Goal: Task Accomplishment & Management: Complete application form

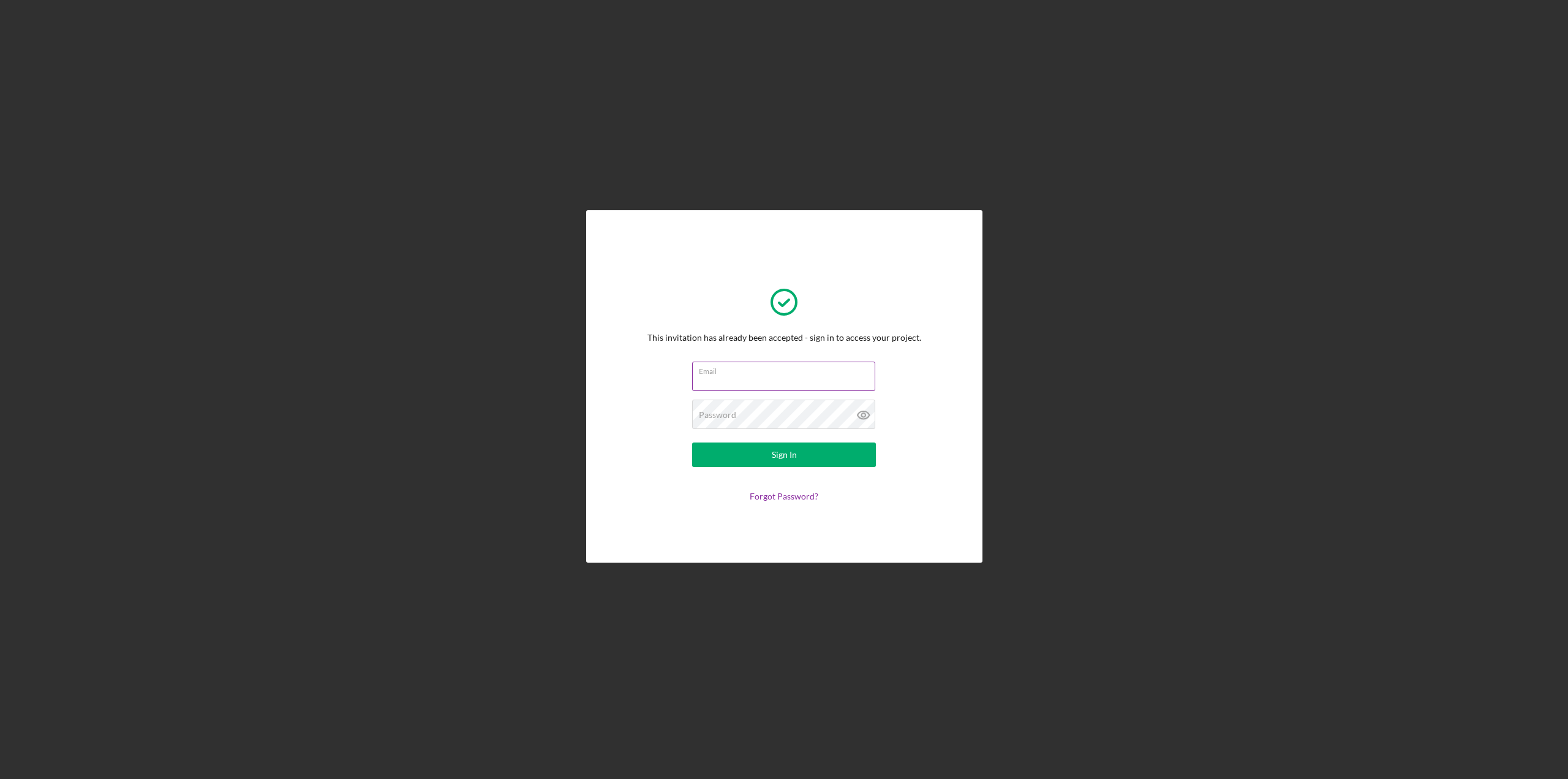
click at [762, 380] on input "Email" at bounding box center [783, 377] width 183 height 30
type input "[PERSON_NAME][EMAIL_ADDRESS][PERSON_NAME][DOMAIN_NAME]"
click at [867, 415] on icon at bounding box center [864, 415] width 31 height 31
click at [800, 455] on button "Sign In" at bounding box center [784, 455] width 184 height 25
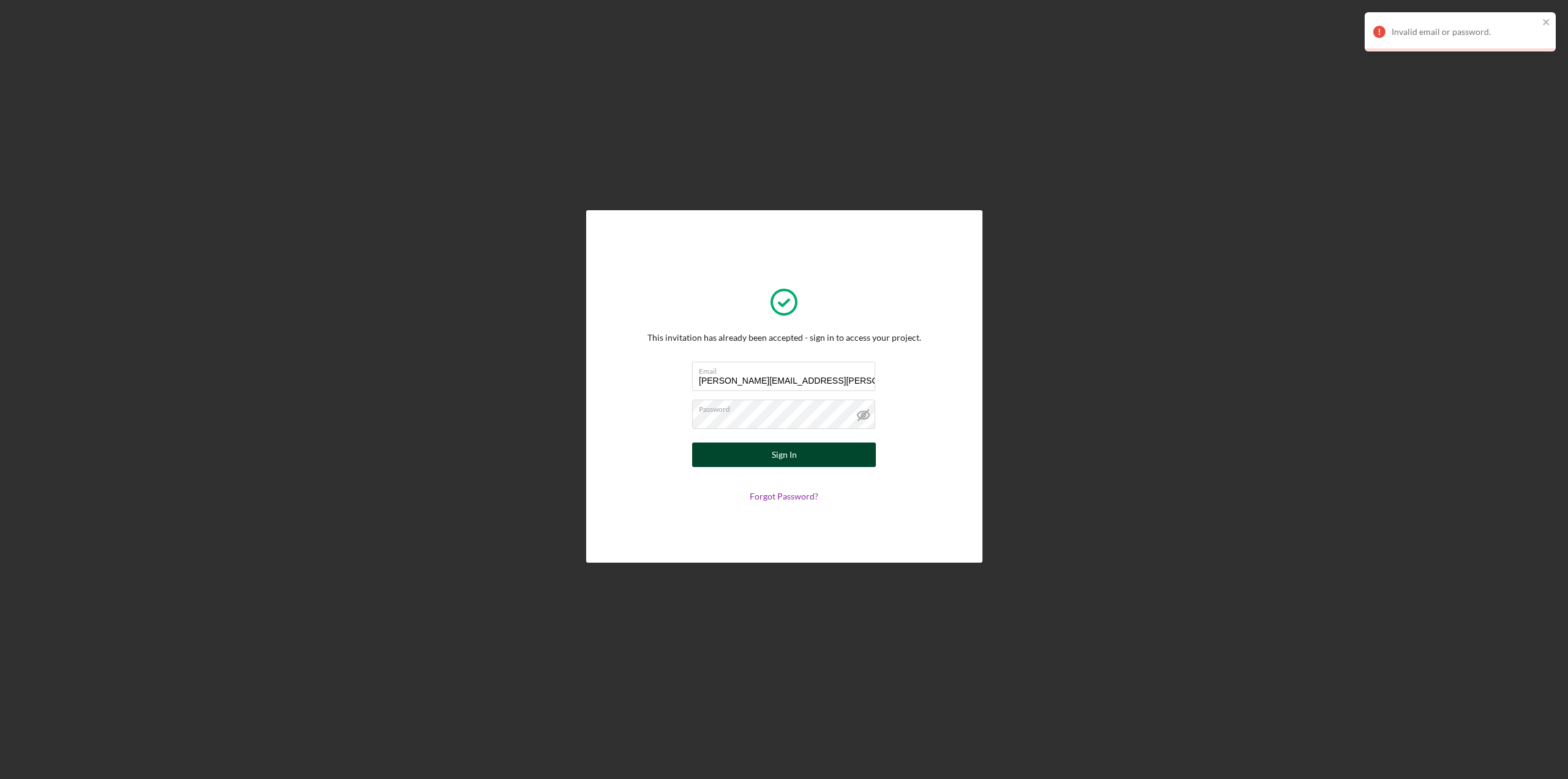
click at [788, 455] on div "Sign In" at bounding box center [784, 455] width 25 height 25
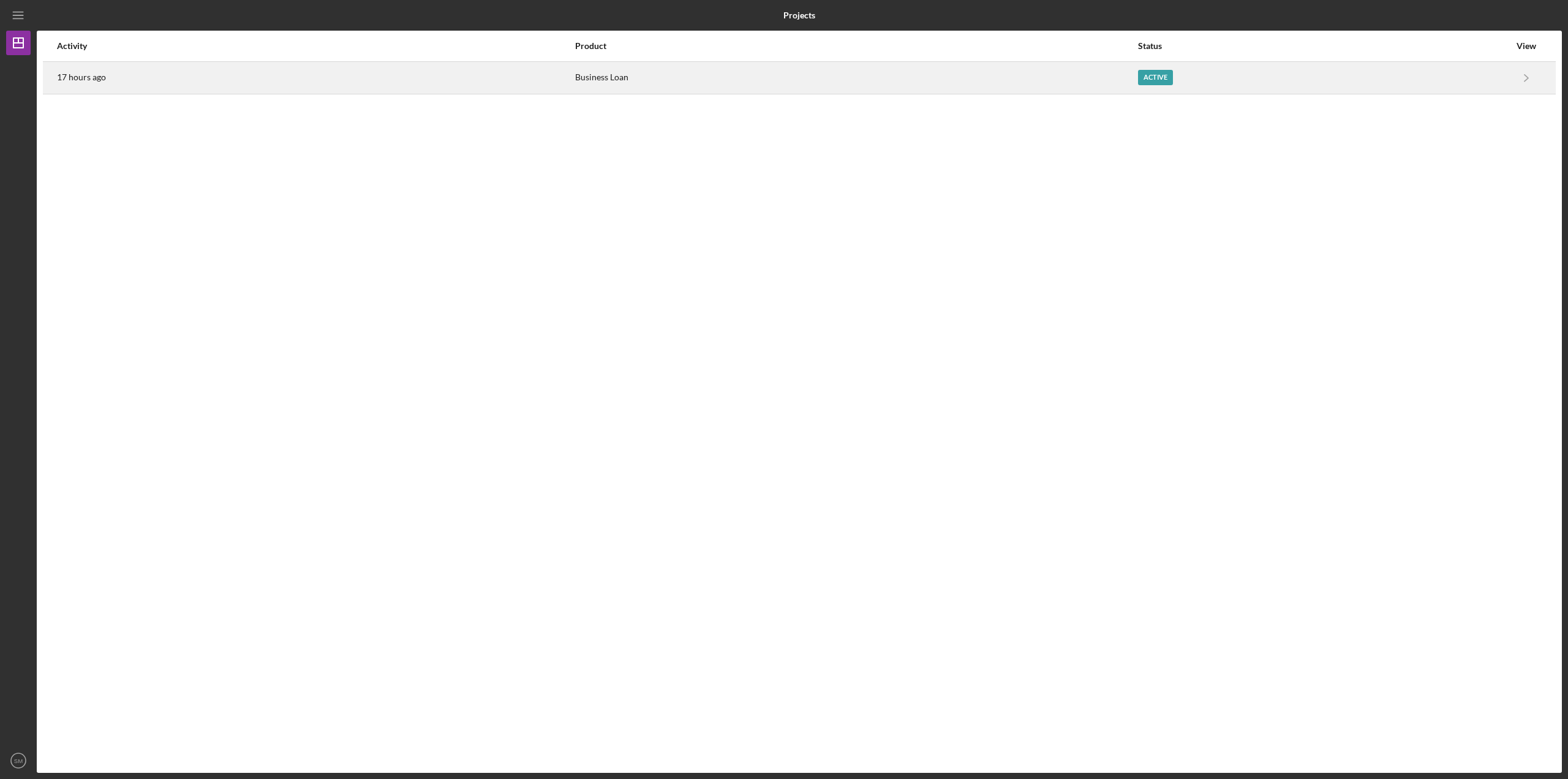
click at [1143, 78] on div "Active" at bounding box center [1155, 77] width 35 height 15
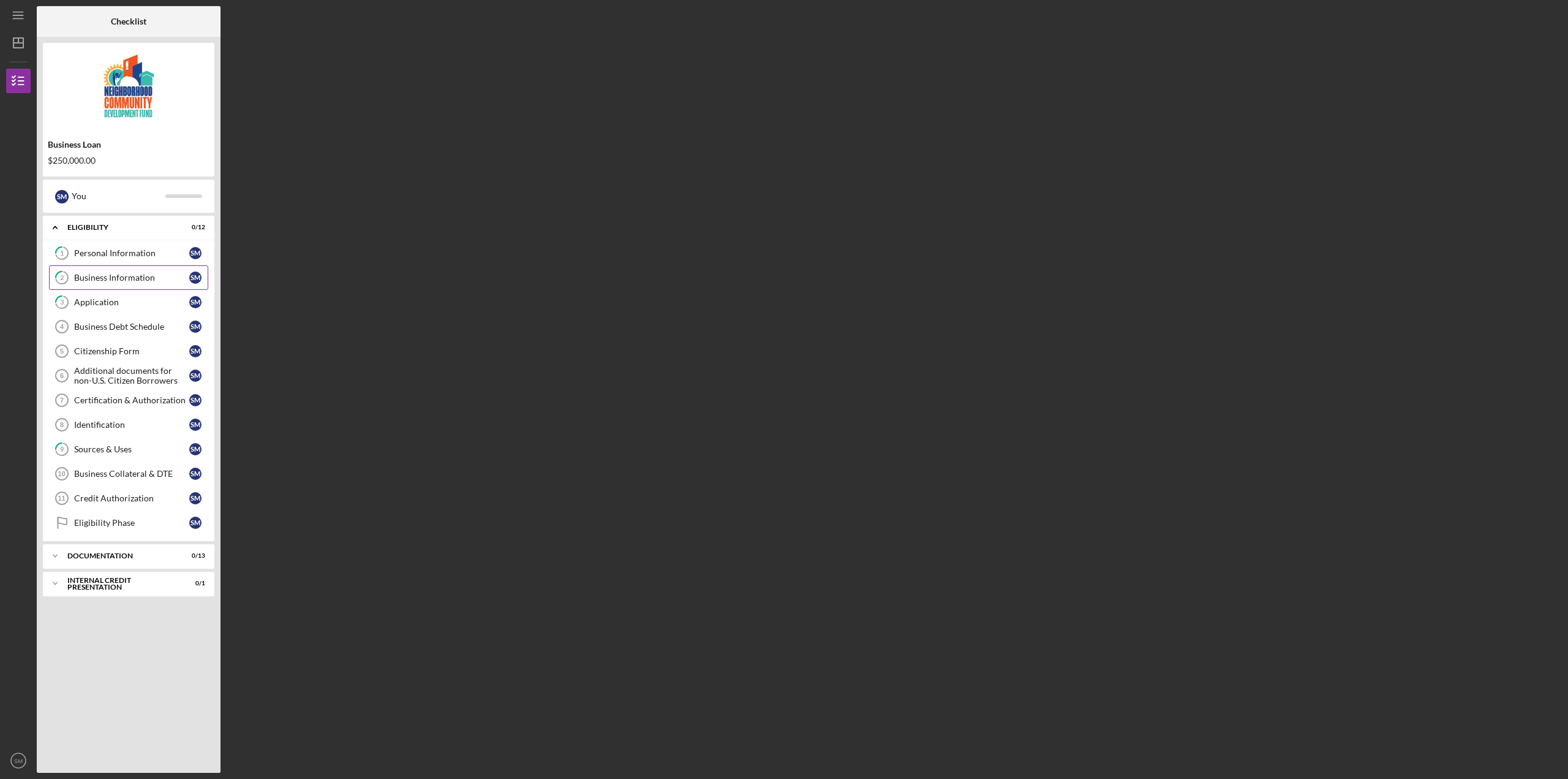
click at [143, 283] on link "2 Business Information S M" at bounding box center [129, 277] width 159 height 25
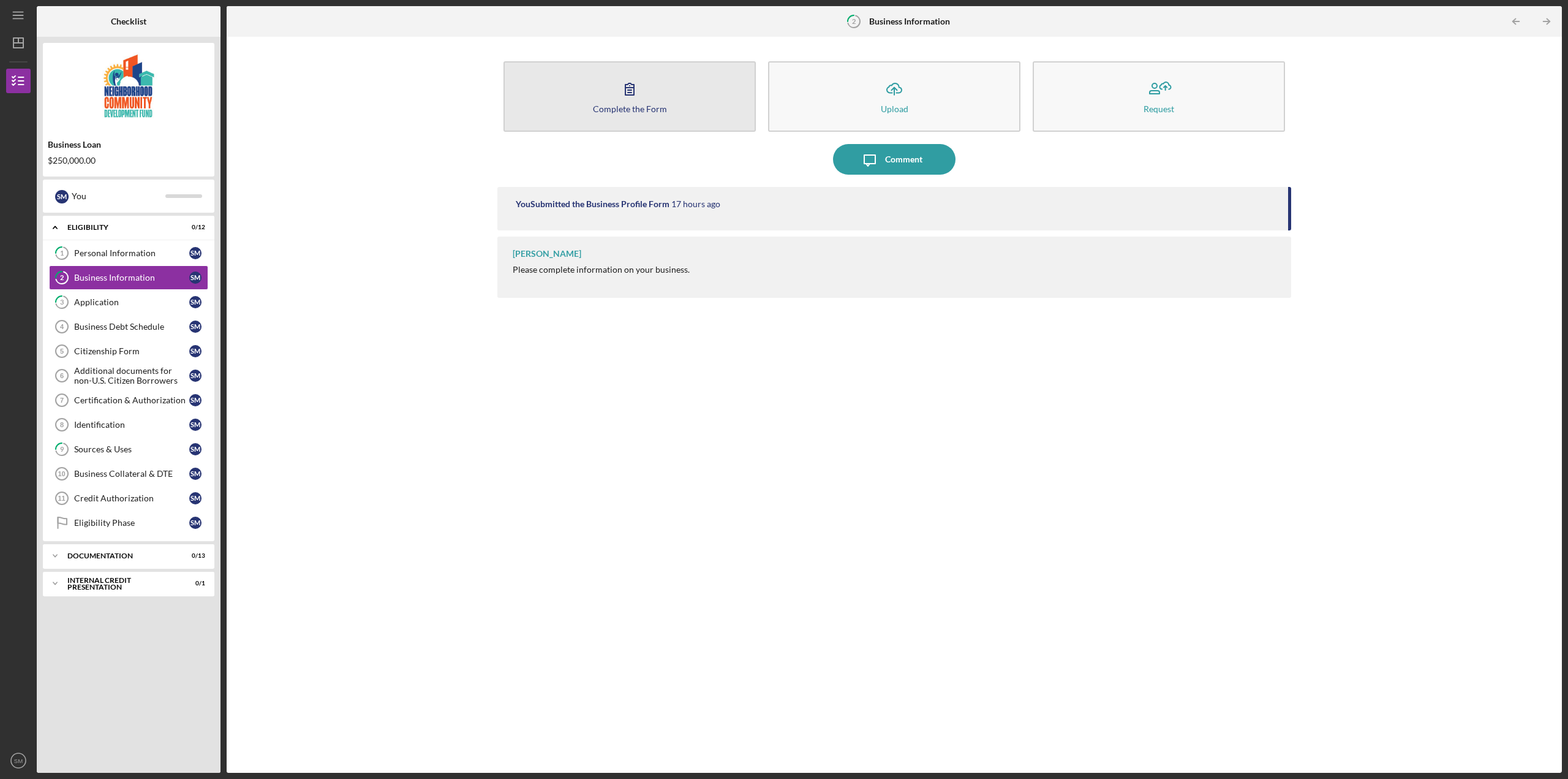
click at [634, 105] on div "Complete the Form" at bounding box center [630, 108] width 74 height 9
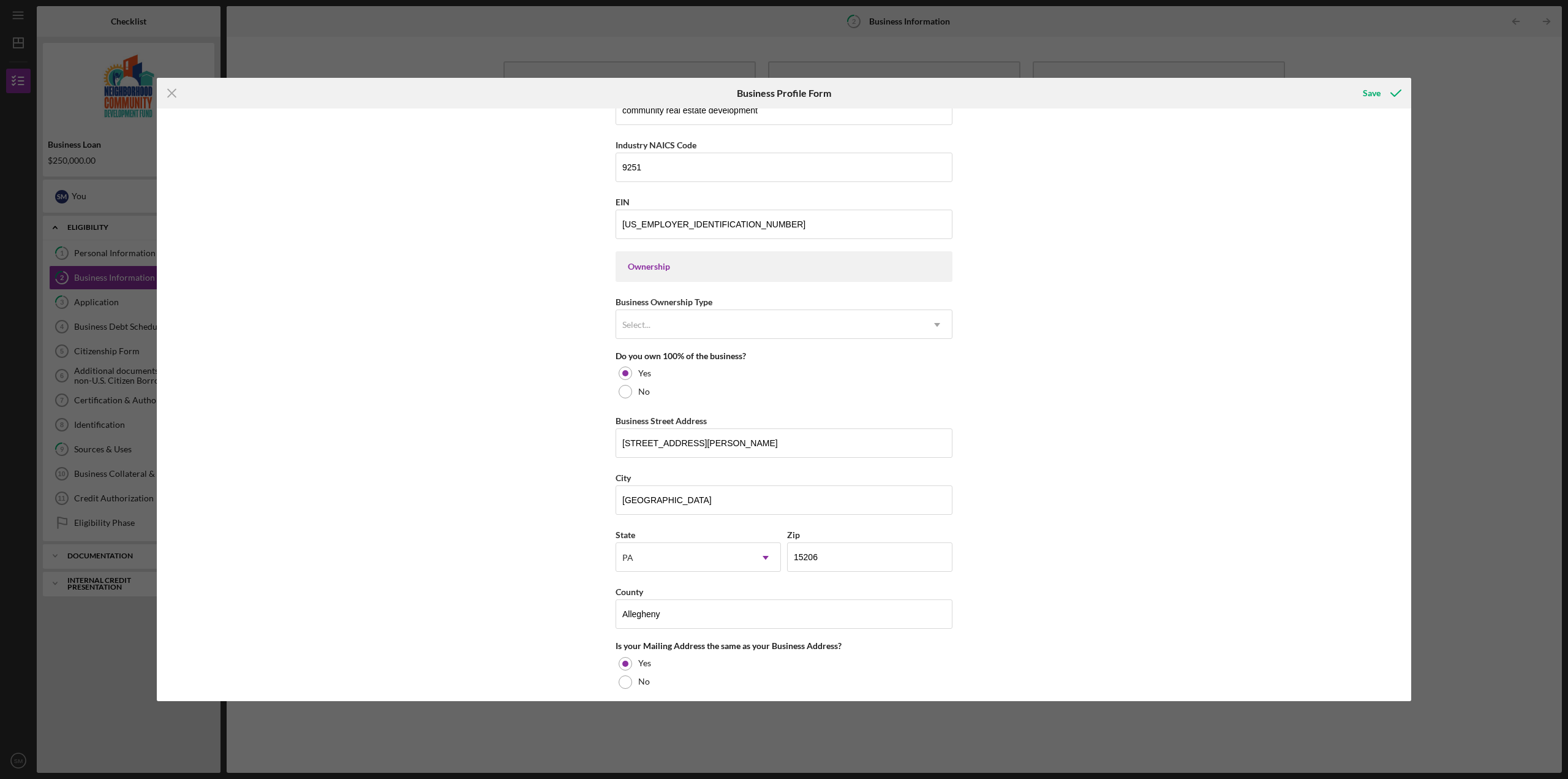
scroll to position [661, 0]
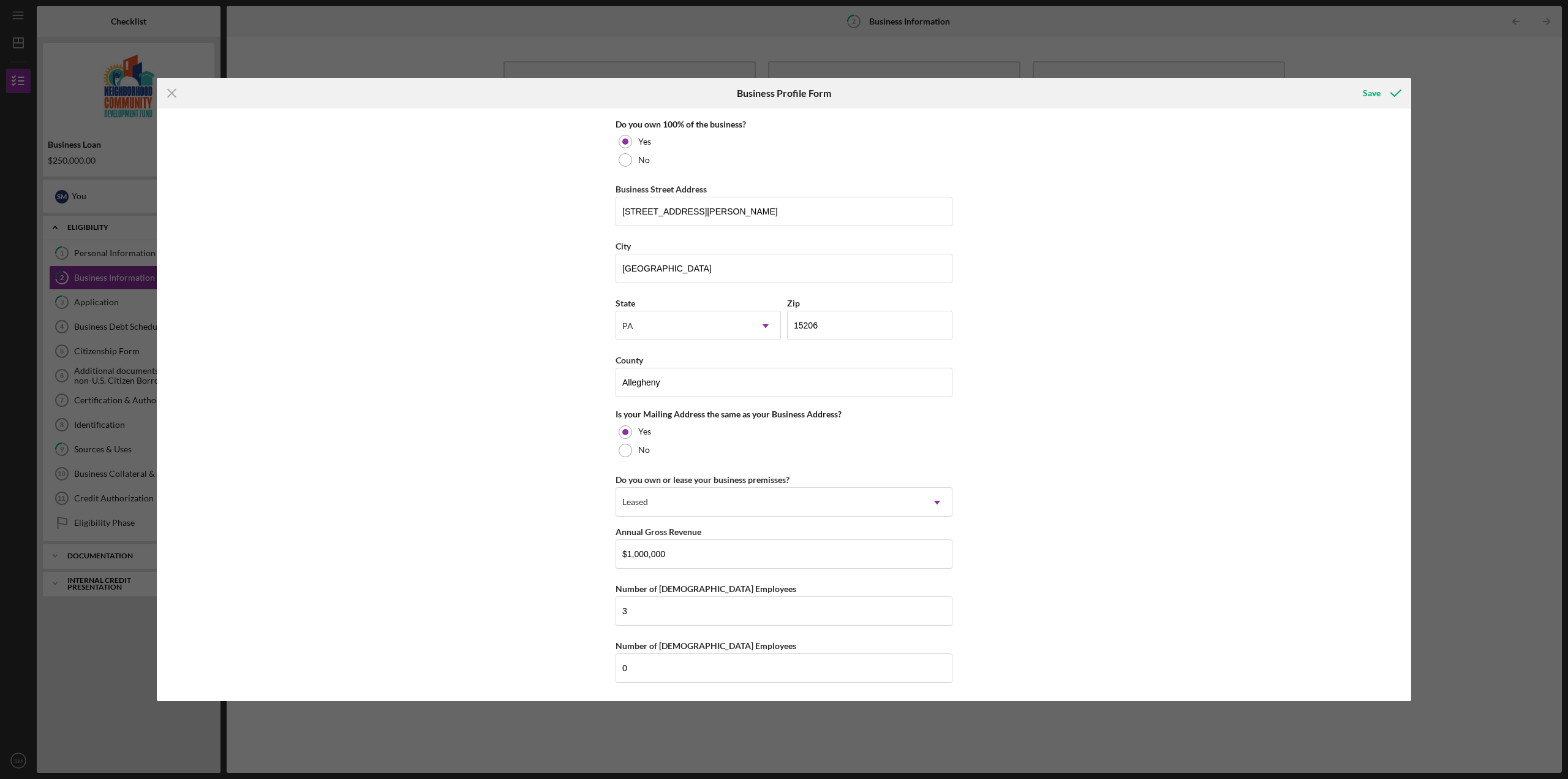
click at [450, 489] on div "Business Name East Liberty Development Inc. DBA Business Start Date [DATE] Lega…" at bounding box center [784, 404] width 1254 height 592
click at [1377, 90] on div "Save" at bounding box center [1371, 93] width 18 height 25
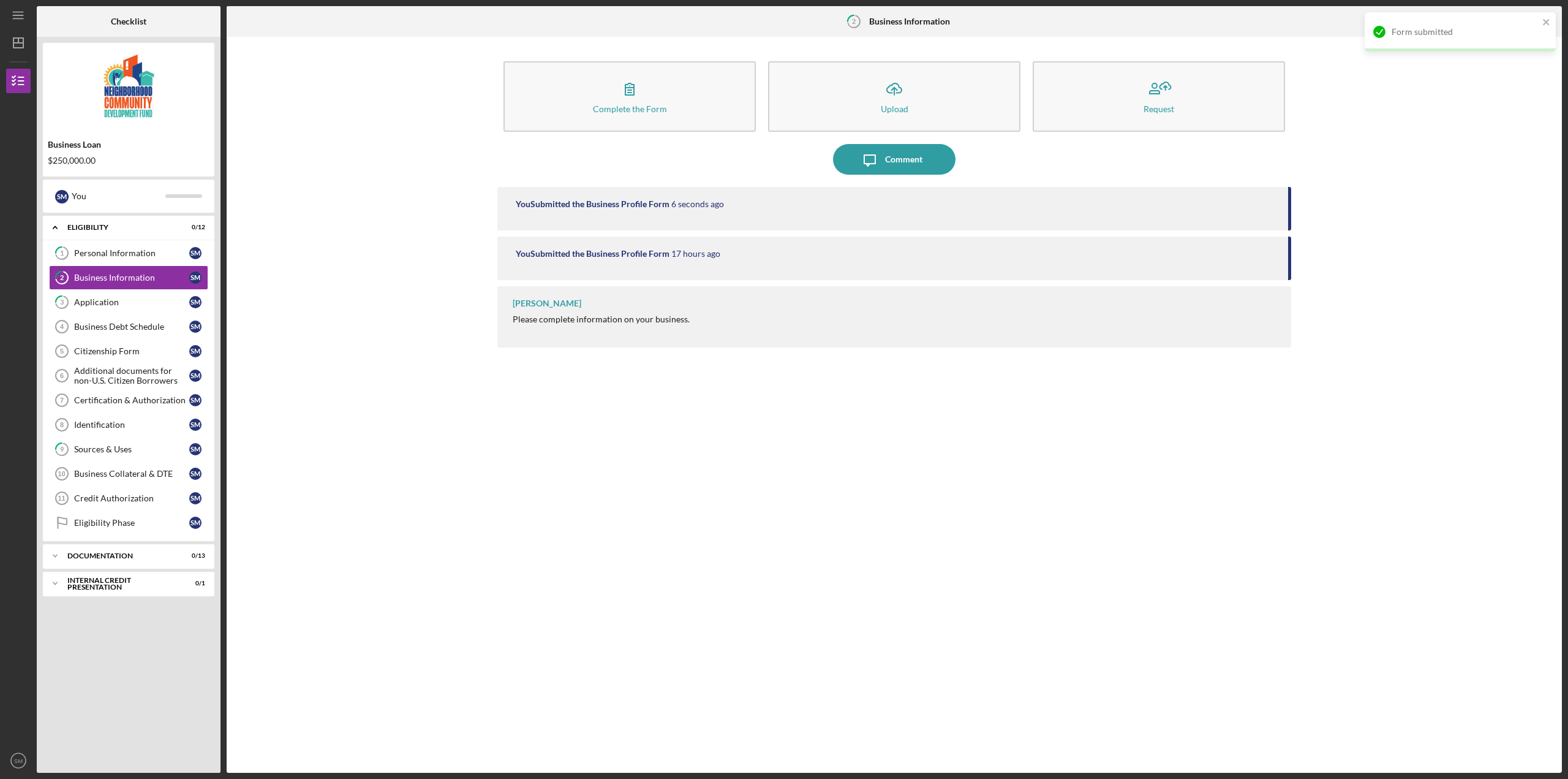
click at [1407, 275] on div "Complete the Form Form Icon/Upload Upload Request Icon/Message Comment You Subm…" at bounding box center [894, 405] width 1323 height 724
click at [1412, 259] on div "Complete the Form Form Icon/Upload Upload Request Icon/Message Comment You Subm…" at bounding box center [894, 405] width 1323 height 724
click at [104, 306] on div "Application" at bounding box center [131, 302] width 115 height 10
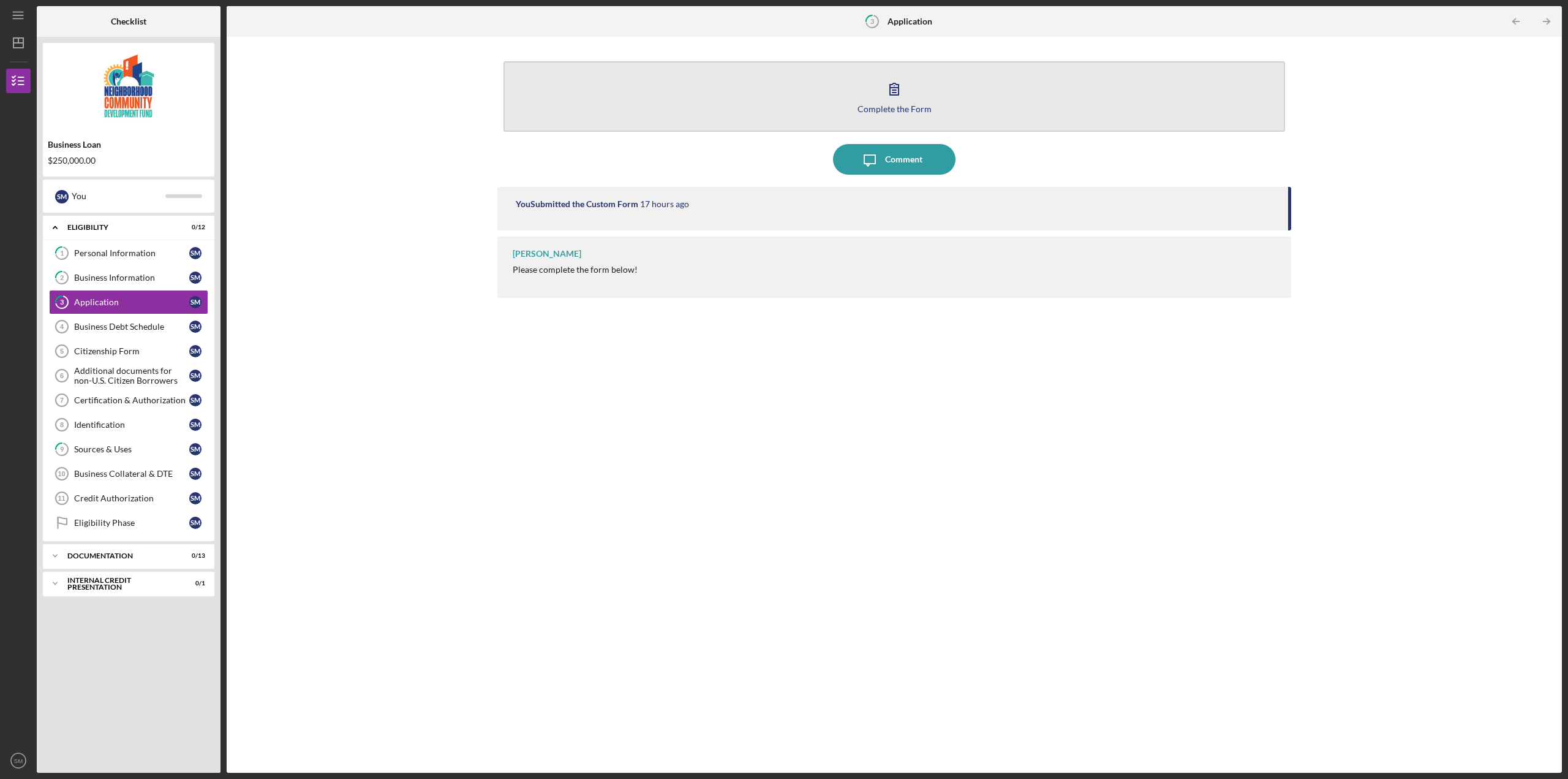
click at [886, 107] on div "Complete the Form" at bounding box center [895, 108] width 74 height 9
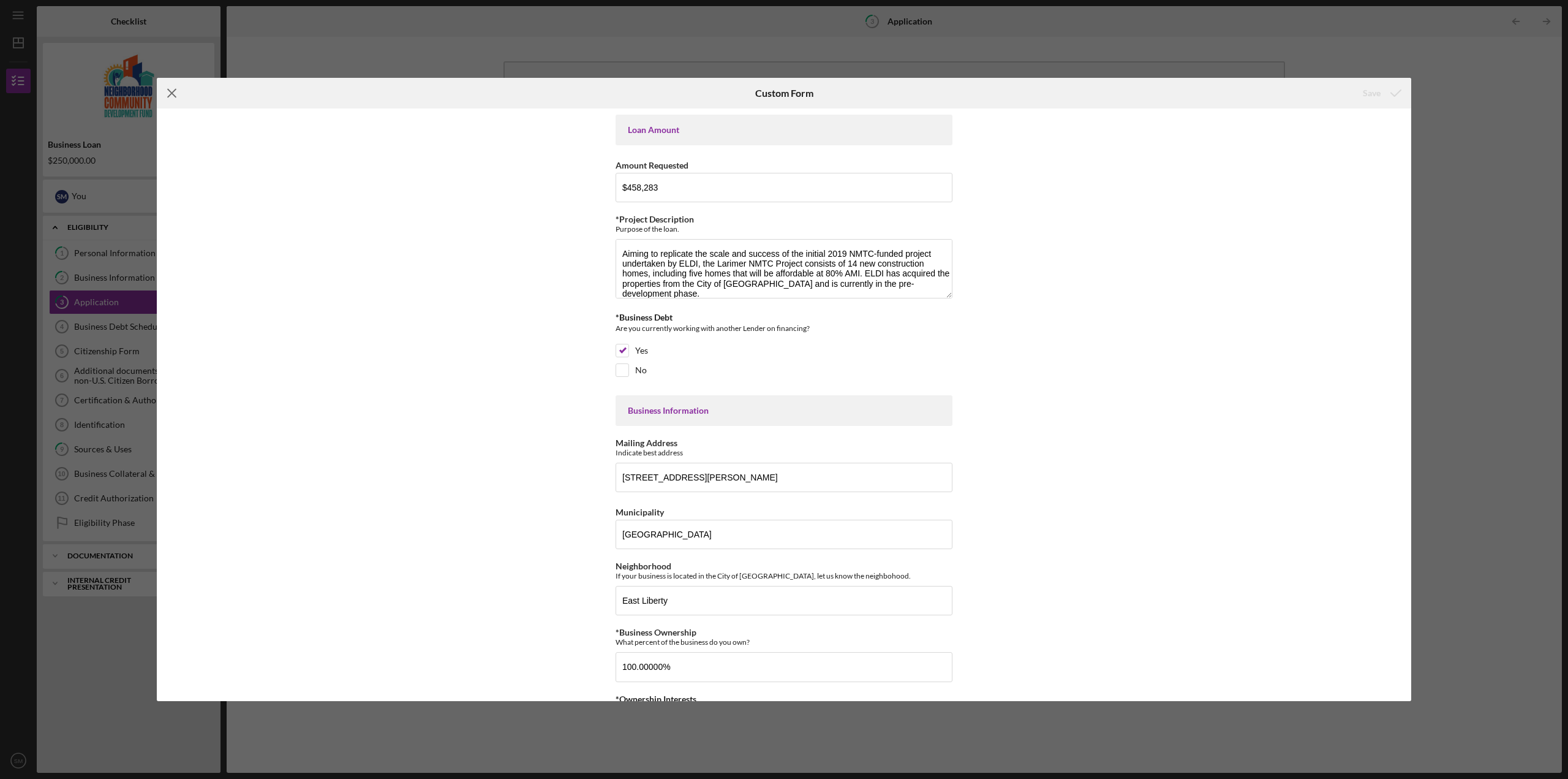
click at [168, 90] on icon "Icon/Menu Close" at bounding box center [172, 93] width 31 height 31
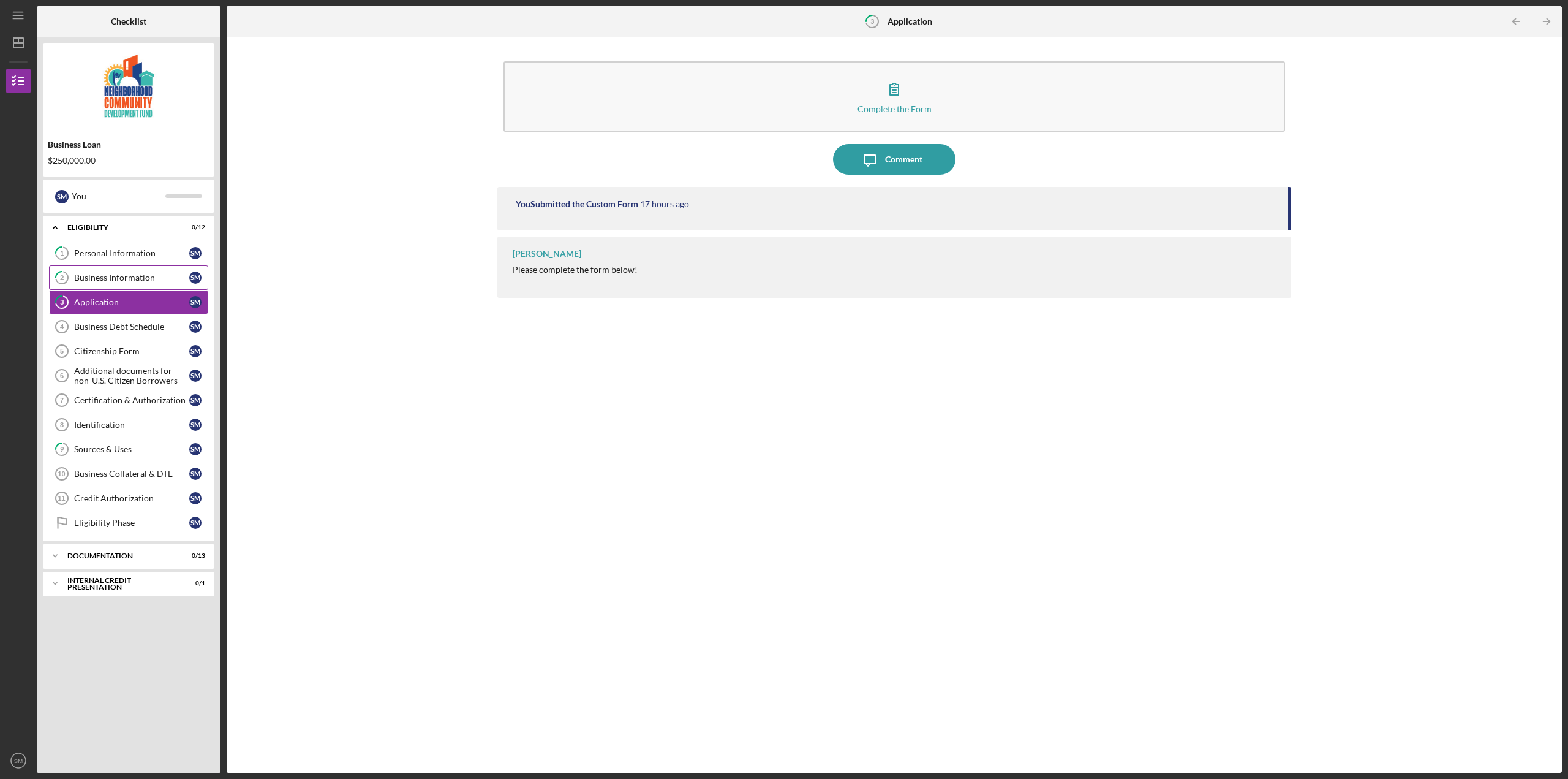
click at [112, 275] on div "Business Information" at bounding box center [131, 277] width 115 height 10
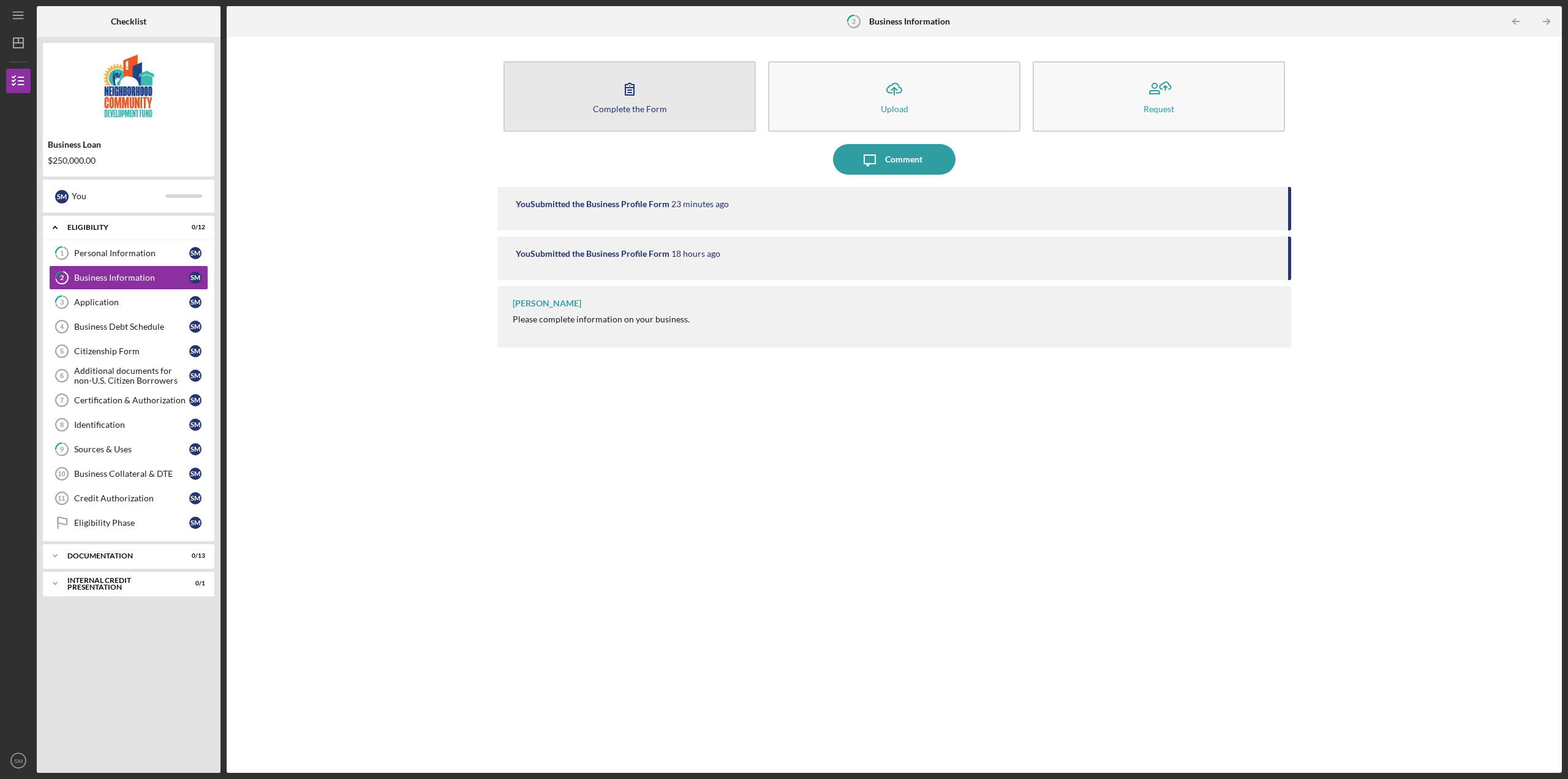
click at [641, 91] on icon "button" at bounding box center [630, 89] width 31 height 31
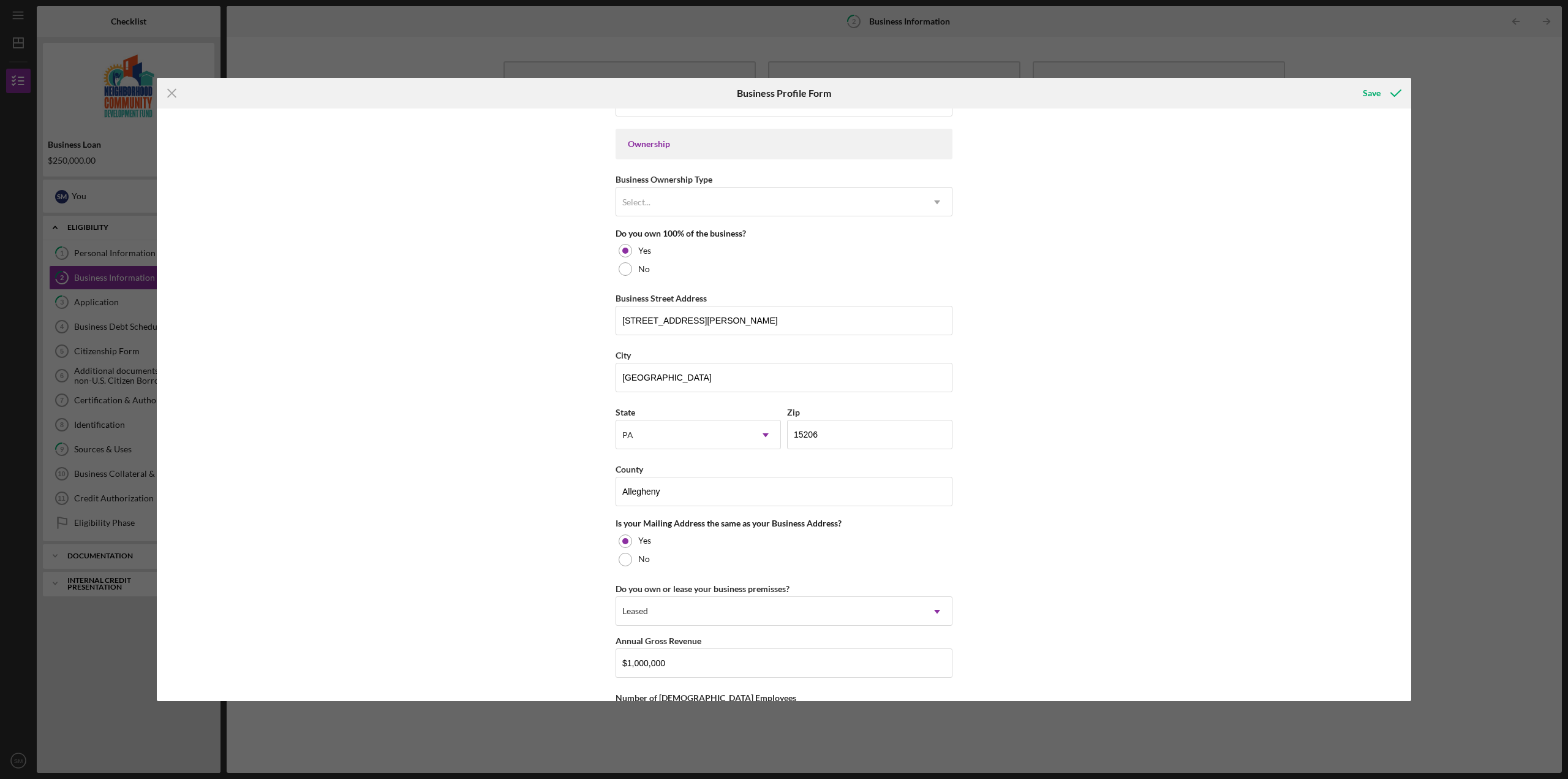
scroll to position [661, 0]
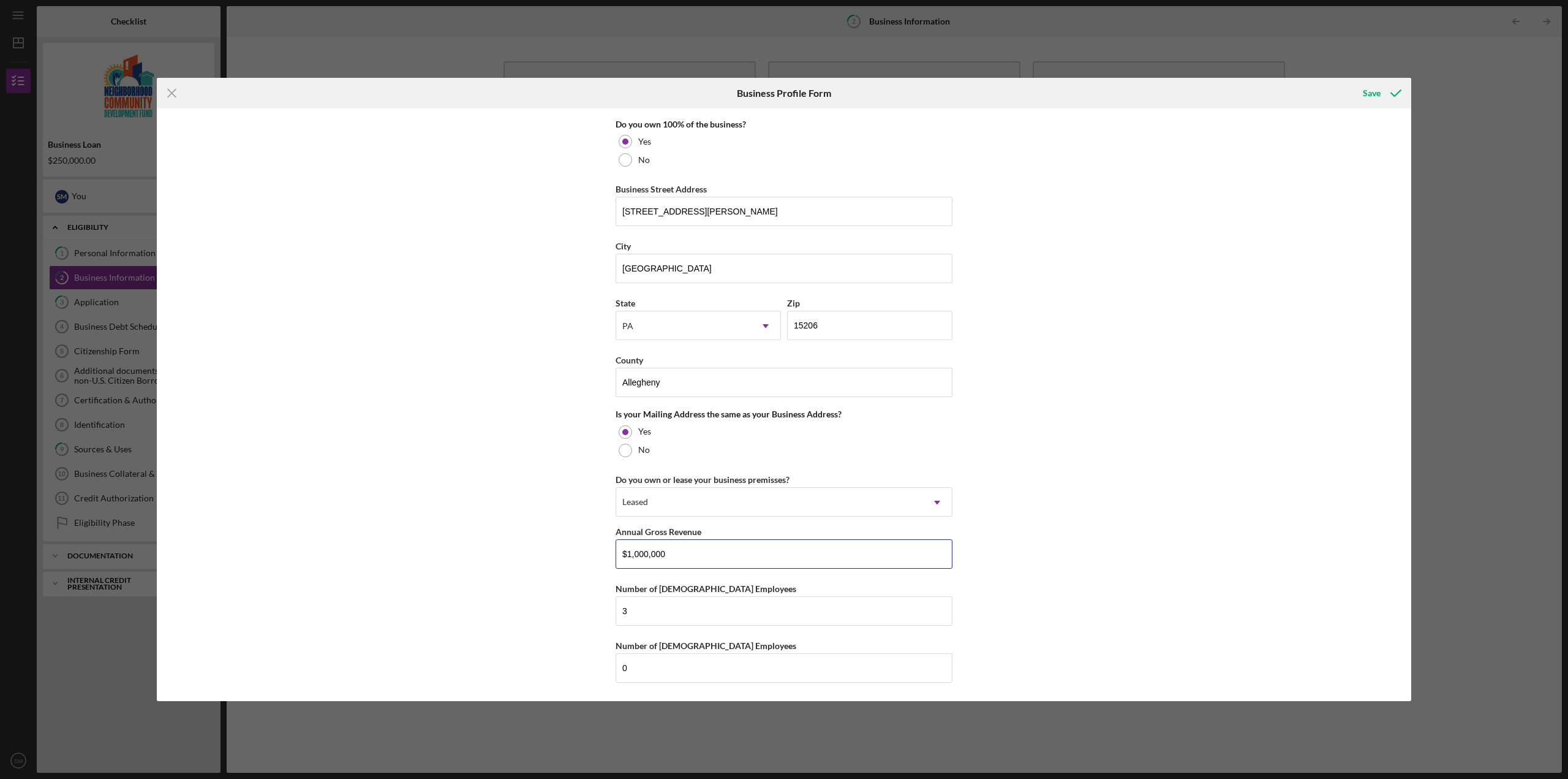
drag, startPoint x: 681, startPoint y: 555, endPoint x: 540, endPoint y: 545, distance: 141.4
click at [540, 545] on div "Business Name East Liberty Development Inc. DBA Business Start Date [DATE] Lega…" at bounding box center [784, 404] width 1254 height 592
type input "$3,970,642"
click at [1103, 534] on div "Business Name East Liberty Development Inc. DBA Business Start Date [DATE] Lega…" at bounding box center [784, 404] width 1254 height 592
click at [1389, 92] on icon "submit" at bounding box center [1396, 93] width 31 height 31
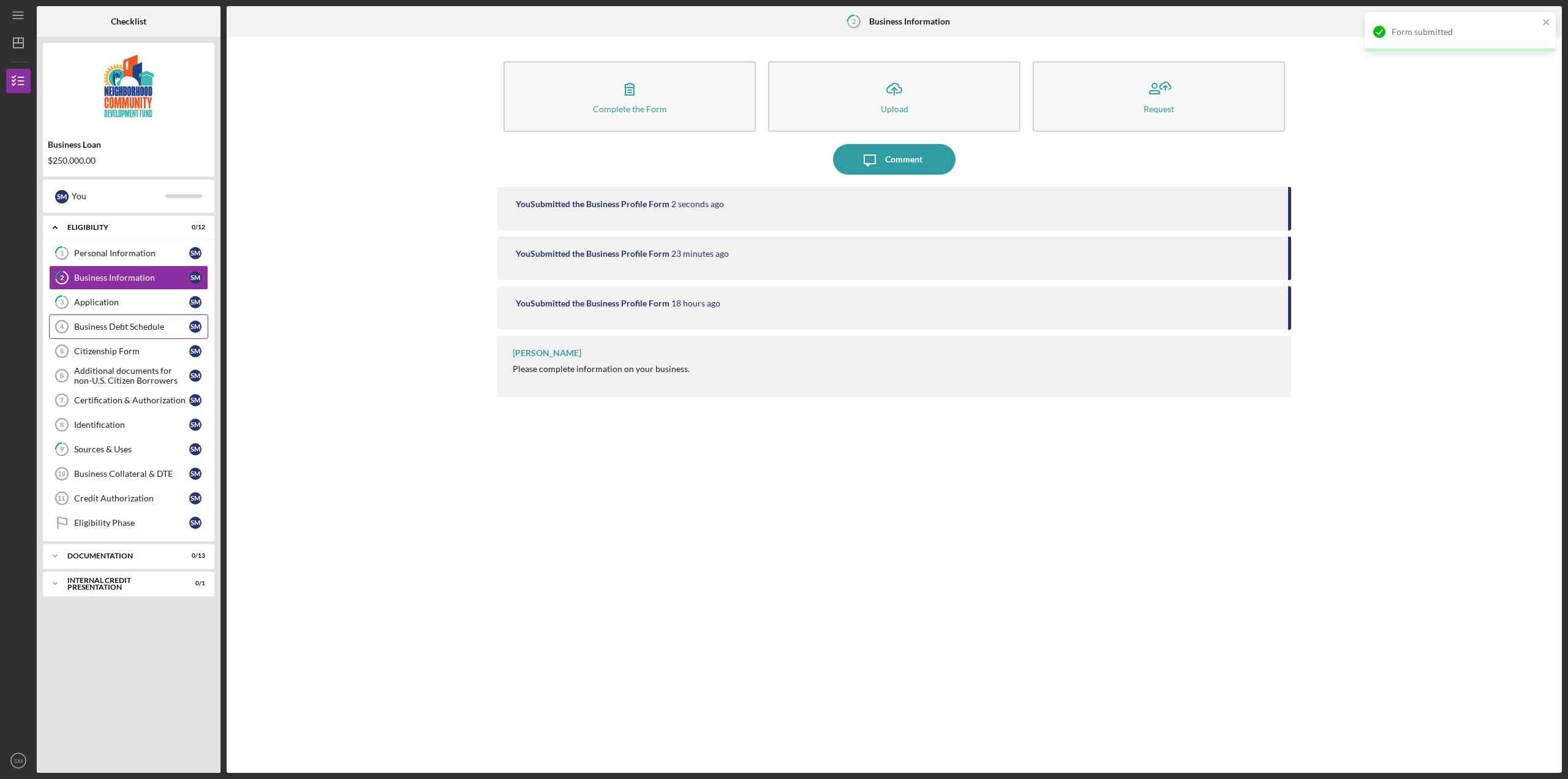
click at [123, 324] on div "Business Debt Schedule" at bounding box center [131, 327] width 115 height 10
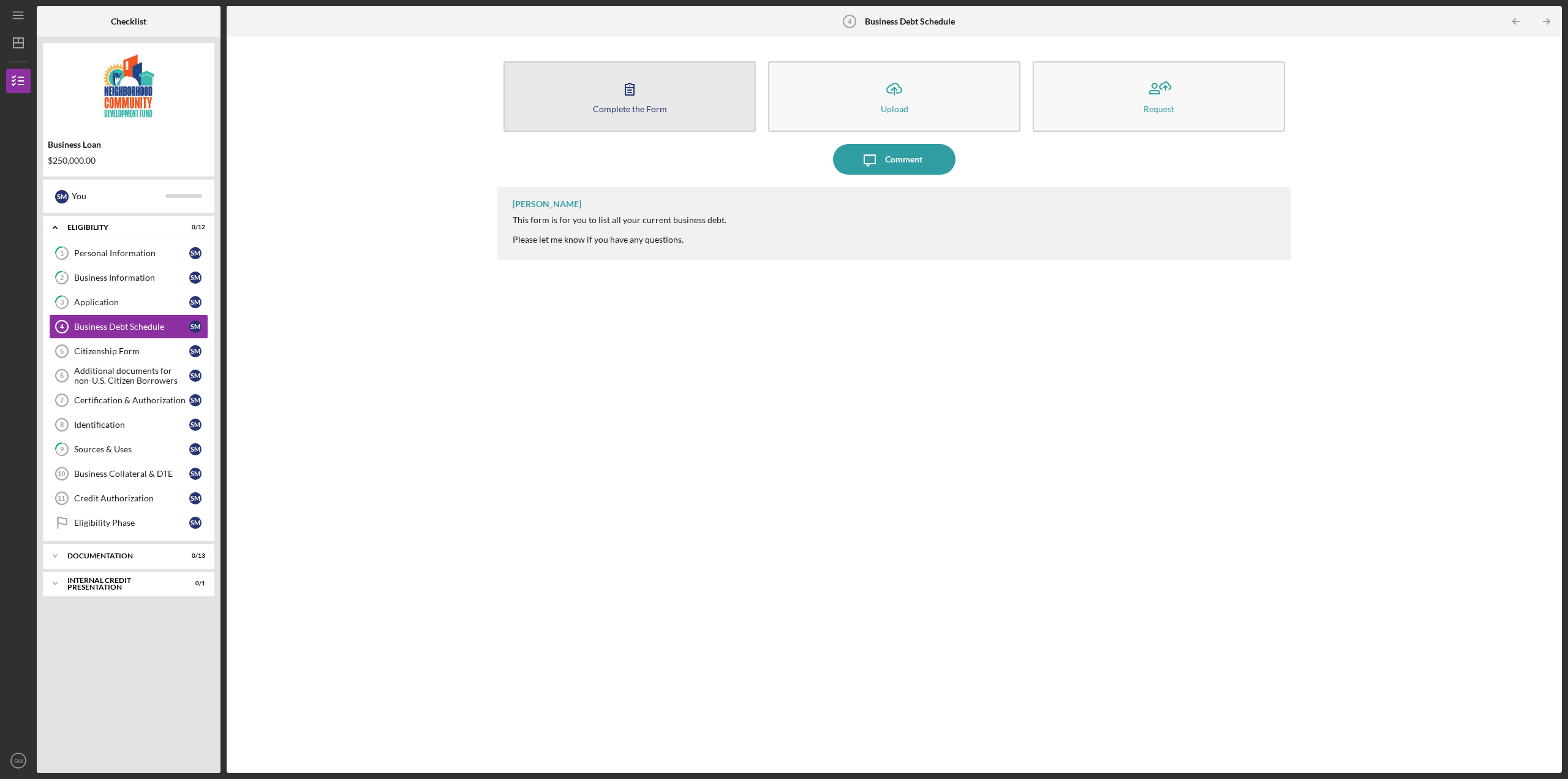
click at [640, 105] on div "Complete the Form" at bounding box center [630, 108] width 74 height 9
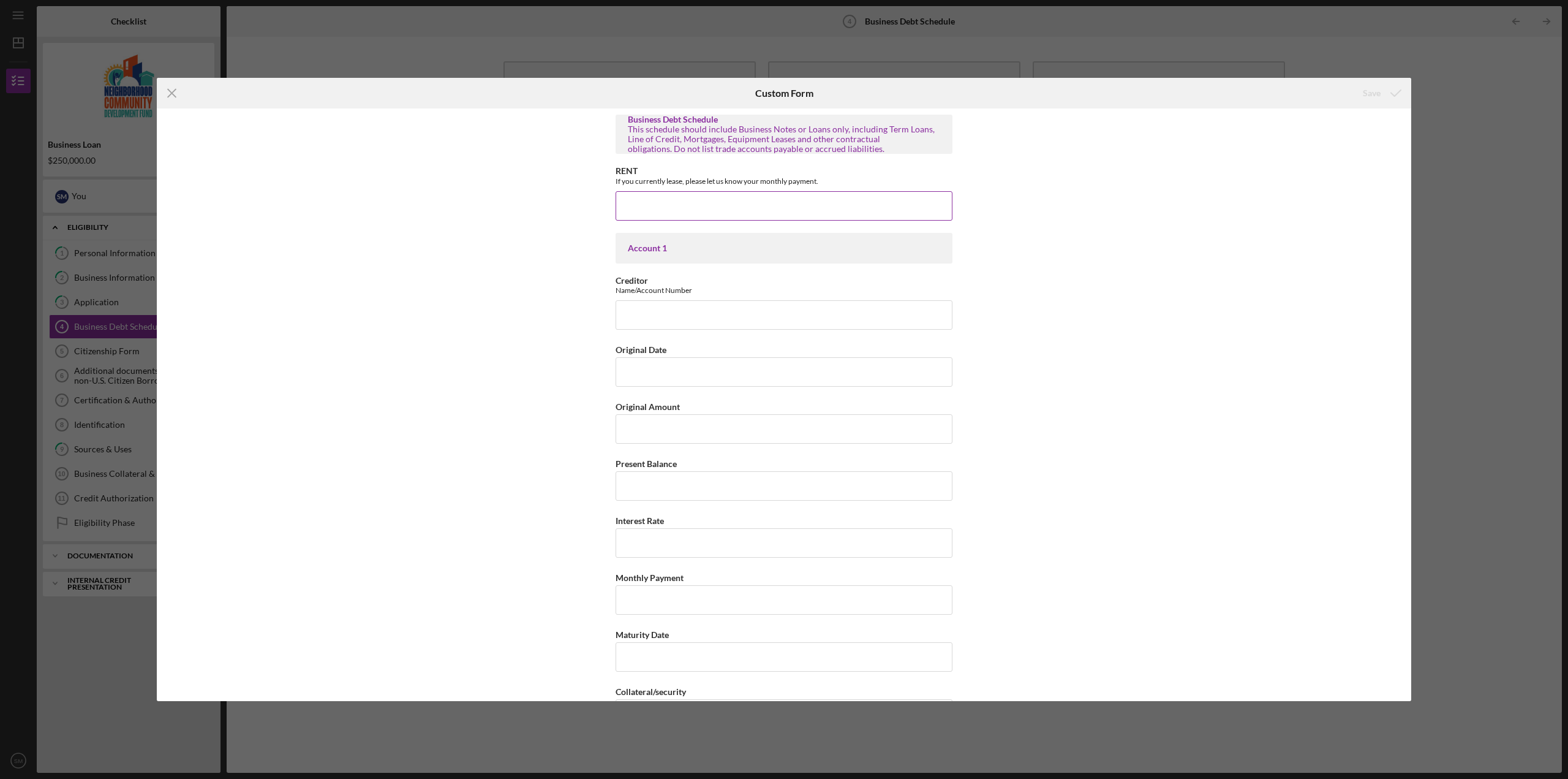
click at [752, 195] on input "RENT" at bounding box center [784, 206] width 337 height 30
click at [1061, 181] on div "Business Debt Schedule This schedule should include Business Notes or Loans onl…" at bounding box center [784, 404] width 1254 height 592
drag, startPoint x: 627, startPoint y: 118, endPoint x: 888, endPoint y: 153, distance: 263.3
click at [888, 153] on div "Business Debt Schedule This schedule should include Business Notes or Loans onl…" at bounding box center [784, 134] width 312 height 39
copy div "Business Debt Schedule This schedule should include Business Notes or Loans onl…"
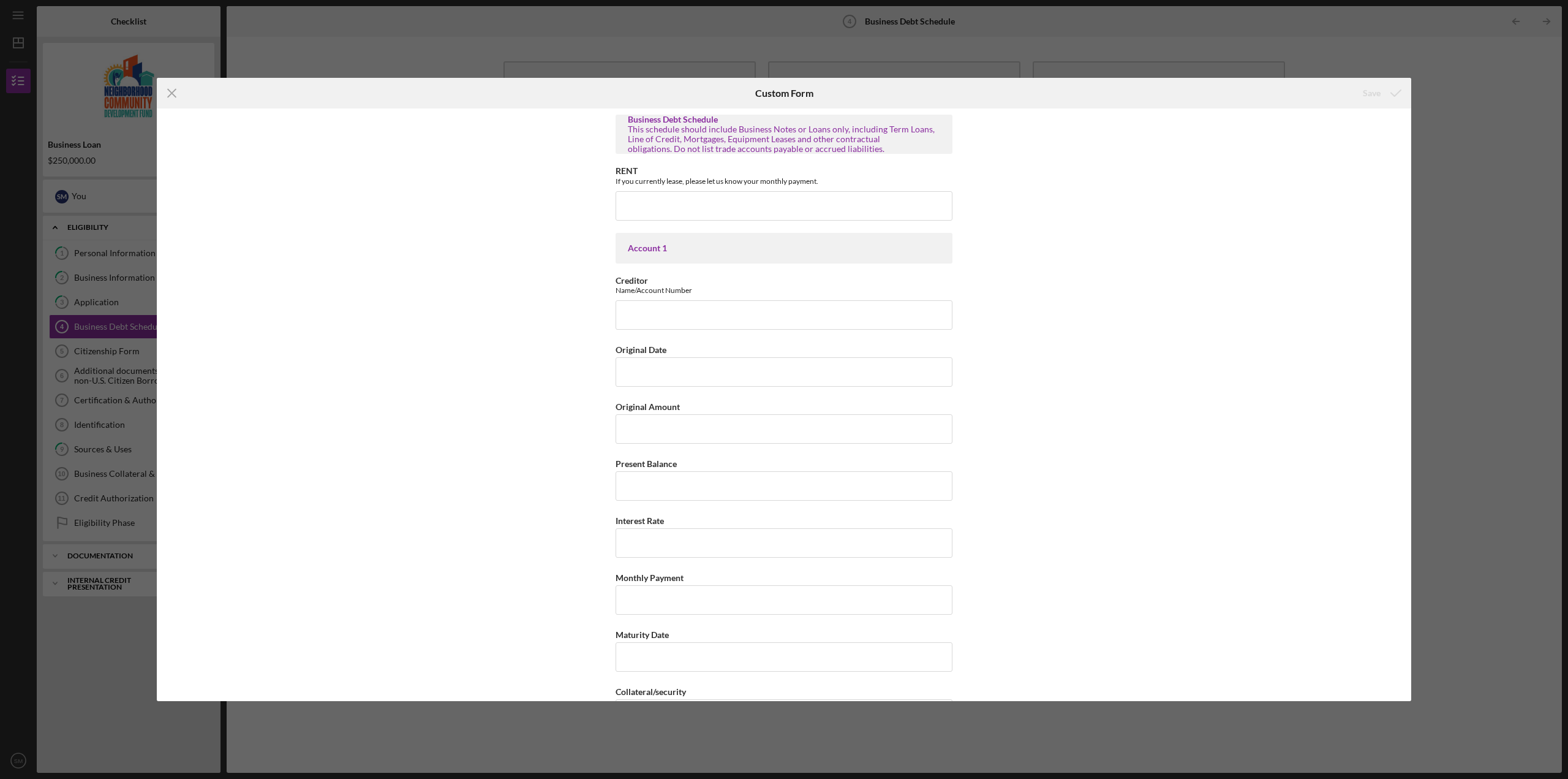
click at [1290, 319] on div "Business Debt Schedule This schedule should include Business Notes or Loans onl…" at bounding box center [784, 404] width 1254 height 592
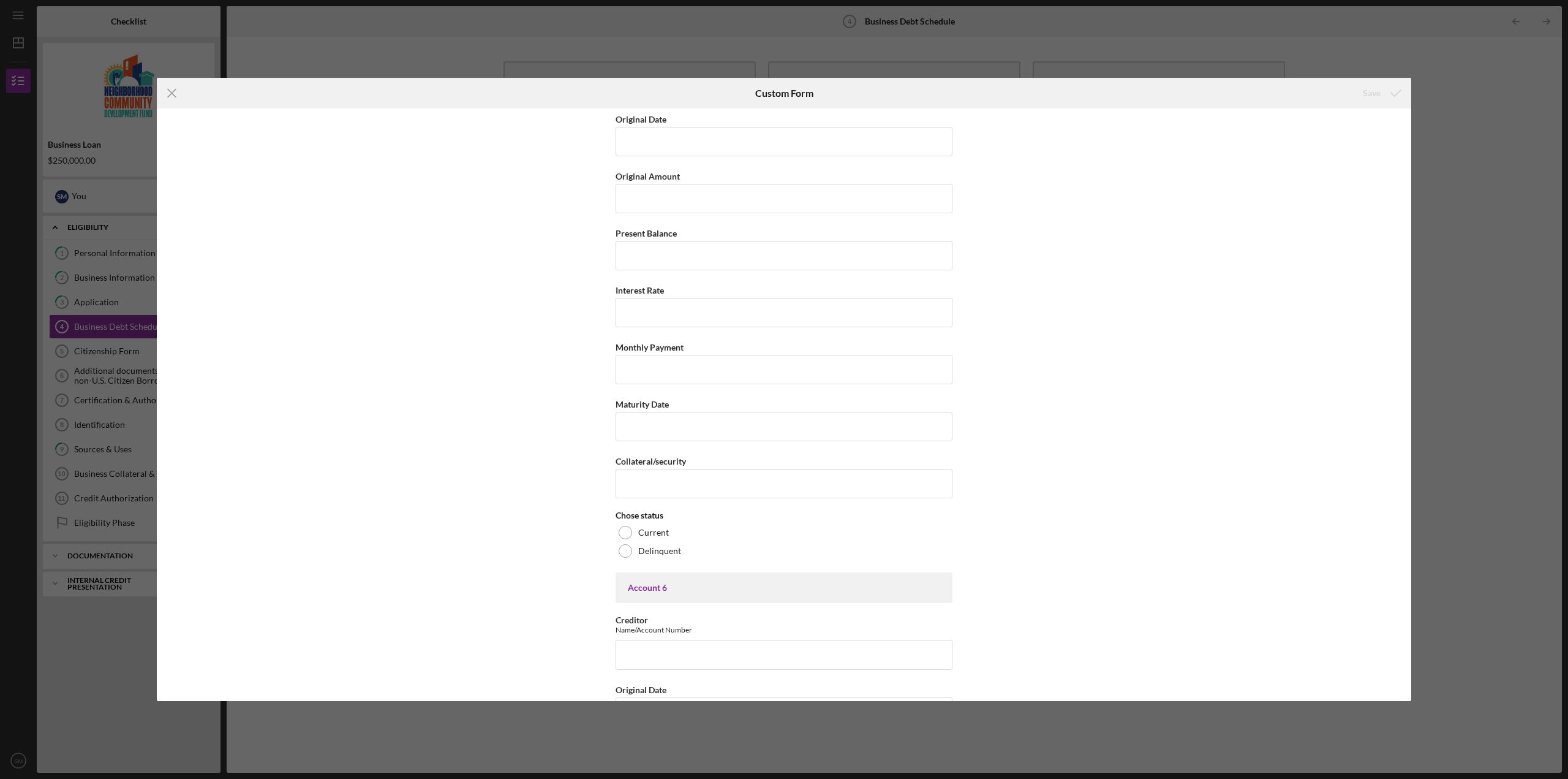
scroll to position [2960, 0]
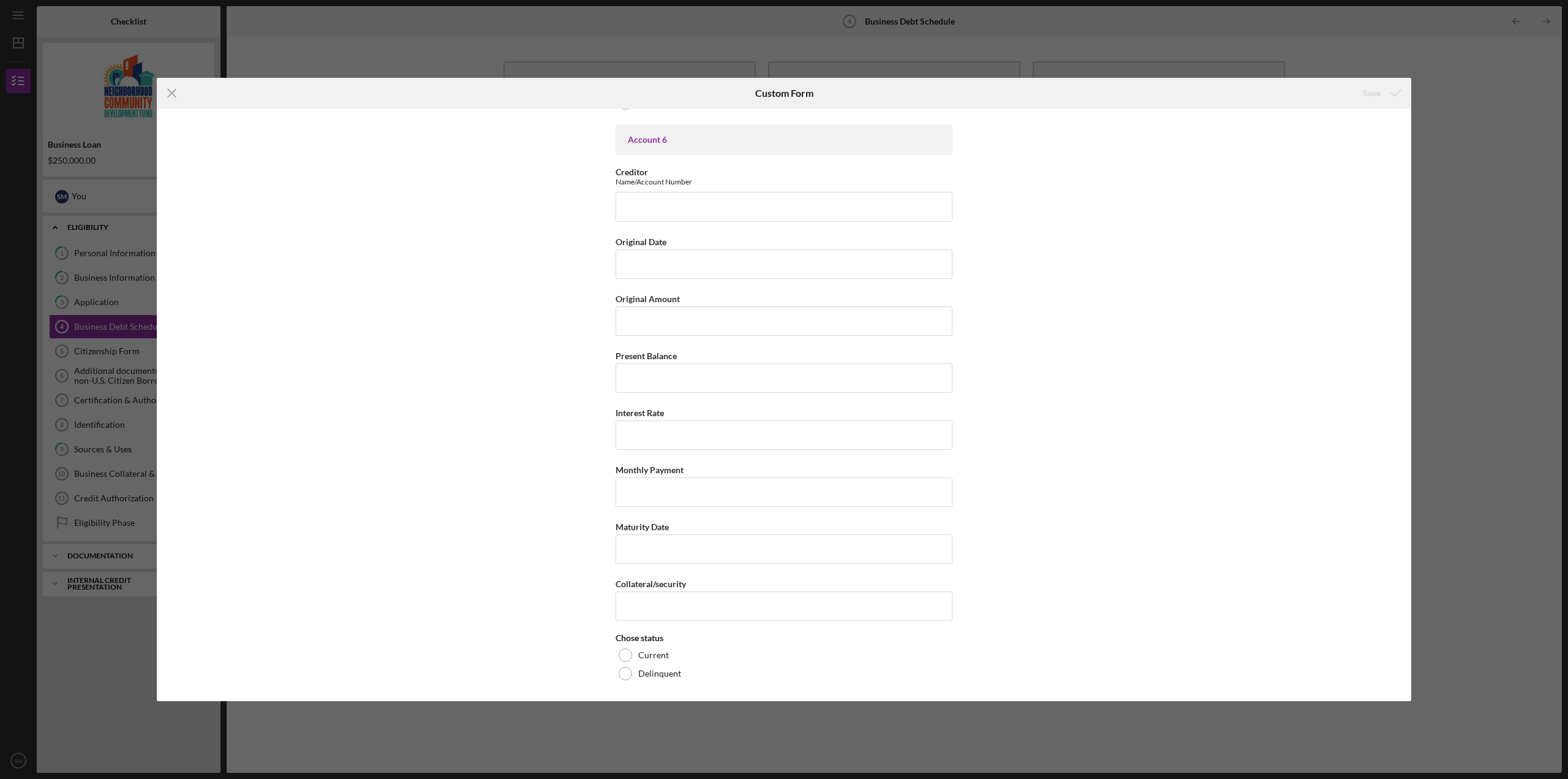
click at [538, 296] on div "Business Debt Schedule This schedule should include Business Notes or Loans onl…" at bounding box center [784, 404] width 1254 height 592
click at [169, 87] on icon "Icon/Menu Close" at bounding box center [172, 93] width 31 height 31
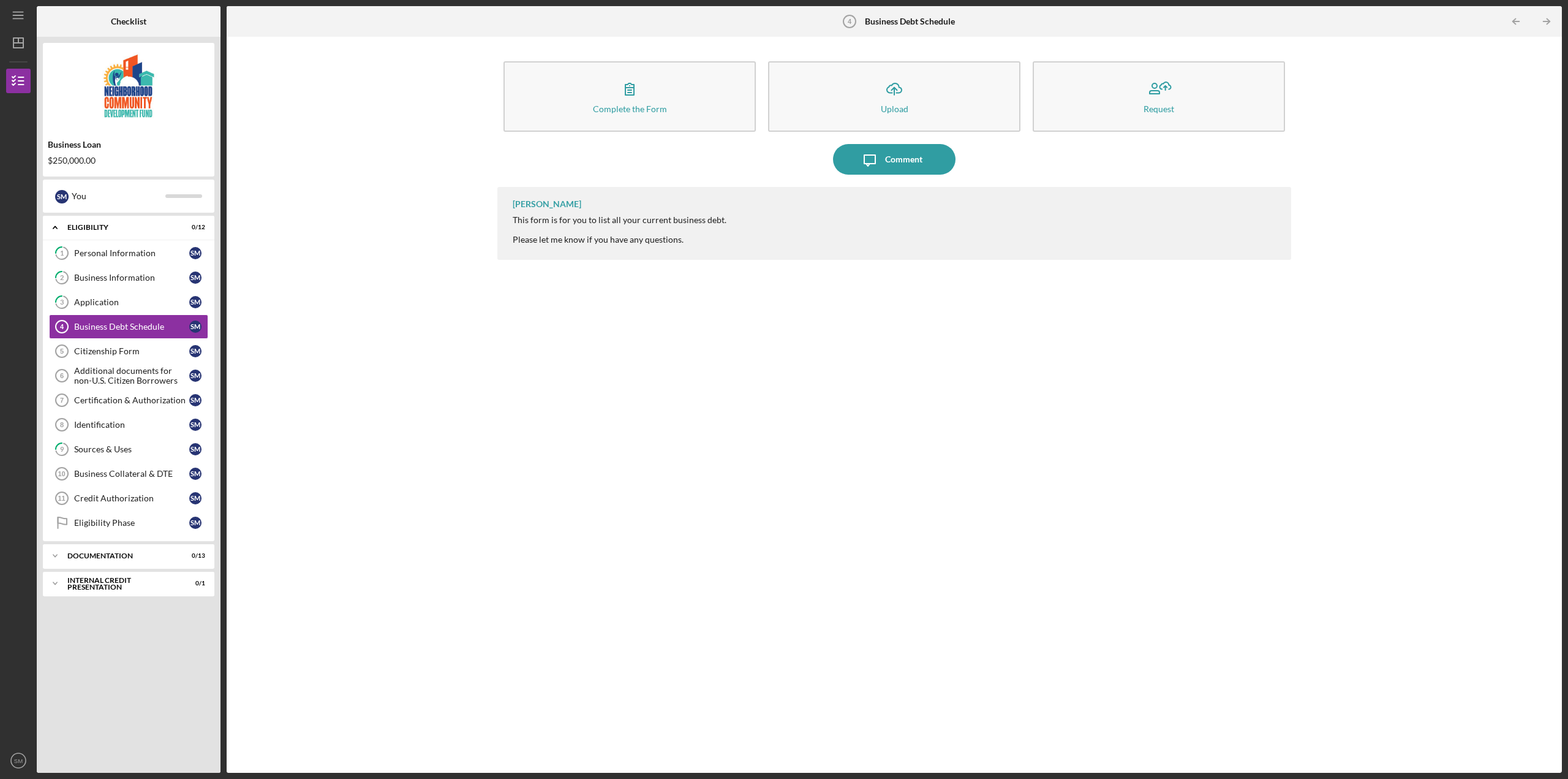
click at [315, 193] on div "Complete the Form Form Icon/Upload Upload Request Icon/Message Comment [PERSON_…" at bounding box center [894, 405] width 1323 height 724
click at [86, 164] on div "$250,000.00" at bounding box center [129, 161] width 161 height 10
click at [171, 256] on div "Personal Information" at bounding box center [131, 253] width 115 height 10
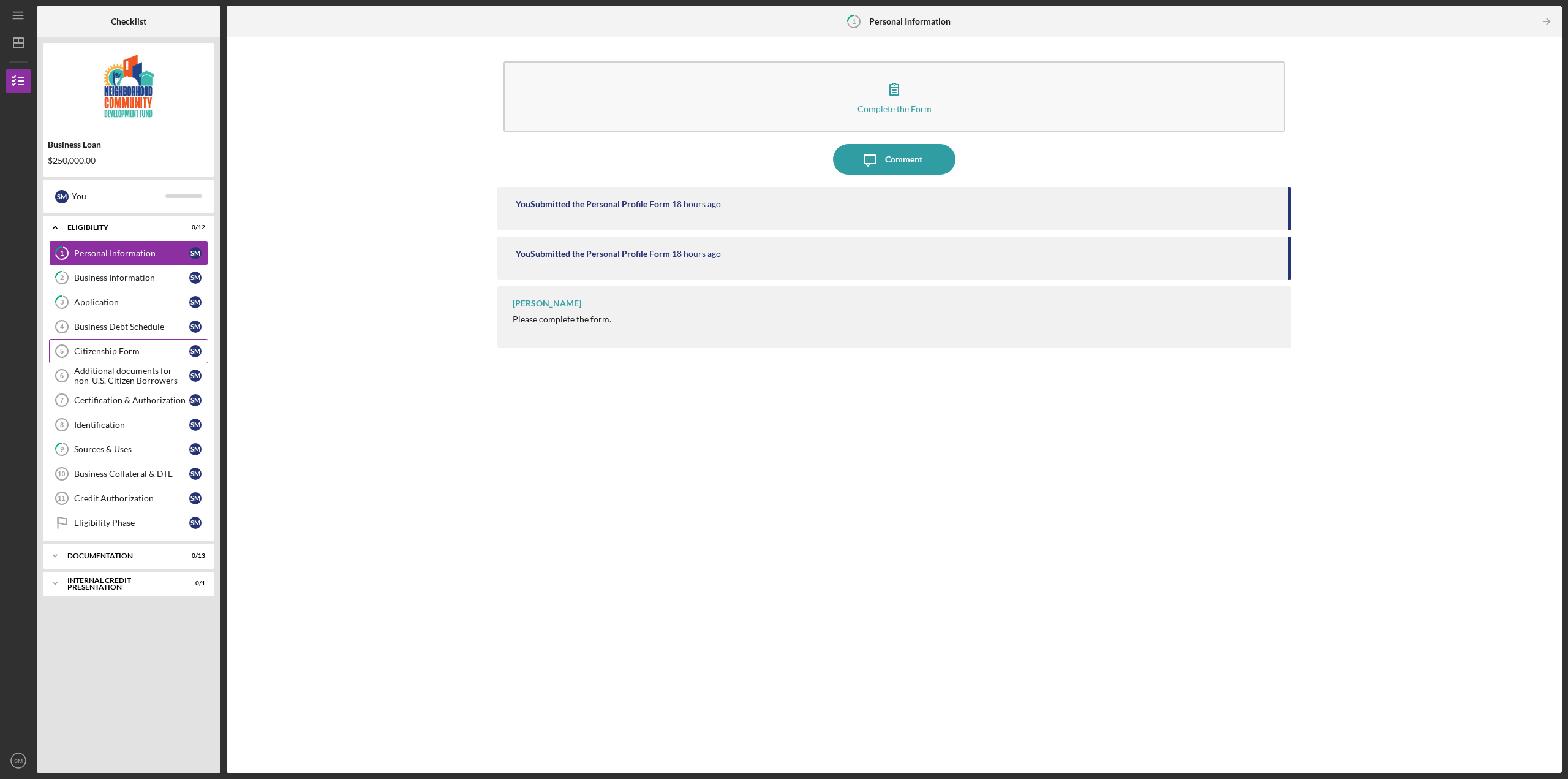
click at [156, 349] on div "Citizenship Form" at bounding box center [131, 351] width 115 height 10
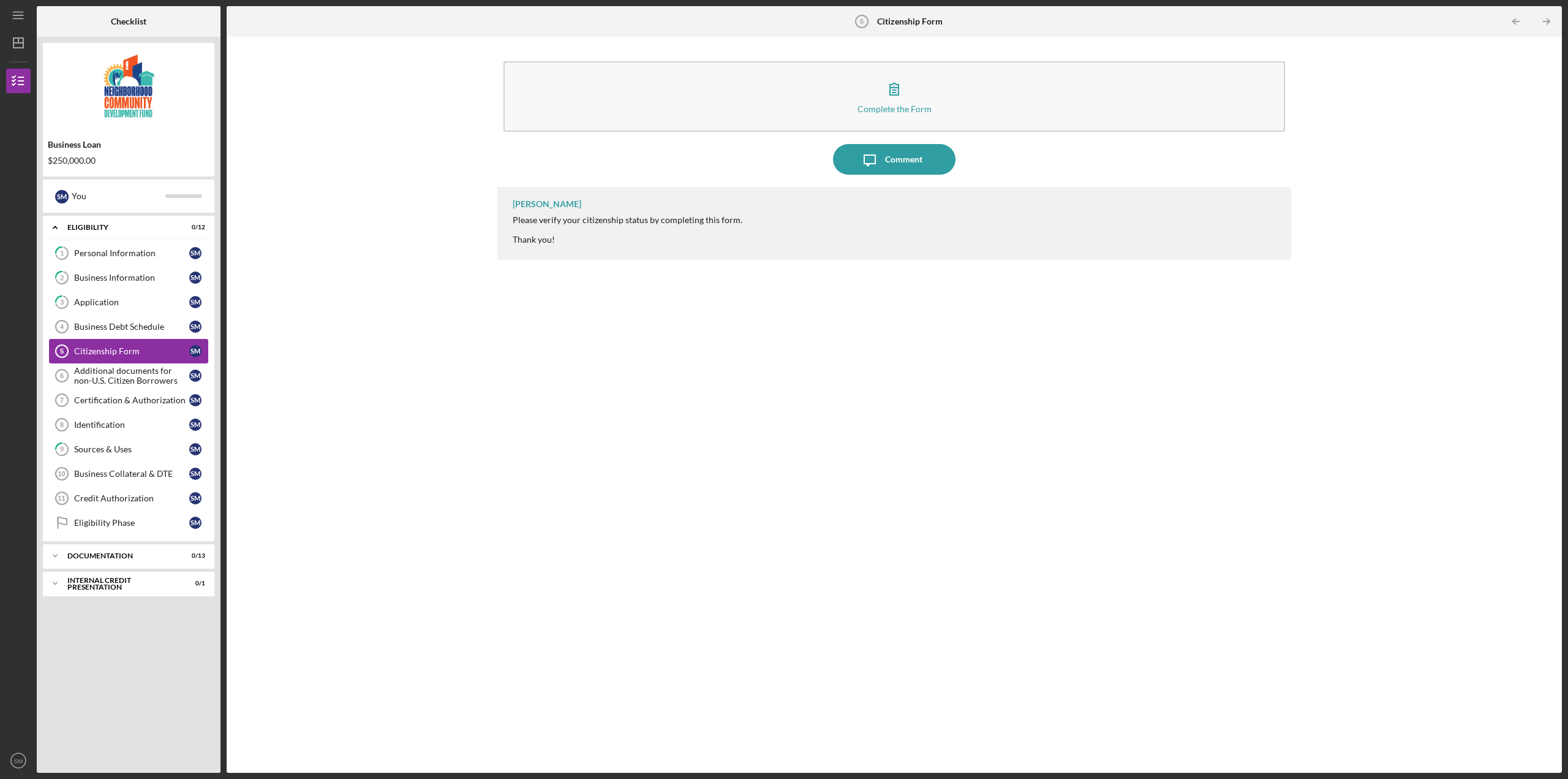
click at [145, 351] on div "Citizenship Form" at bounding box center [131, 351] width 115 height 10
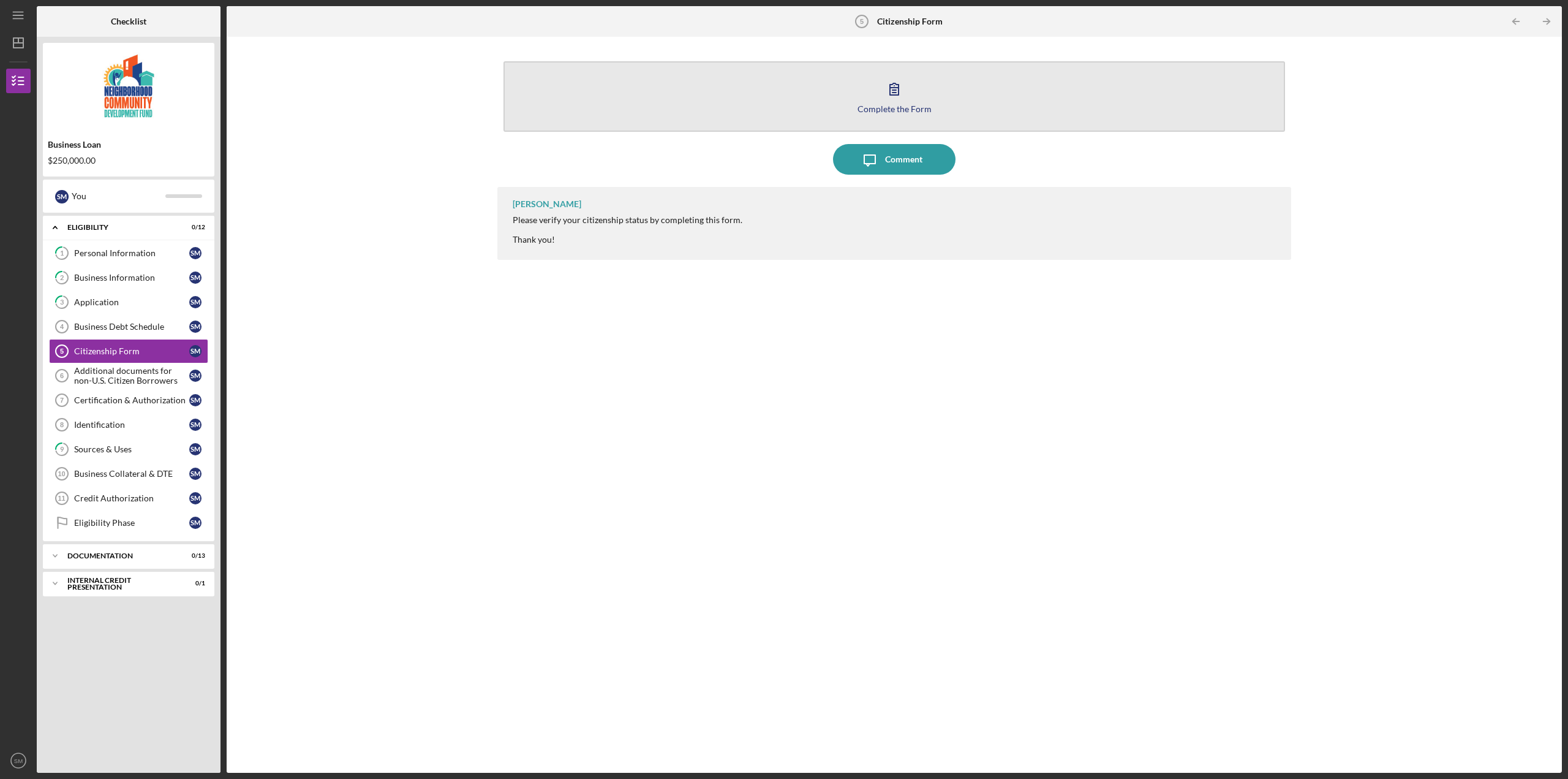
click at [896, 100] on icon "button" at bounding box center [895, 89] width 31 height 31
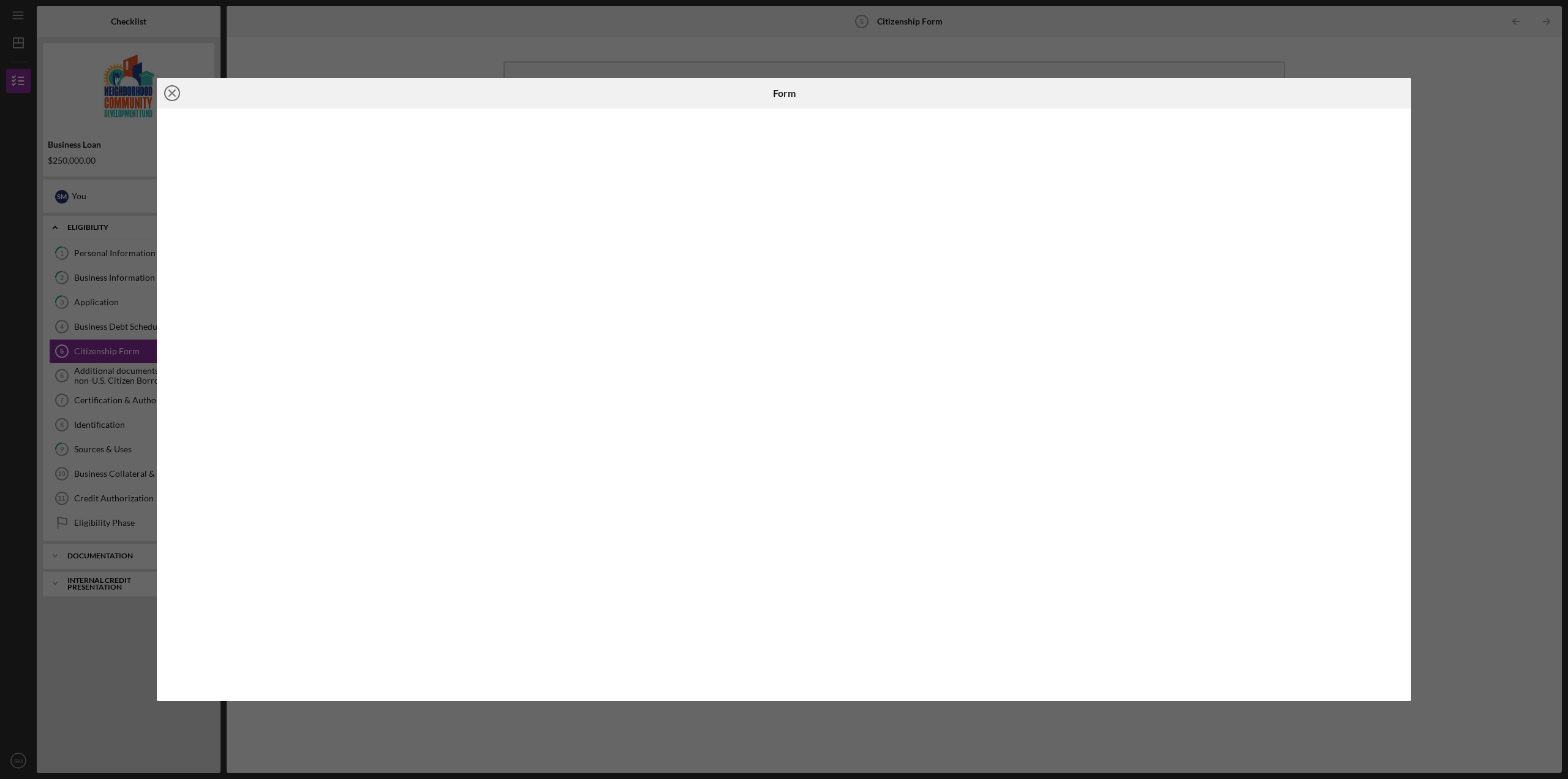
click at [169, 88] on icon "Icon/Close" at bounding box center [172, 93] width 31 height 31
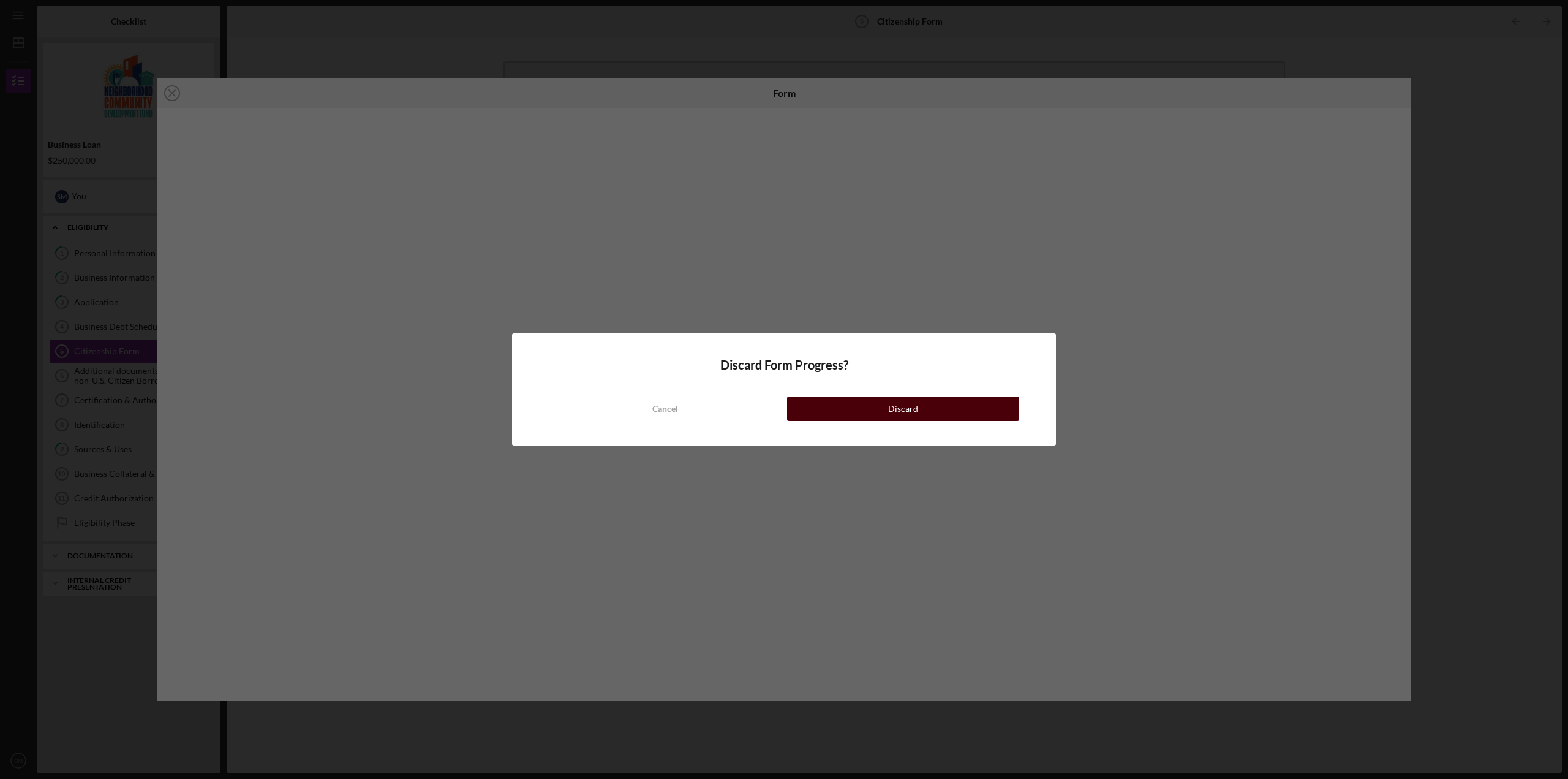
click at [845, 398] on button "Discard" at bounding box center [903, 409] width 232 height 25
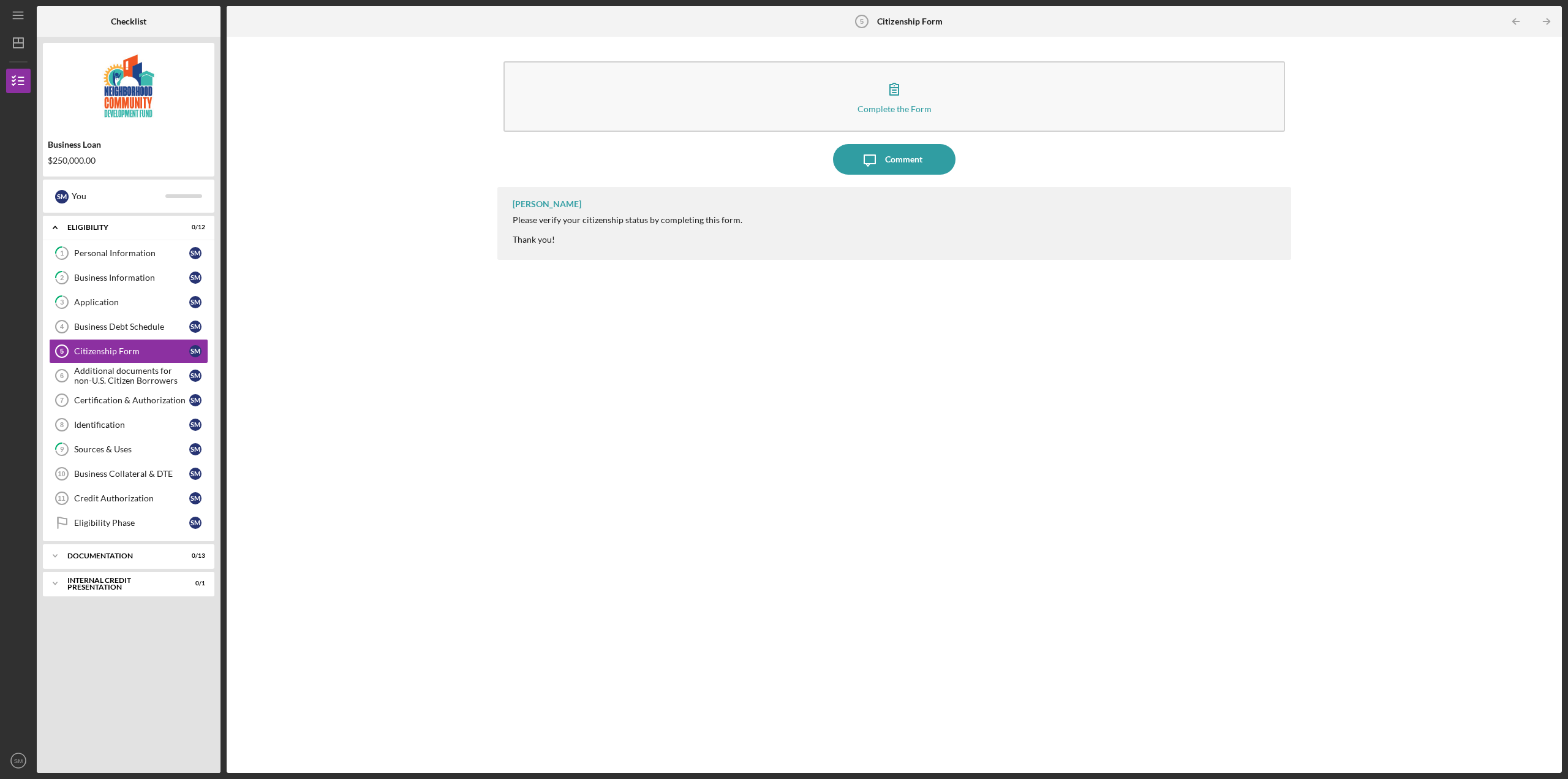
click at [372, 312] on div "Complete the Form Form Icon/Message Comment [PERSON_NAME] Please verify your ci…" at bounding box center [894, 405] width 1323 height 724
click at [112, 324] on div "Business Debt Schedule" at bounding box center [131, 327] width 115 height 10
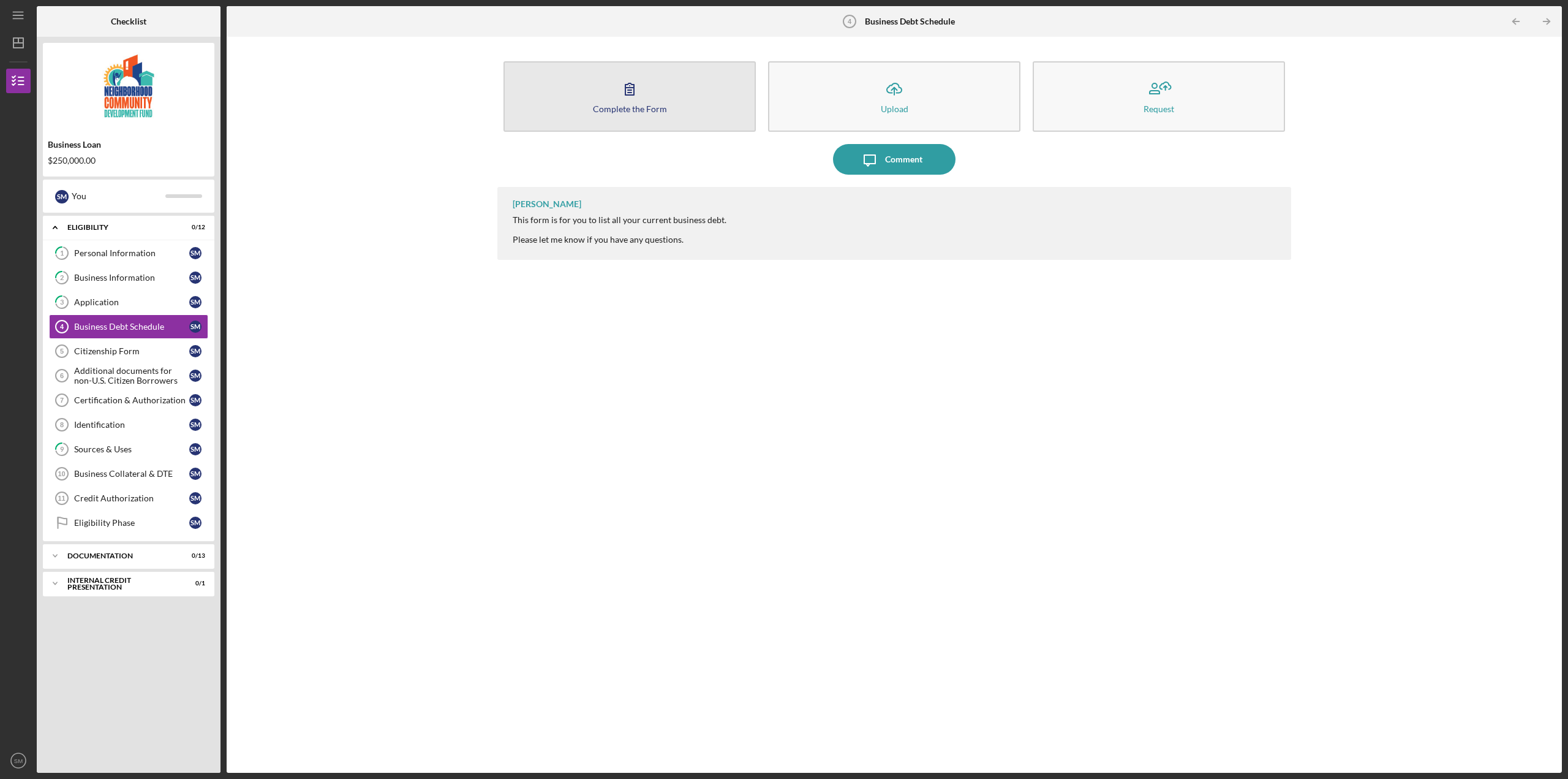
click at [638, 106] on div "Complete the Form" at bounding box center [630, 108] width 74 height 9
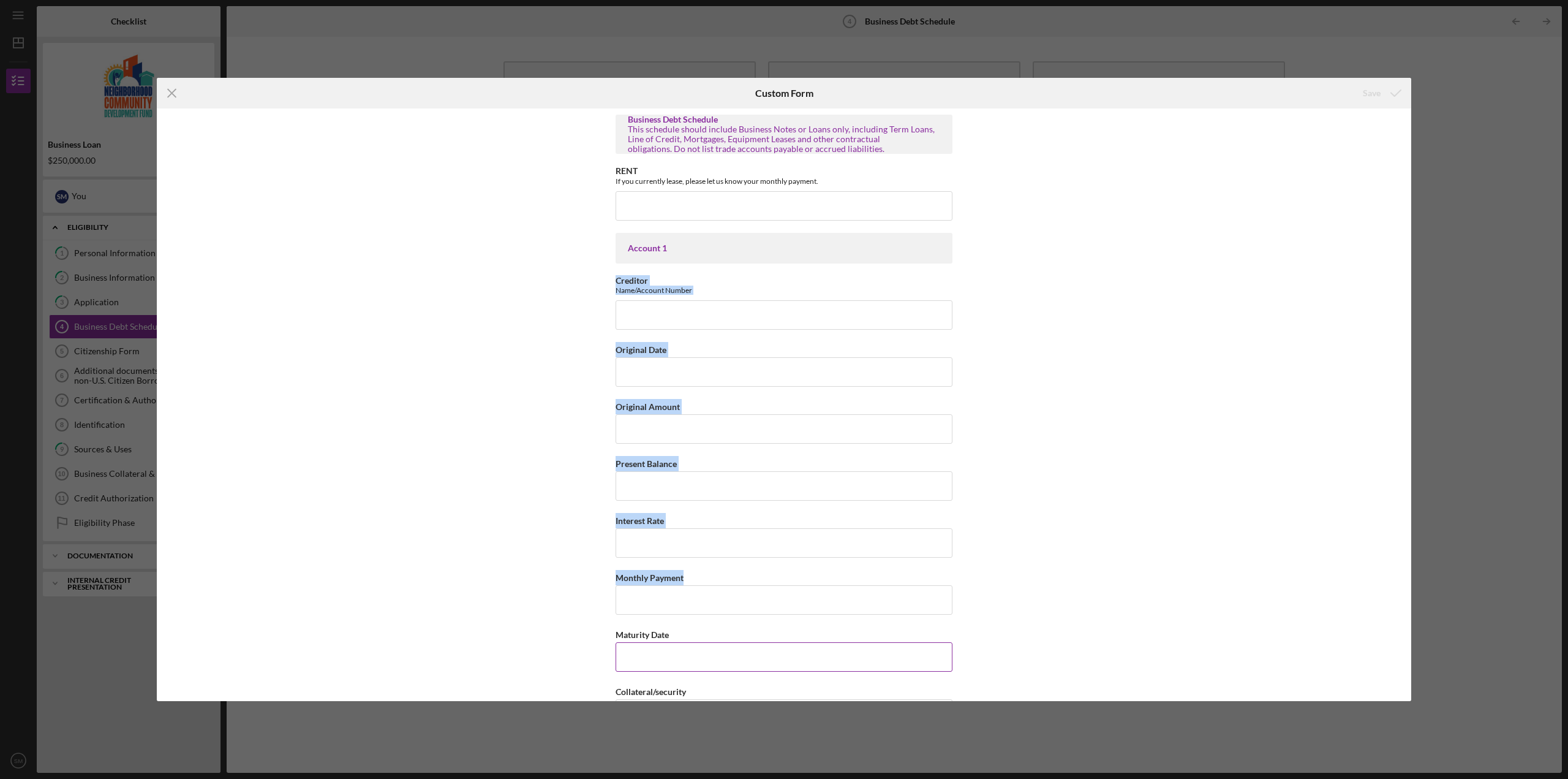
drag, startPoint x: 615, startPoint y: 279, endPoint x: 734, endPoint y: 645, distance: 384.9
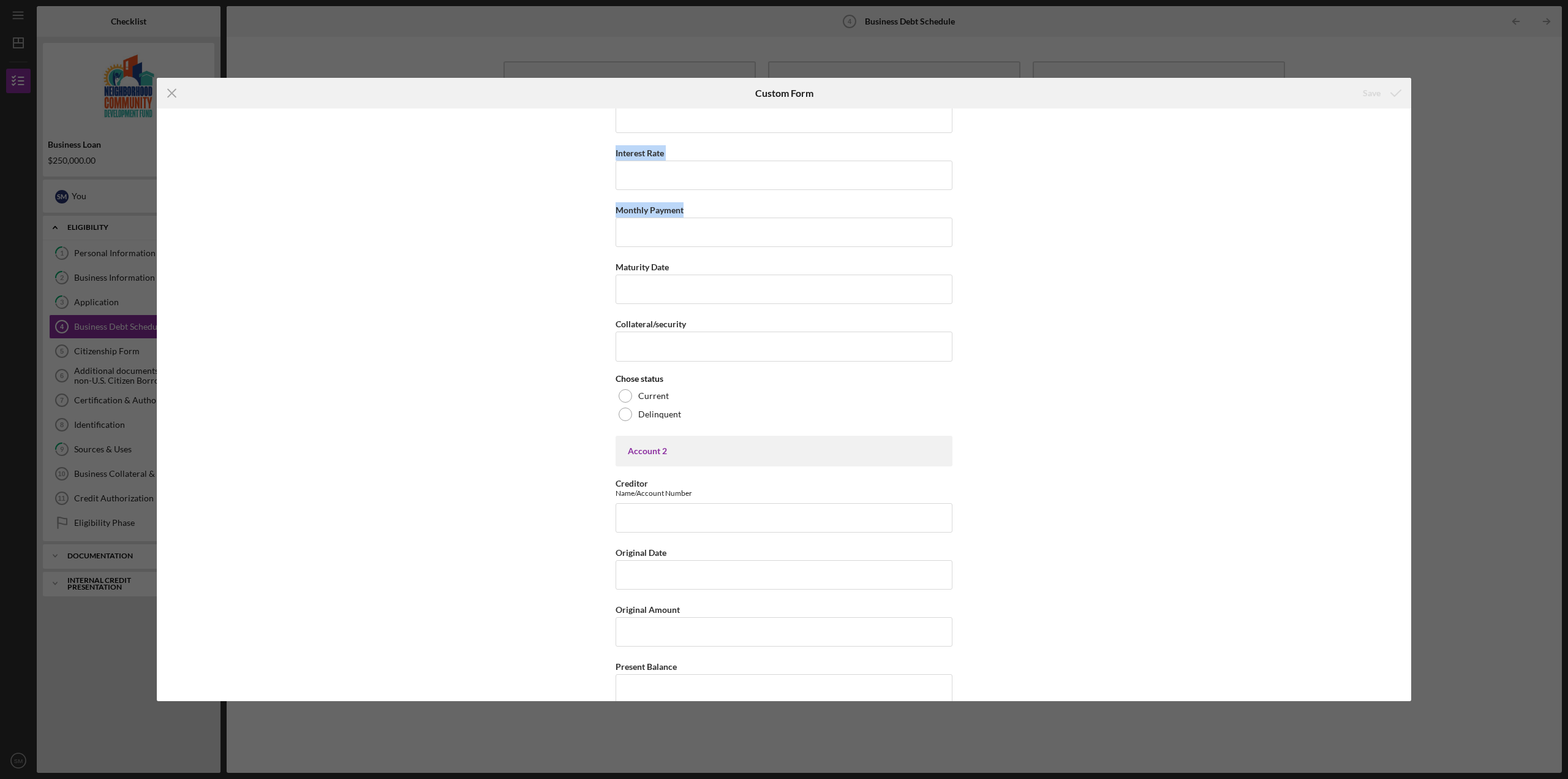
scroll to position [429, 0]
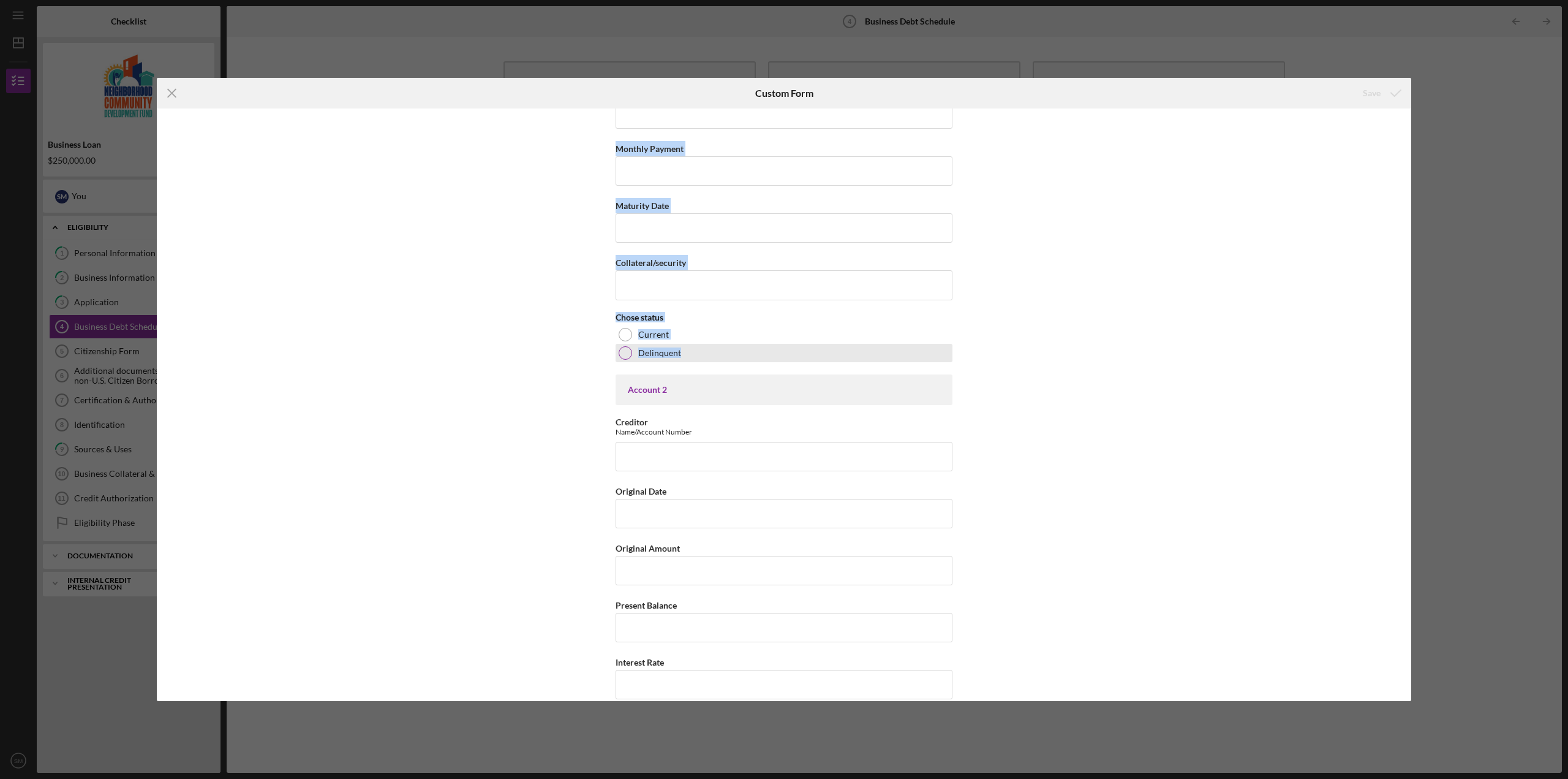
drag, startPoint x: 612, startPoint y: 262, endPoint x: 699, endPoint y: 351, distance: 124.5
click at [699, 351] on div "Business Debt Schedule This schedule should include Business Notes or Loans onl…" at bounding box center [784, 404] width 1254 height 592
copy div "Creditor Name/Account Number Original Date Original Amount Present Balance Inte…"
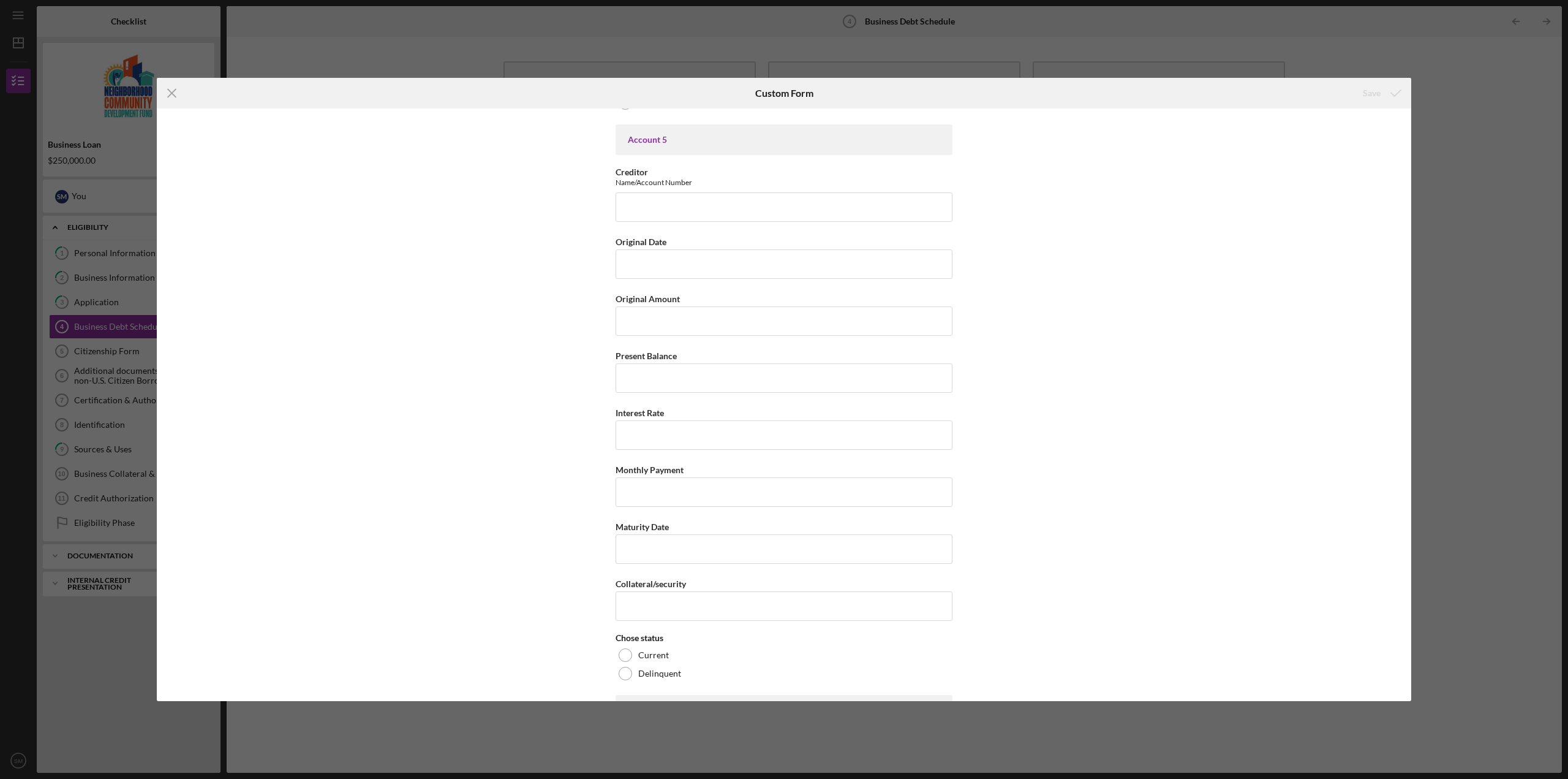
scroll to position [2818, 0]
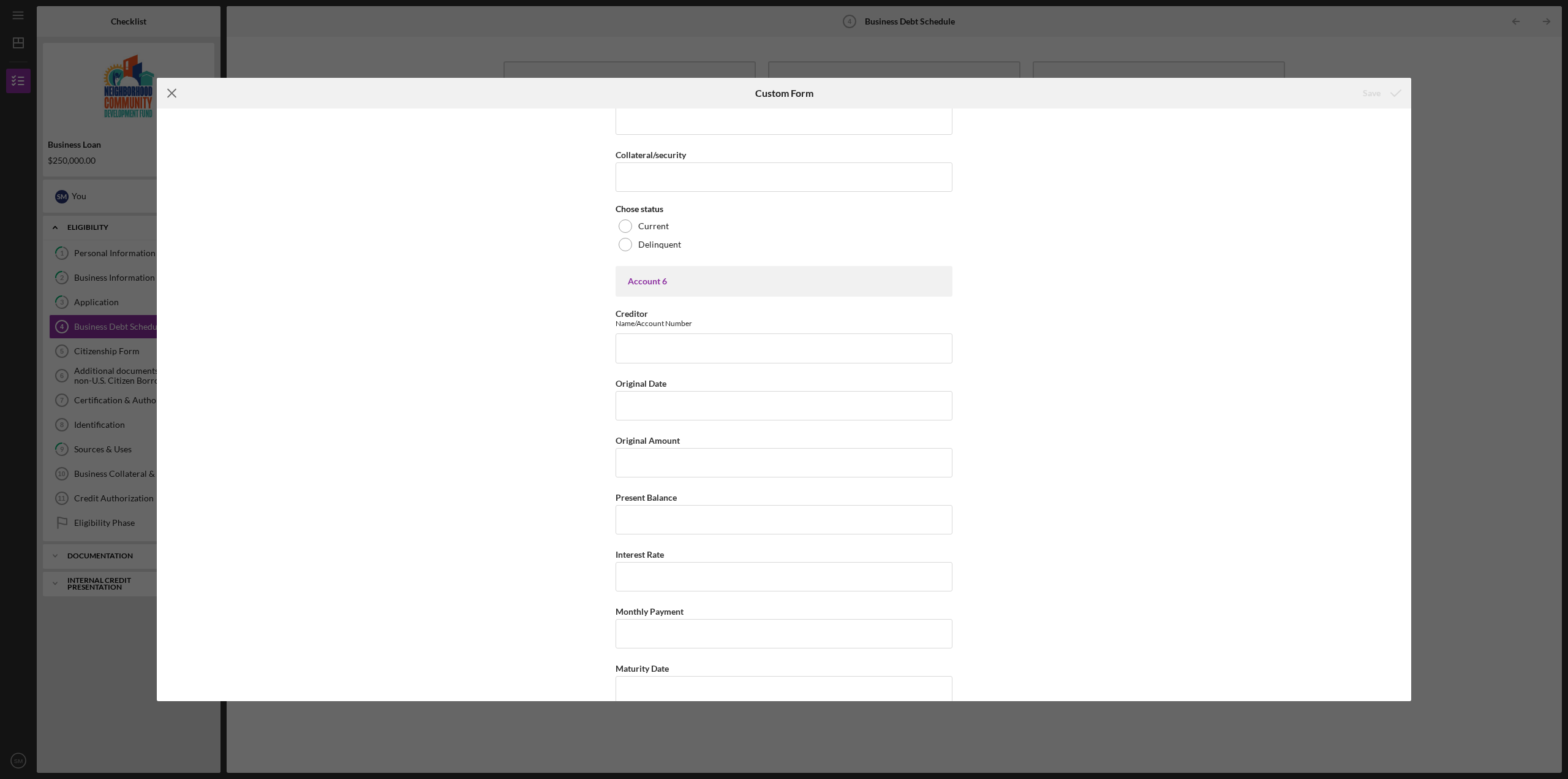
click at [167, 89] on icon "Icon/Menu Close" at bounding box center [172, 93] width 31 height 31
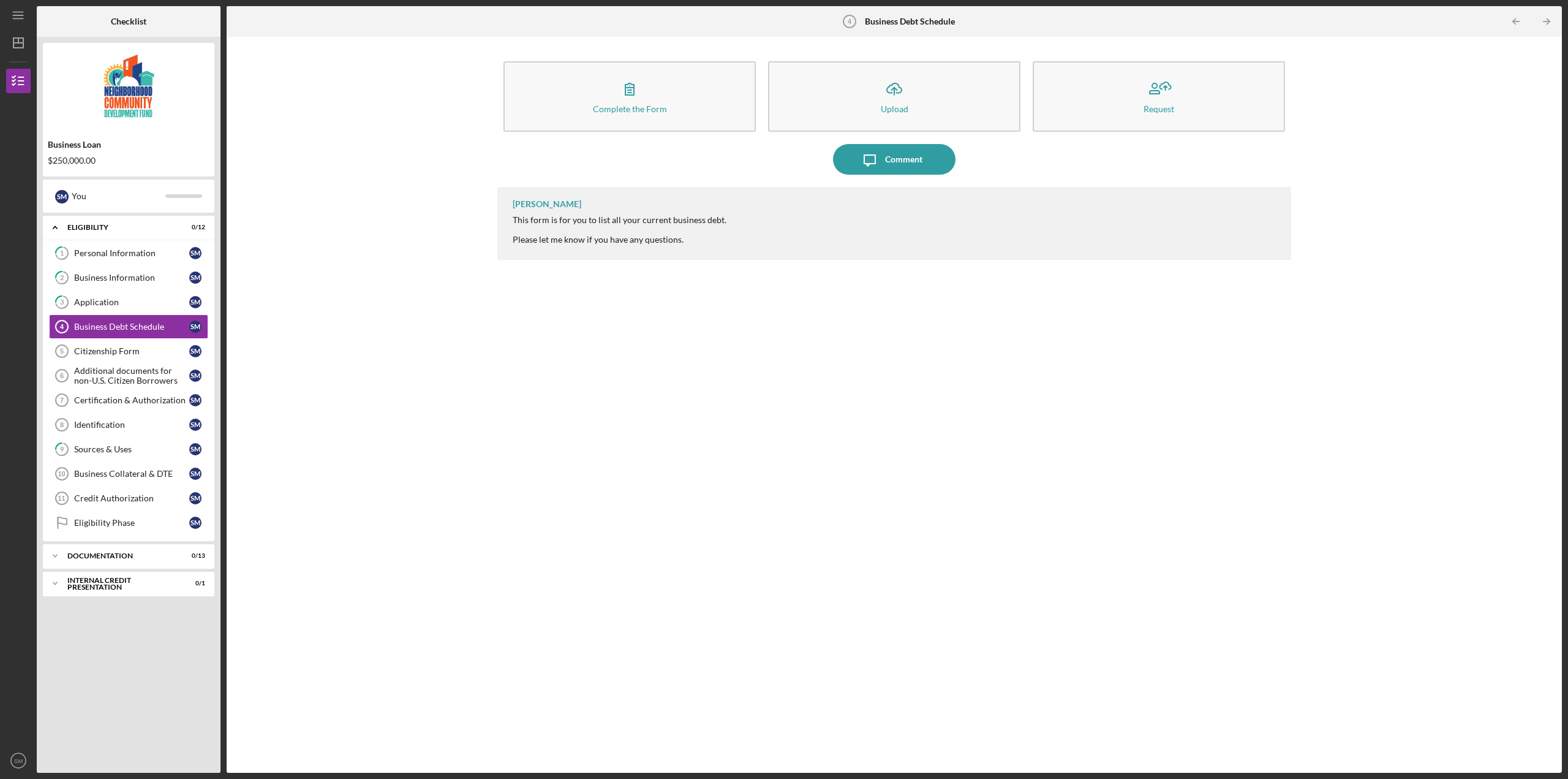
click at [391, 367] on div "Complete the Form Form Icon/Upload Upload Request Icon/Message Comment [PERSON_…" at bounding box center [894, 405] width 1323 height 724
click at [111, 351] on div "Citizenship Form" at bounding box center [131, 351] width 115 height 10
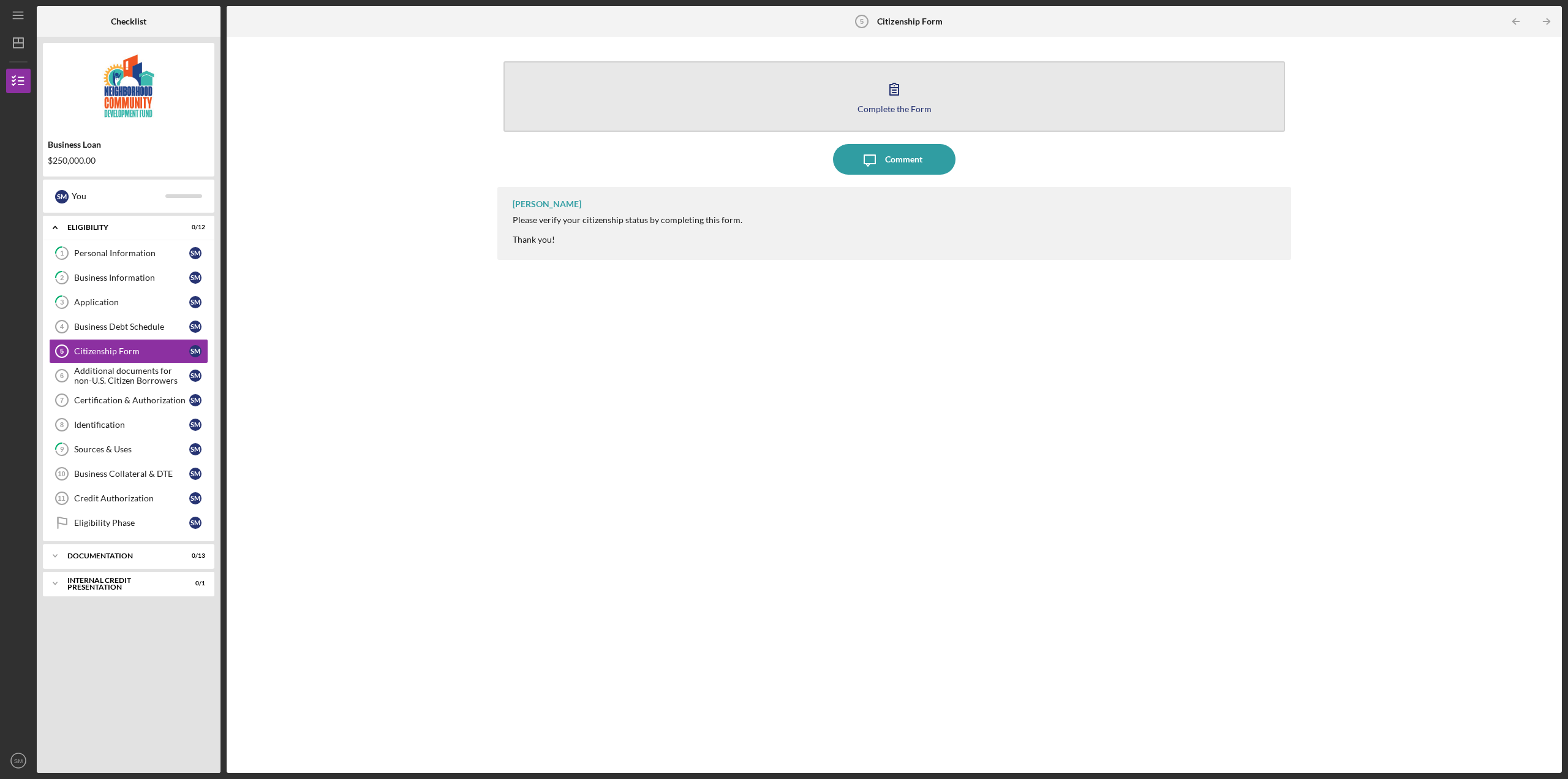
click at [874, 95] on button "Complete the Form Form" at bounding box center [894, 96] width 782 height 70
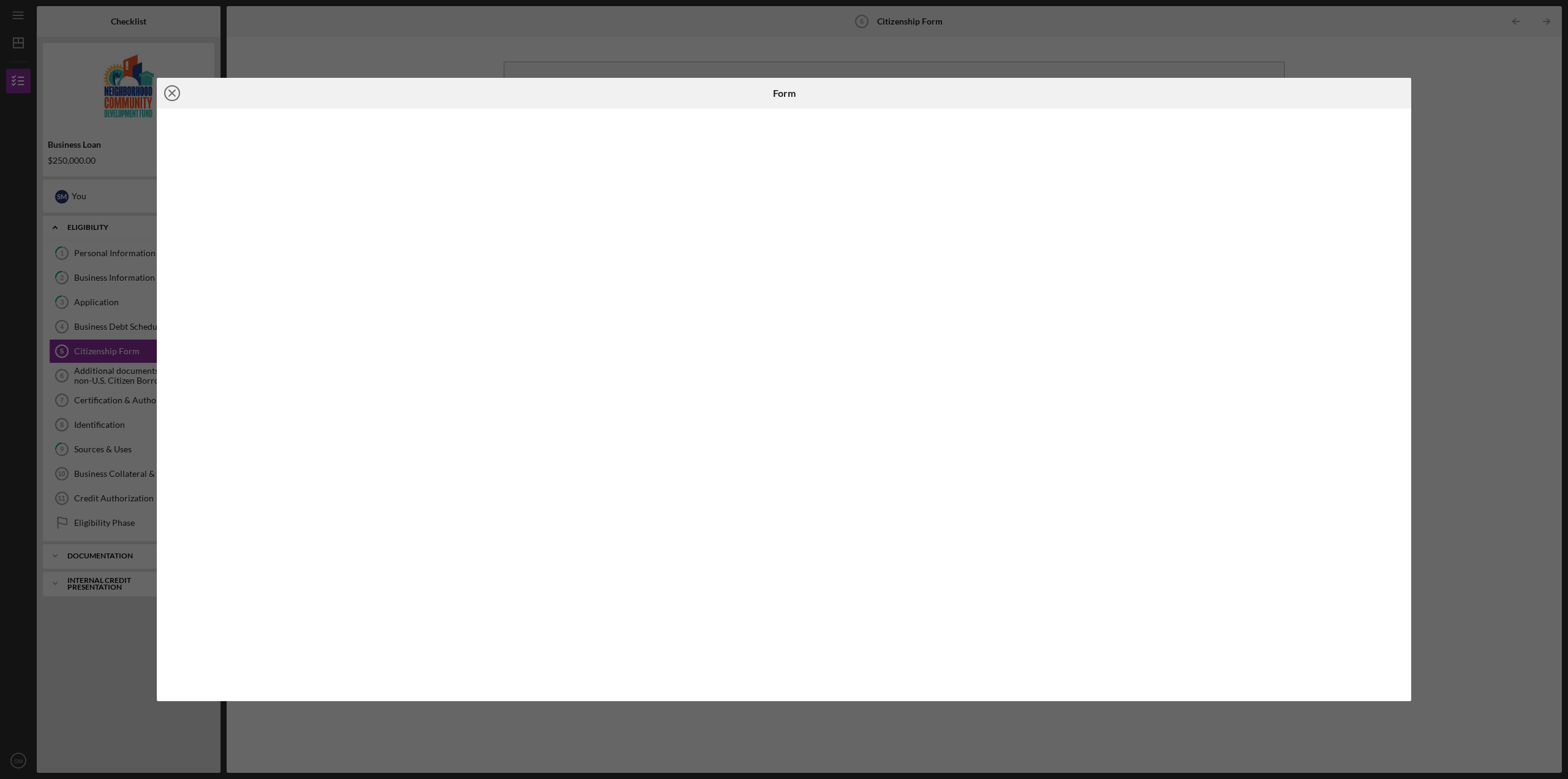
click at [165, 93] on circle at bounding box center [172, 93] width 15 height 15
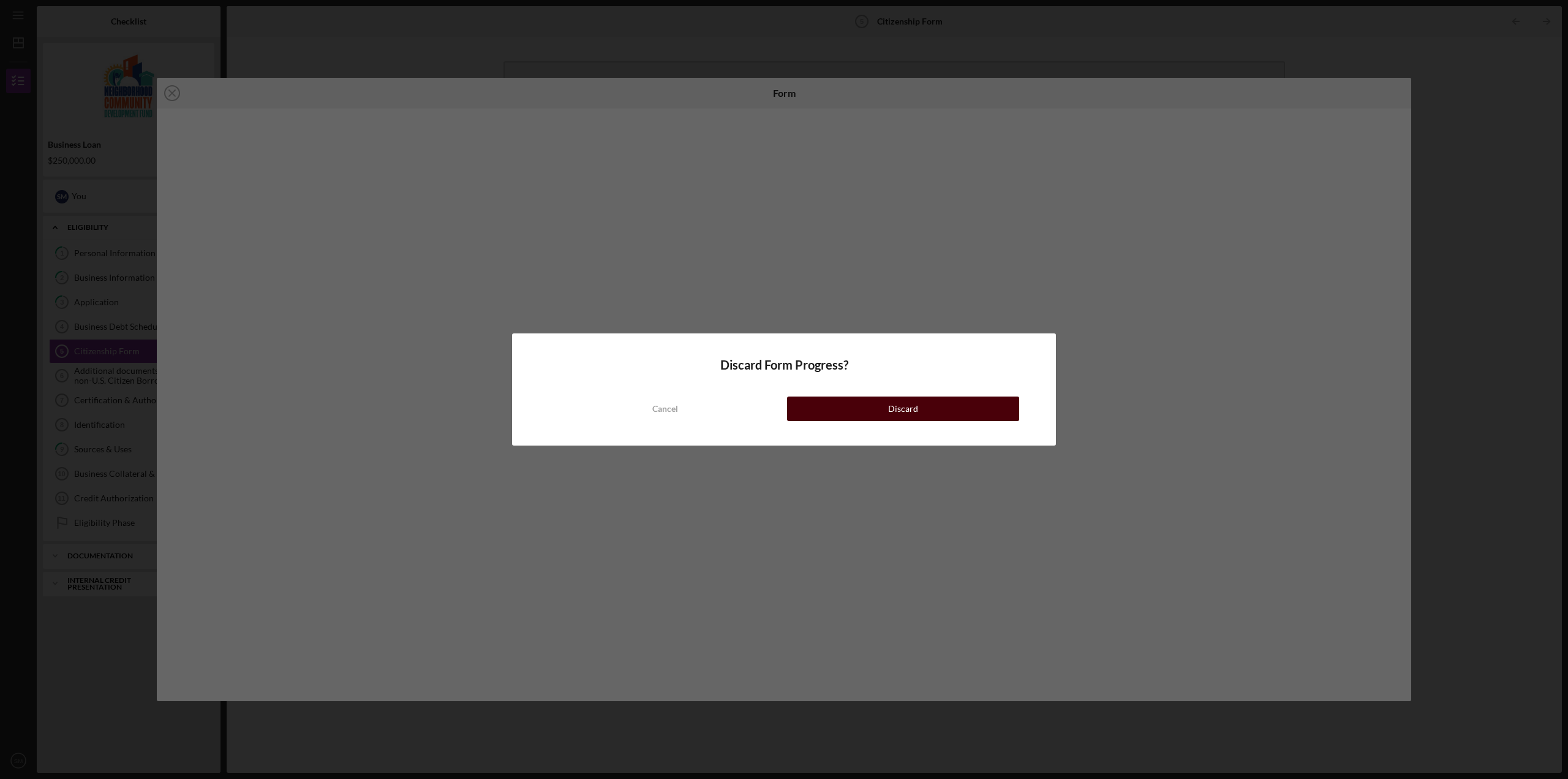
click at [840, 406] on button "Discard" at bounding box center [903, 409] width 232 height 25
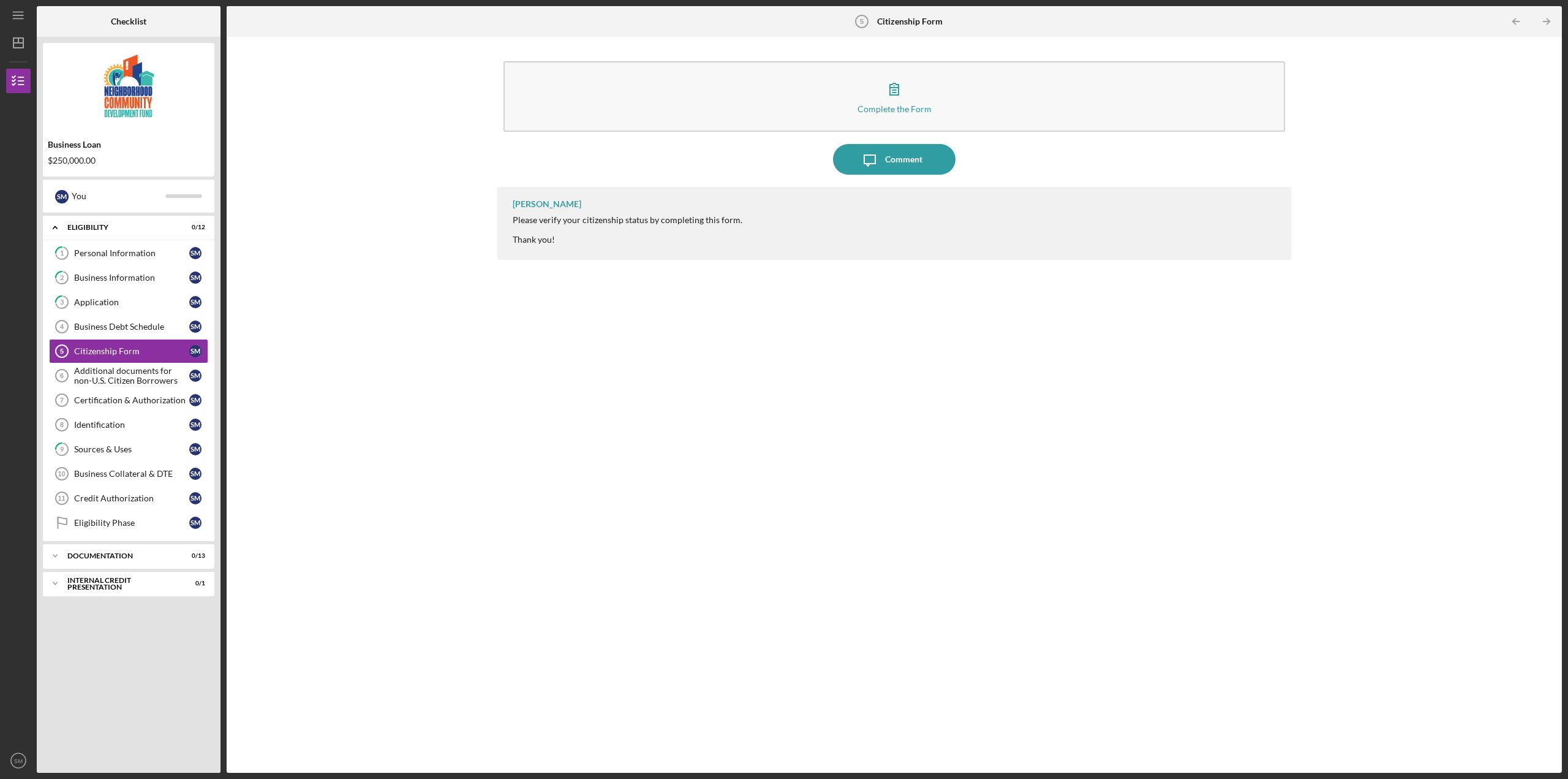
click at [362, 353] on div "Complete the Form Form Icon/Message Comment [PERSON_NAME] Please verify your ci…" at bounding box center [894, 405] width 1323 height 724
click at [137, 375] on div "Additional documents for non-U.S. Citizen Borrowers" at bounding box center [131, 375] width 115 height 20
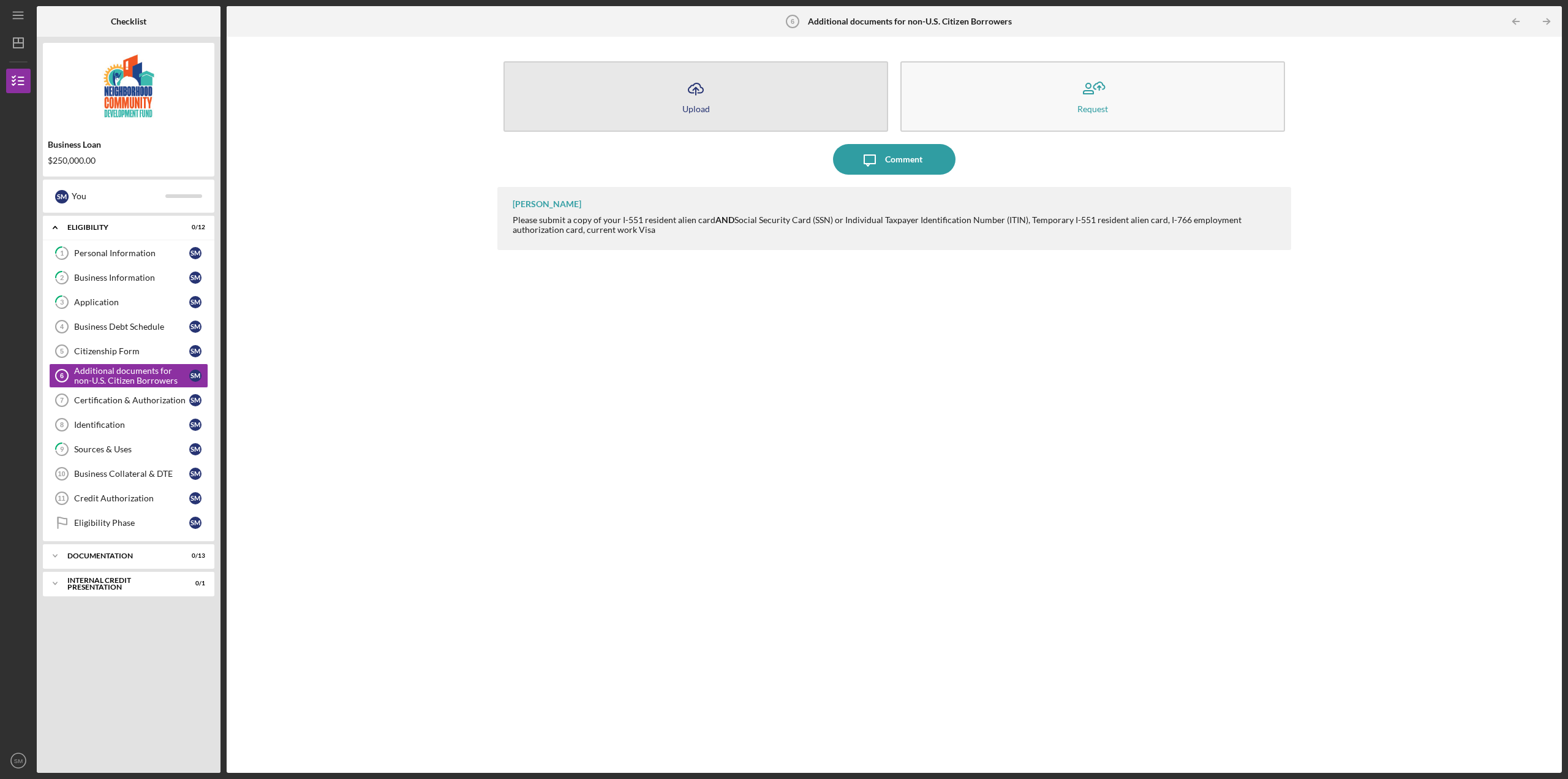
click at [703, 108] on div "Upload" at bounding box center [696, 108] width 28 height 9
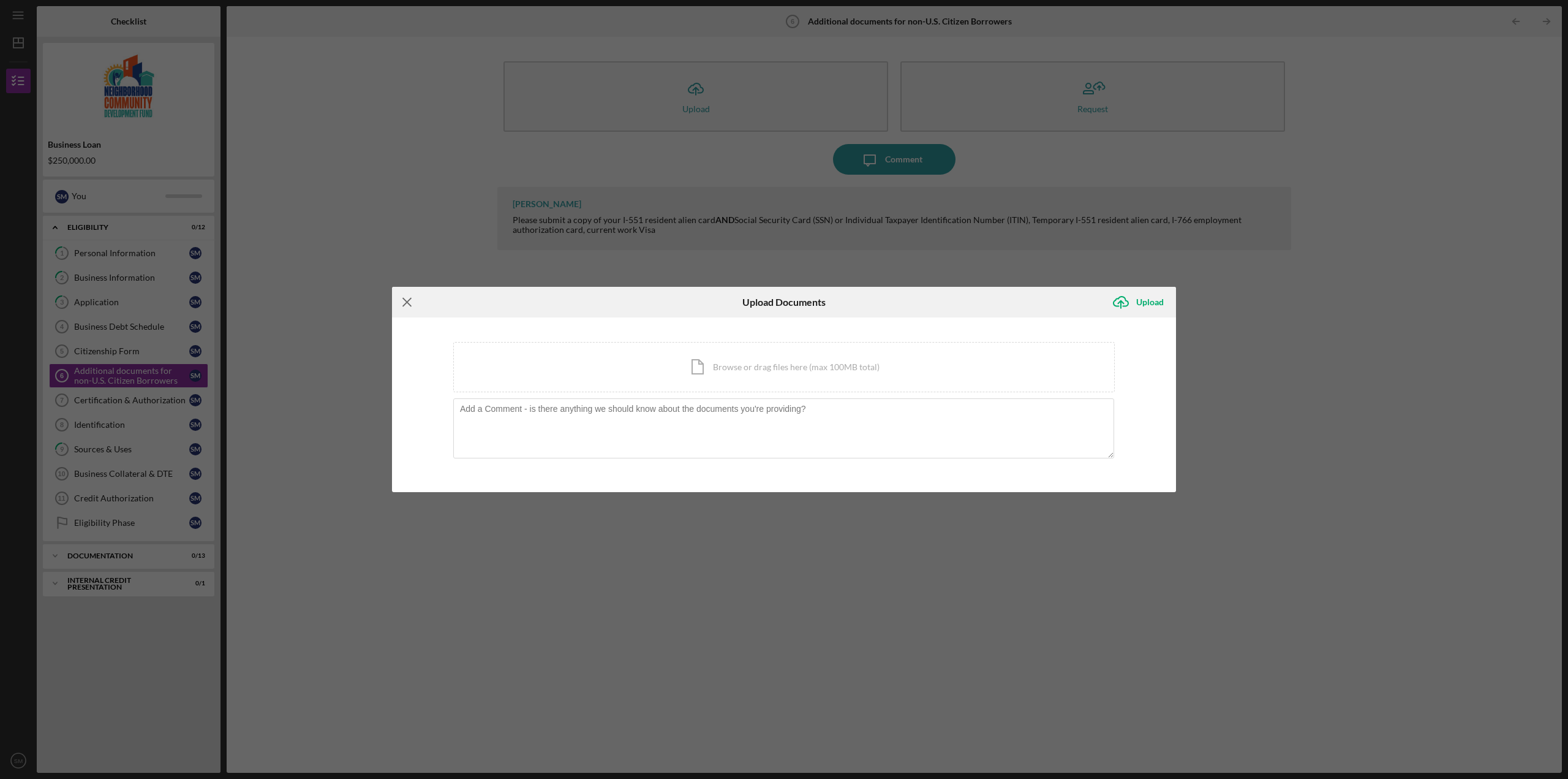
click at [408, 295] on icon "Icon/Menu Close" at bounding box center [407, 302] width 31 height 31
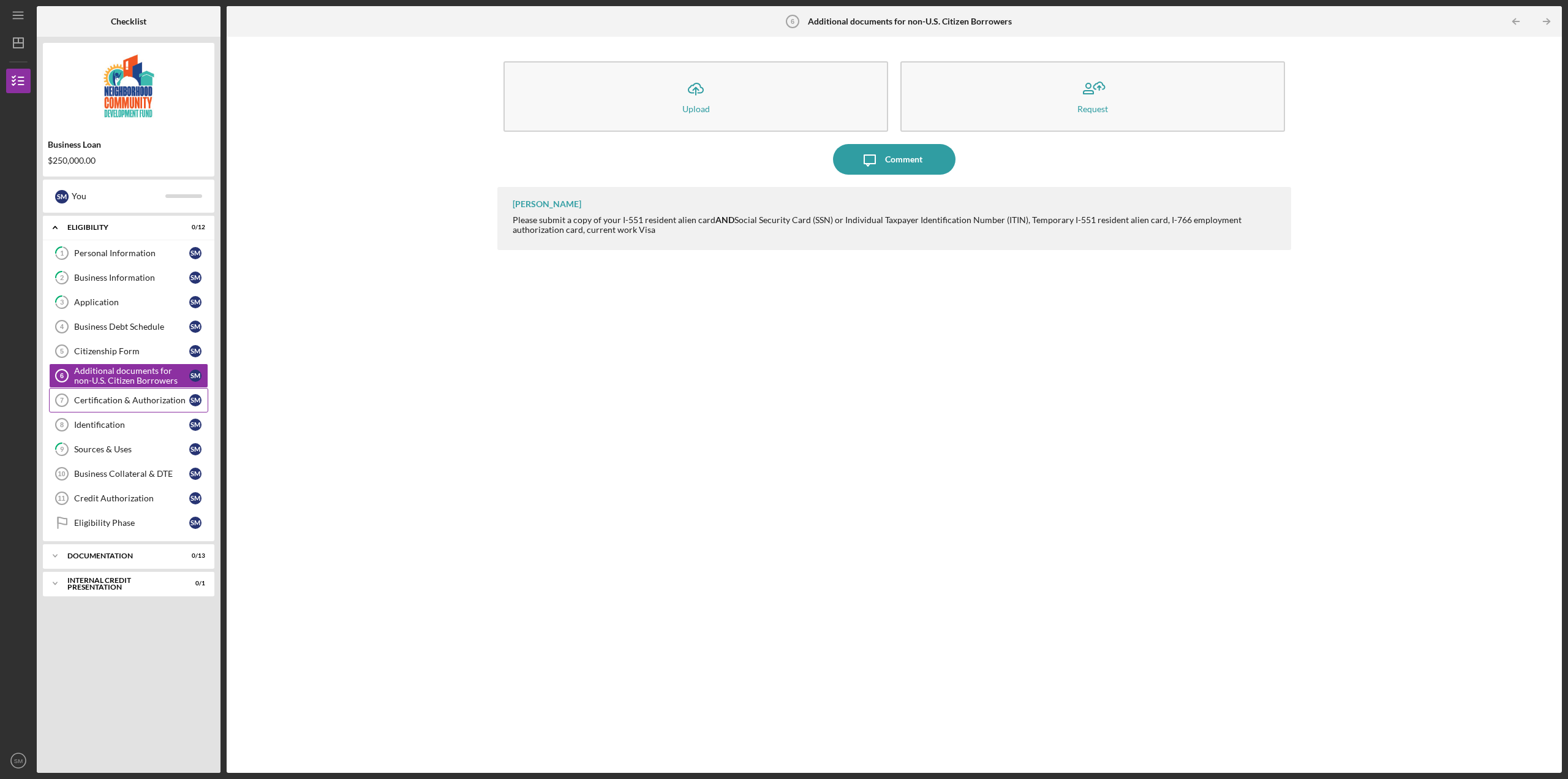
click at [170, 399] on div "Certification & Authorization" at bounding box center [131, 400] width 115 height 10
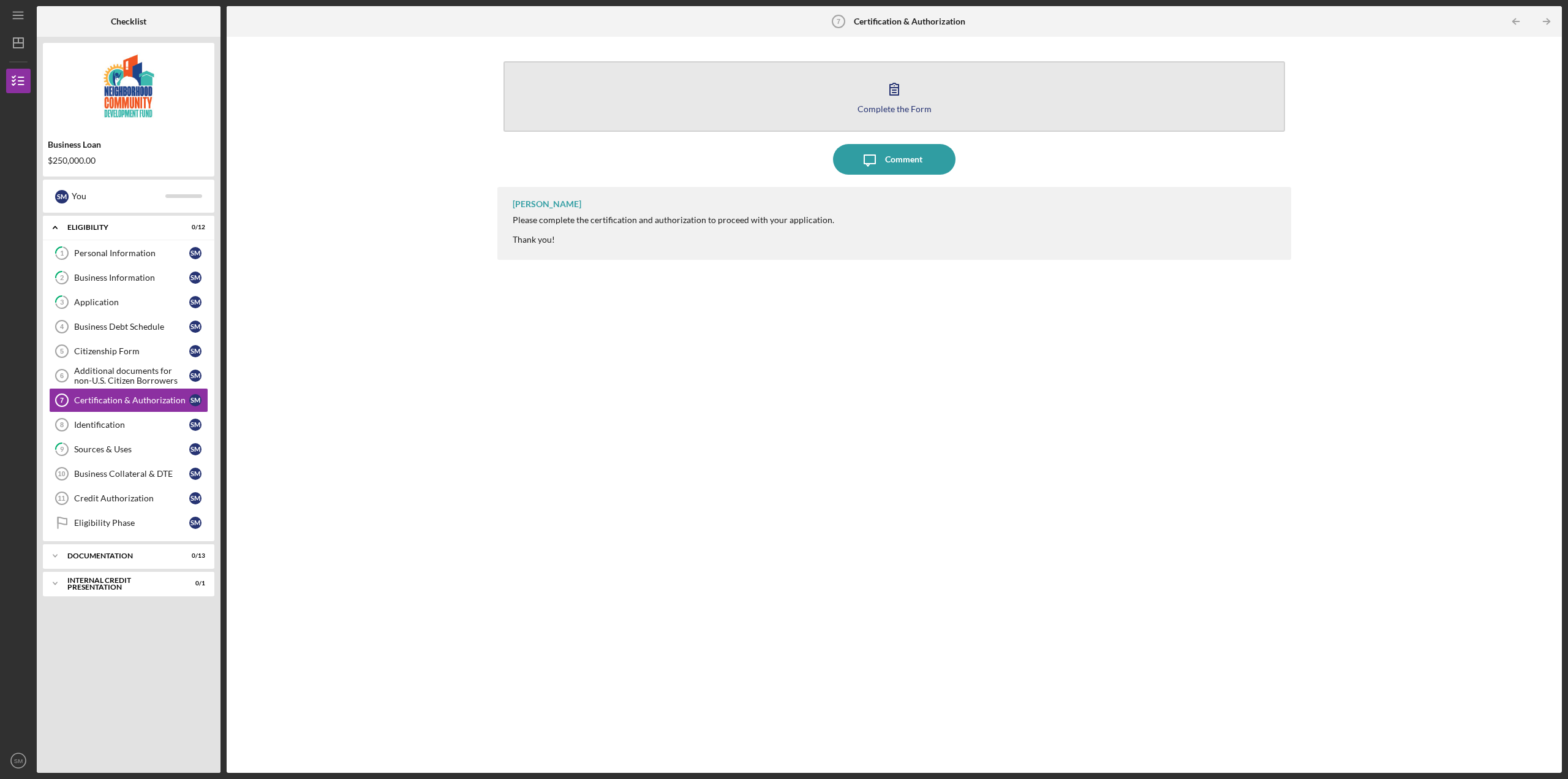
click at [889, 103] on button "Complete the Form Form" at bounding box center [894, 96] width 782 height 70
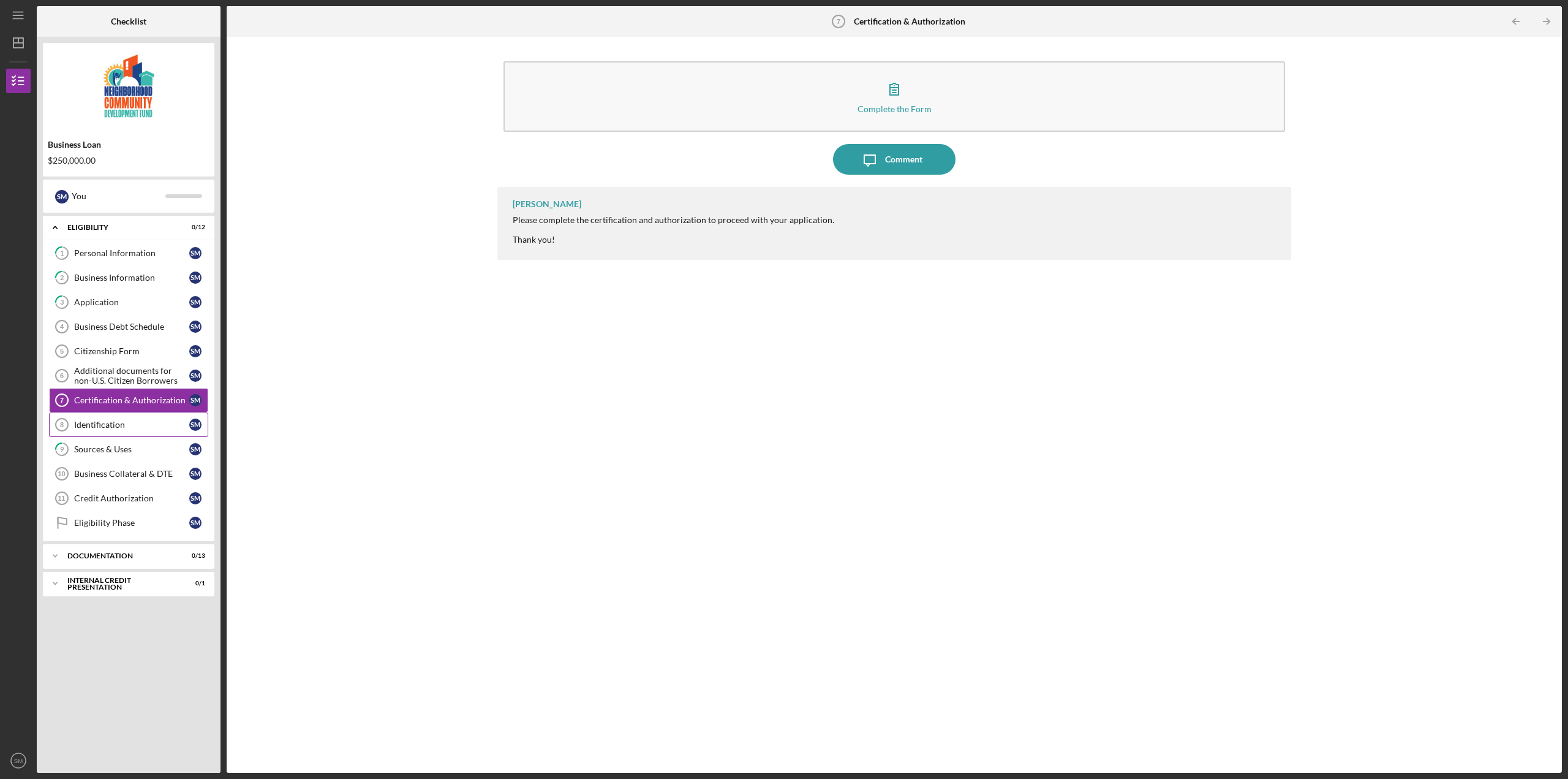
click at [123, 430] on link "Identification 8 Identification S M" at bounding box center [129, 425] width 159 height 25
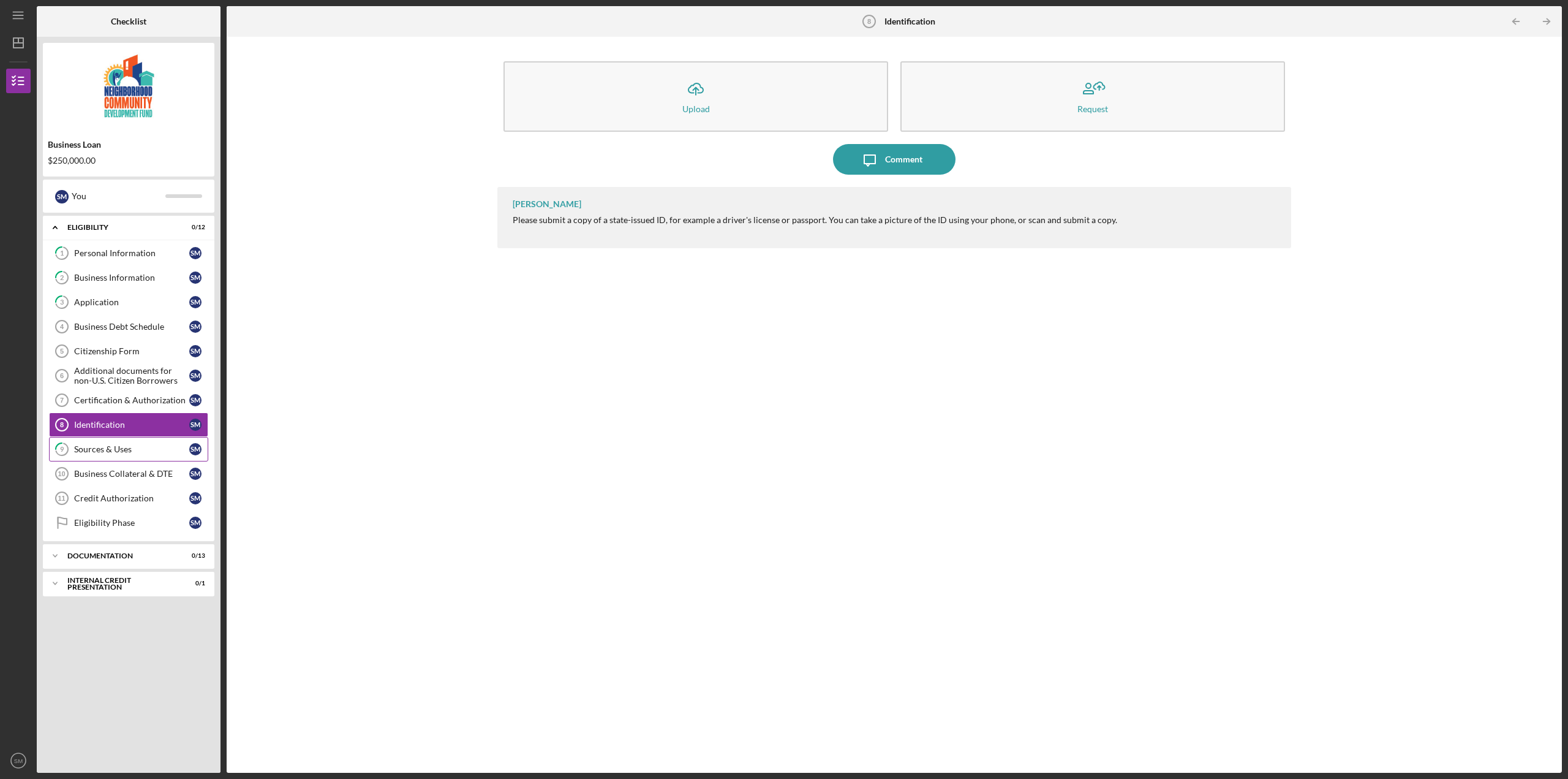
click at [127, 454] on div "Sources & Uses" at bounding box center [131, 449] width 115 height 10
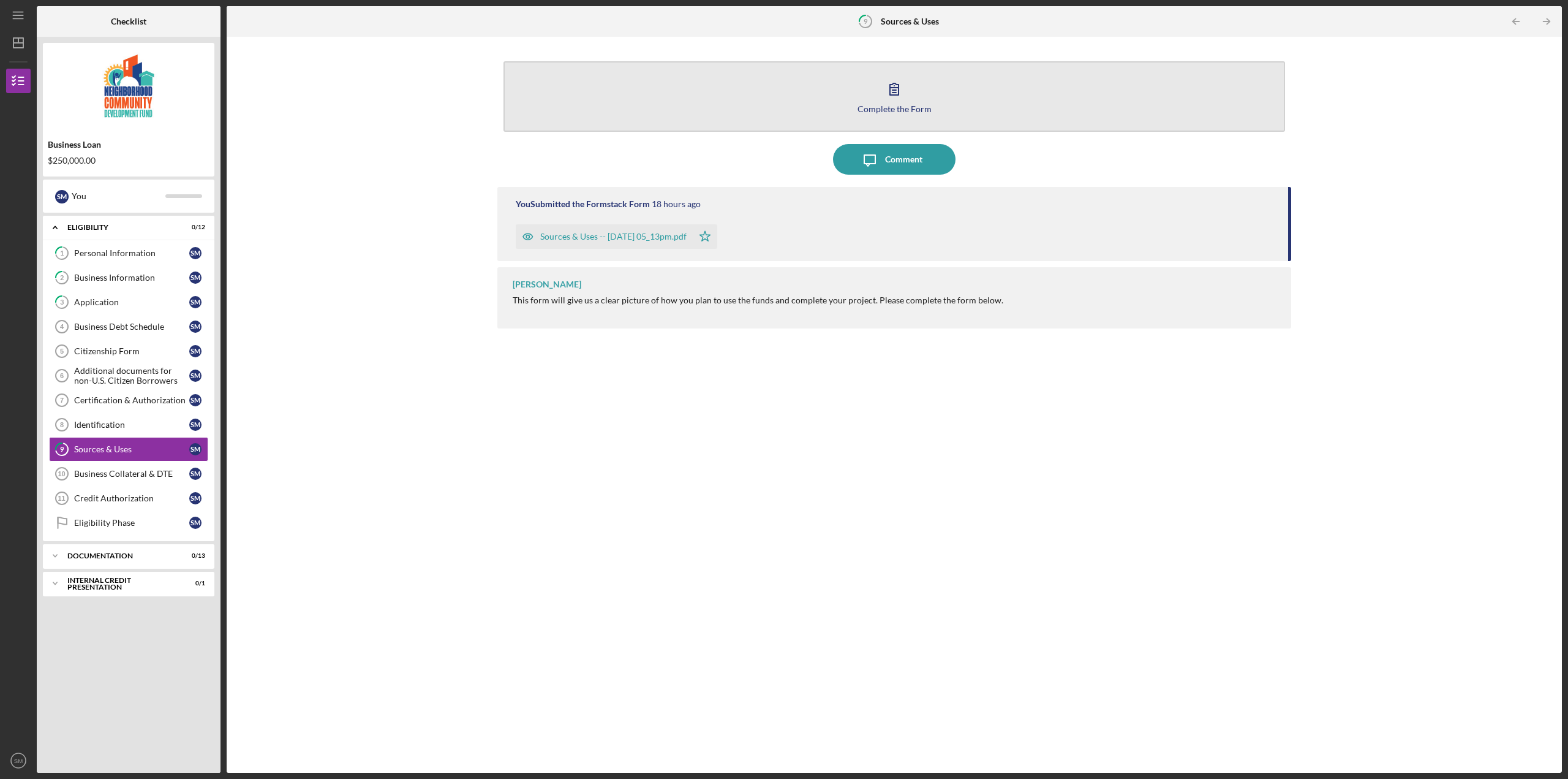
click at [898, 100] on icon "button" at bounding box center [895, 89] width 31 height 31
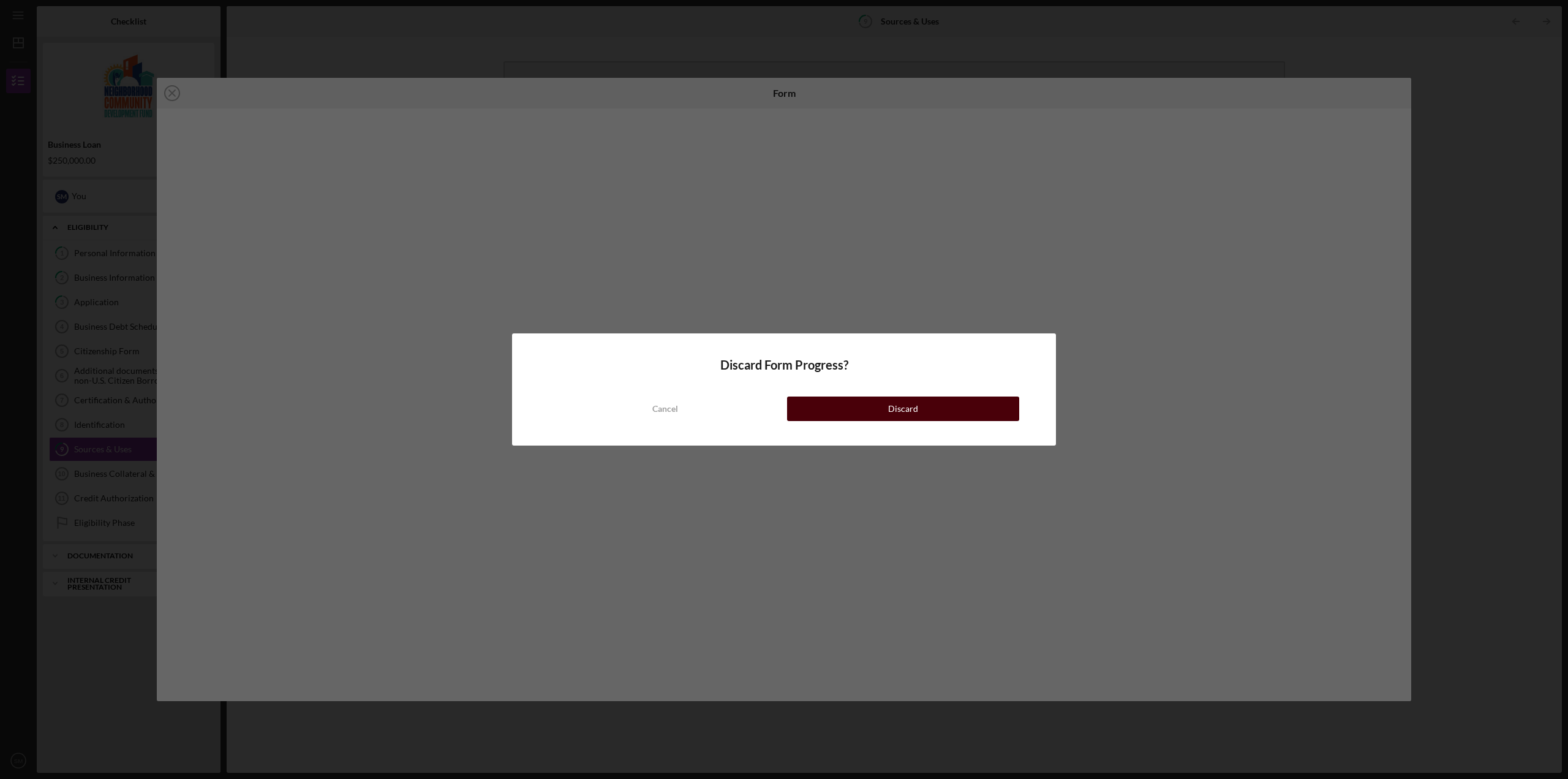
click at [855, 410] on button "Discard" at bounding box center [903, 409] width 232 height 25
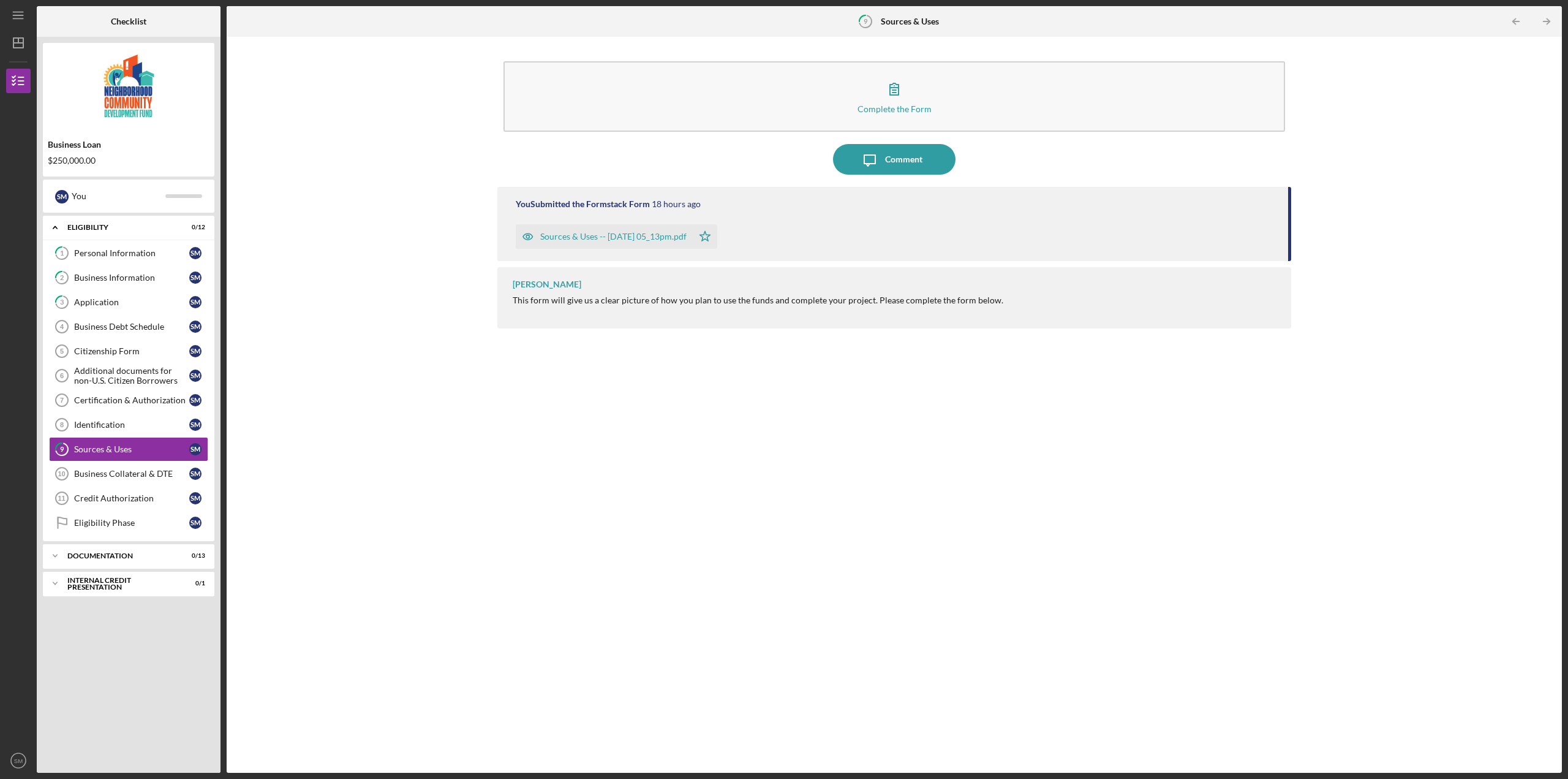
click at [632, 239] on div "Sources & Uses -- [DATE] 05_13pm.pdf" at bounding box center [614, 237] width 147 height 10
click at [492, 436] on div "Complete the Form Form Icon/Message Comment You Submitted the Formstack Form 18…" at bounding box center [894, 405] width 1323 height 724
click at [129, 470] on div "Business Collateral & DTE" at bounding box center [131, 474] width 115 height 10
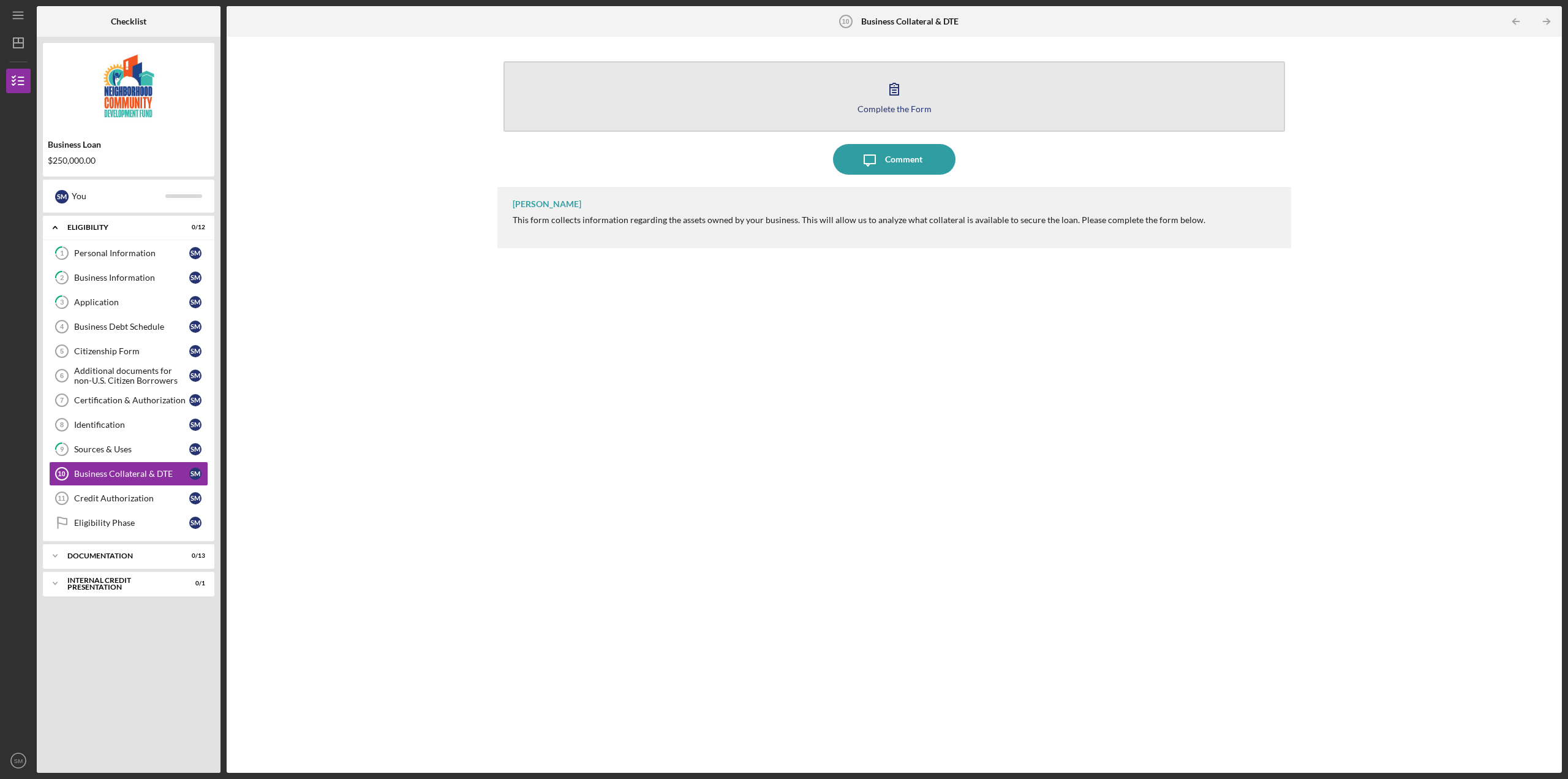
click at [875, 110] on div "Complete the Form" at bounding box center [895, 108] width 74 height 9
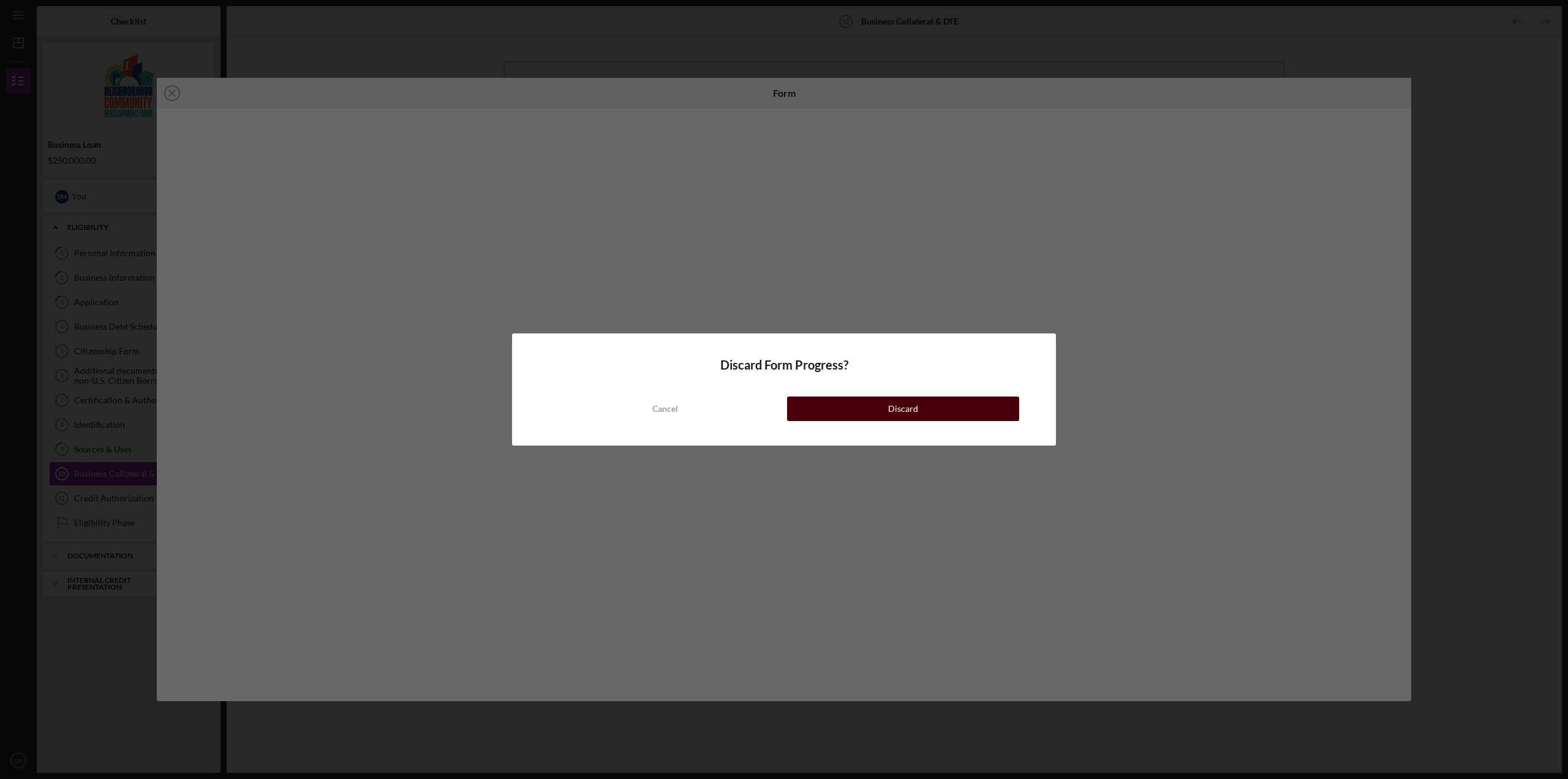
click at [854, 404] on button "Discard" at bounding box center [903, 409] width 232 height 25
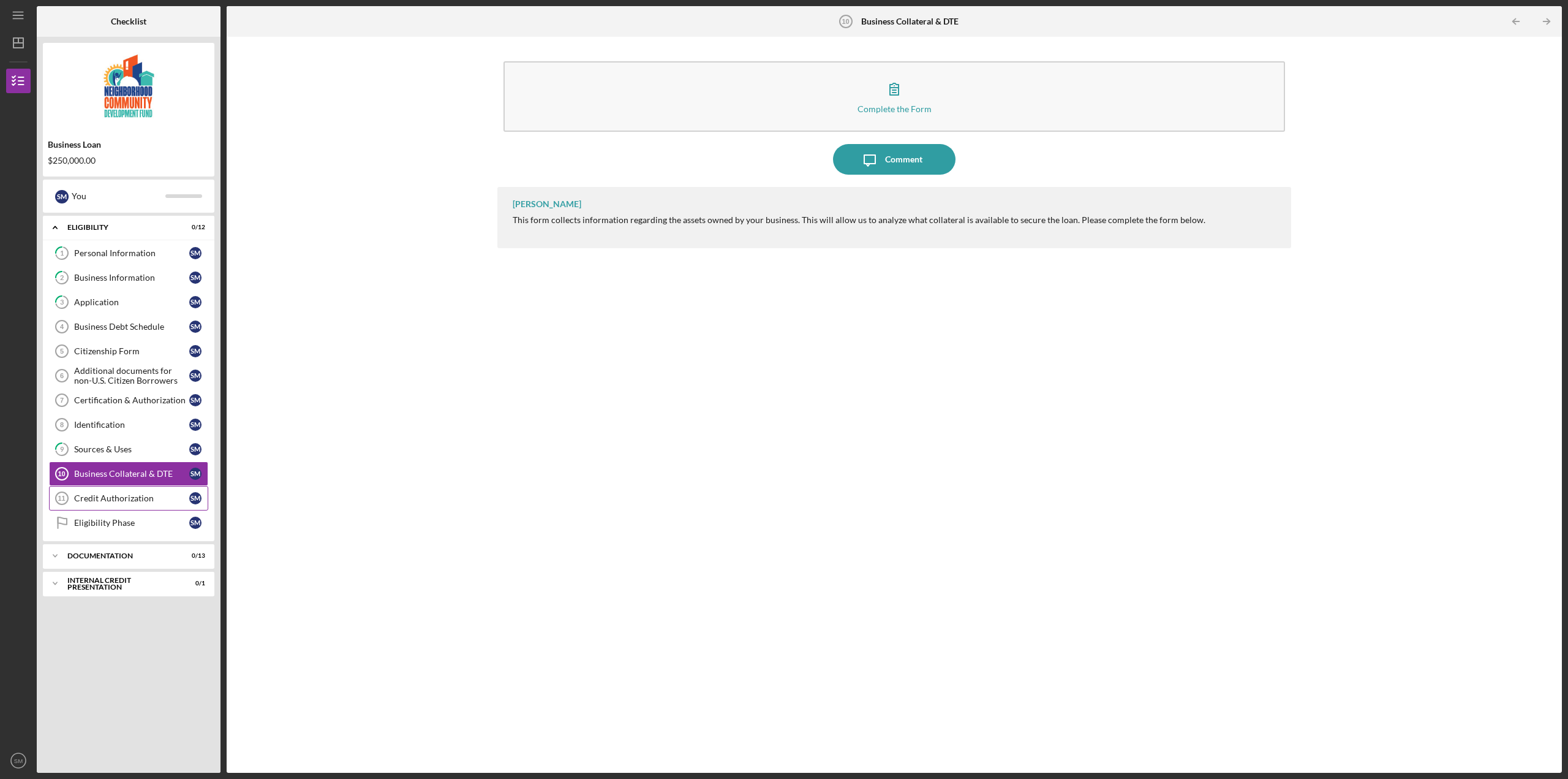
click at [131, 494] on div "Credit Authorization" at bounding box center [131, 498] width 115 height 10
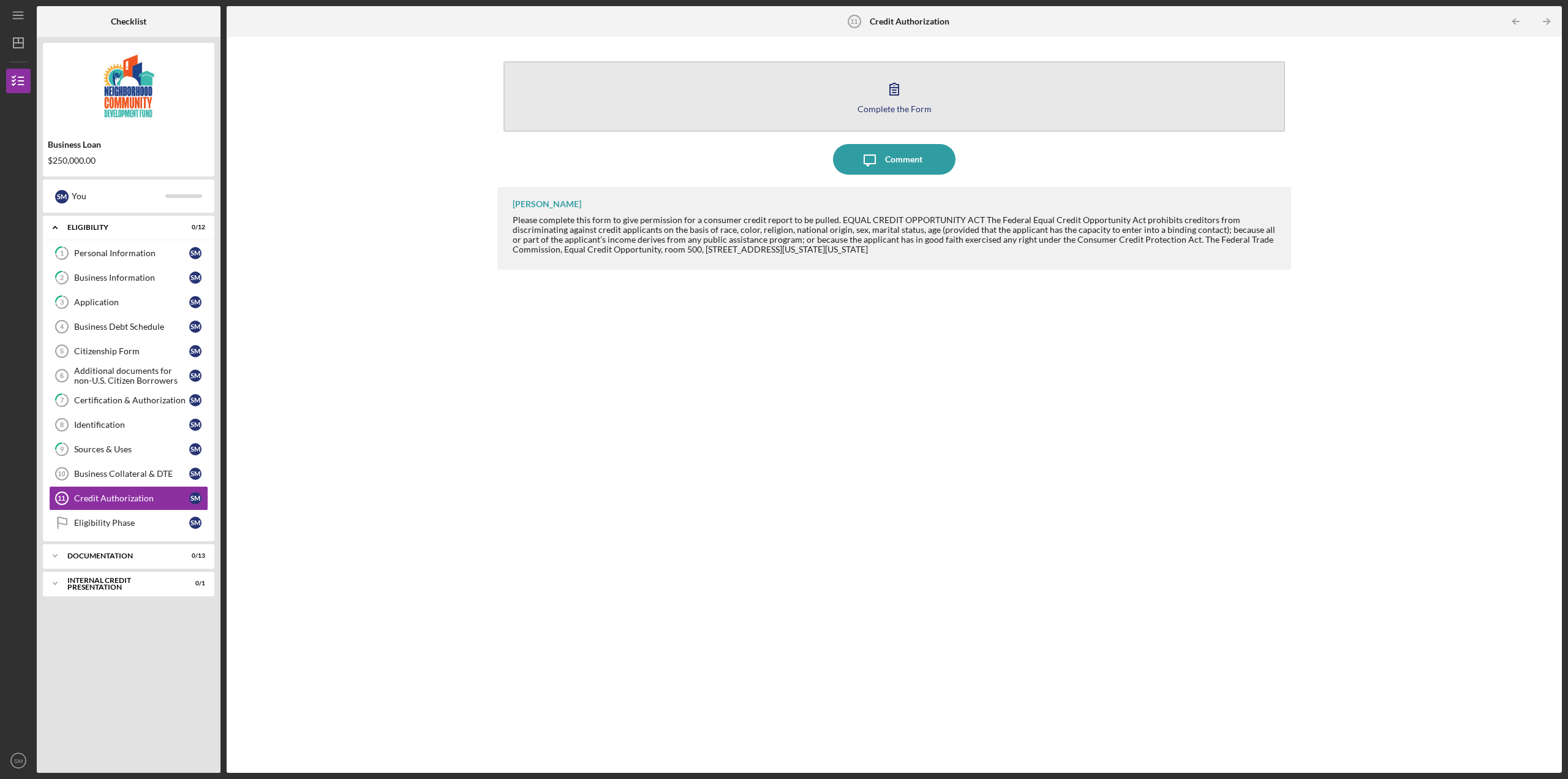
click at [896, 108] on div "Complete the Form" at bounding box center [895, 108] width 74 height 9
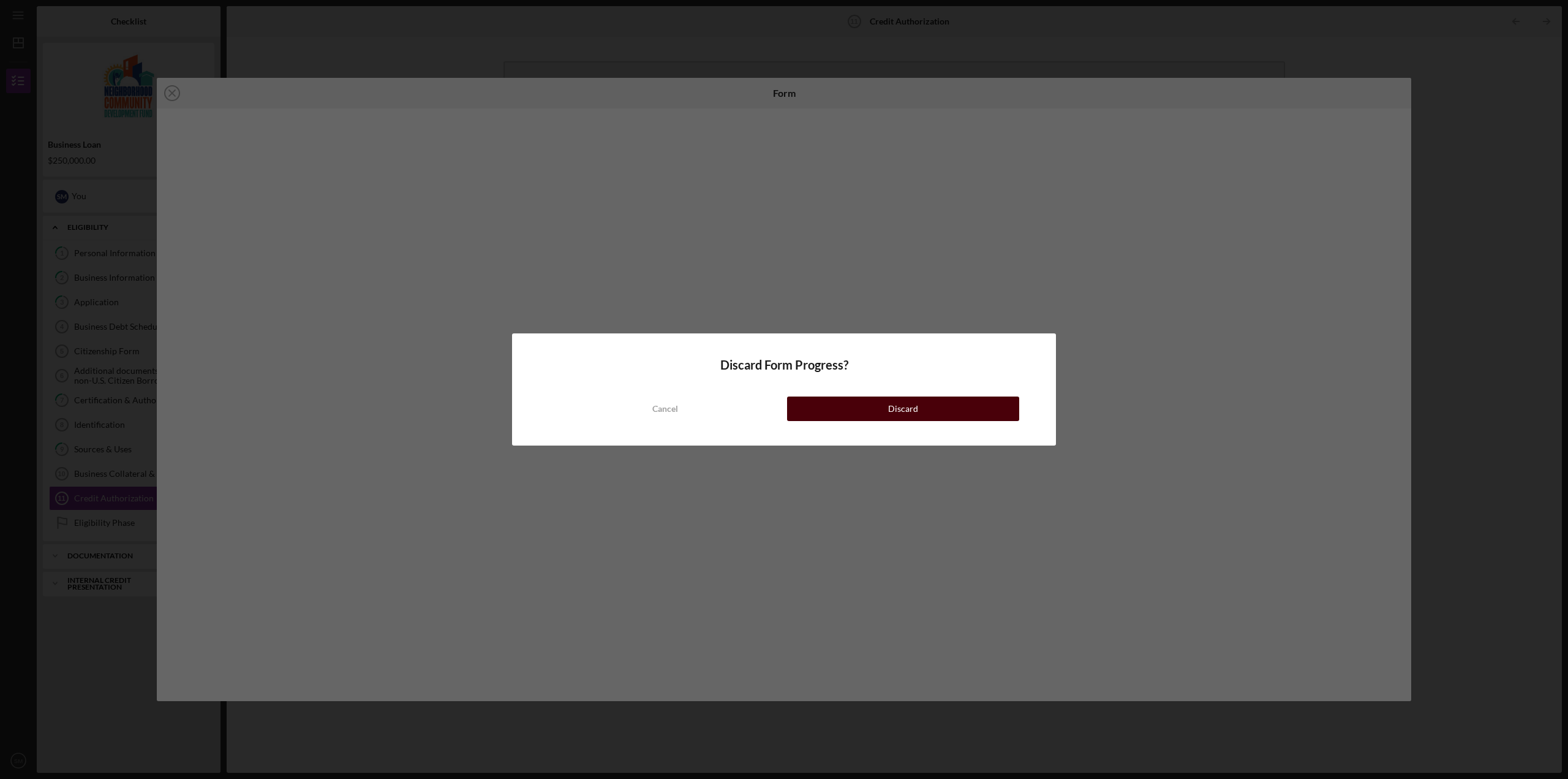
click at [856, 409] on button "Discard" at bounding box center [903, 409] width 232 height 25
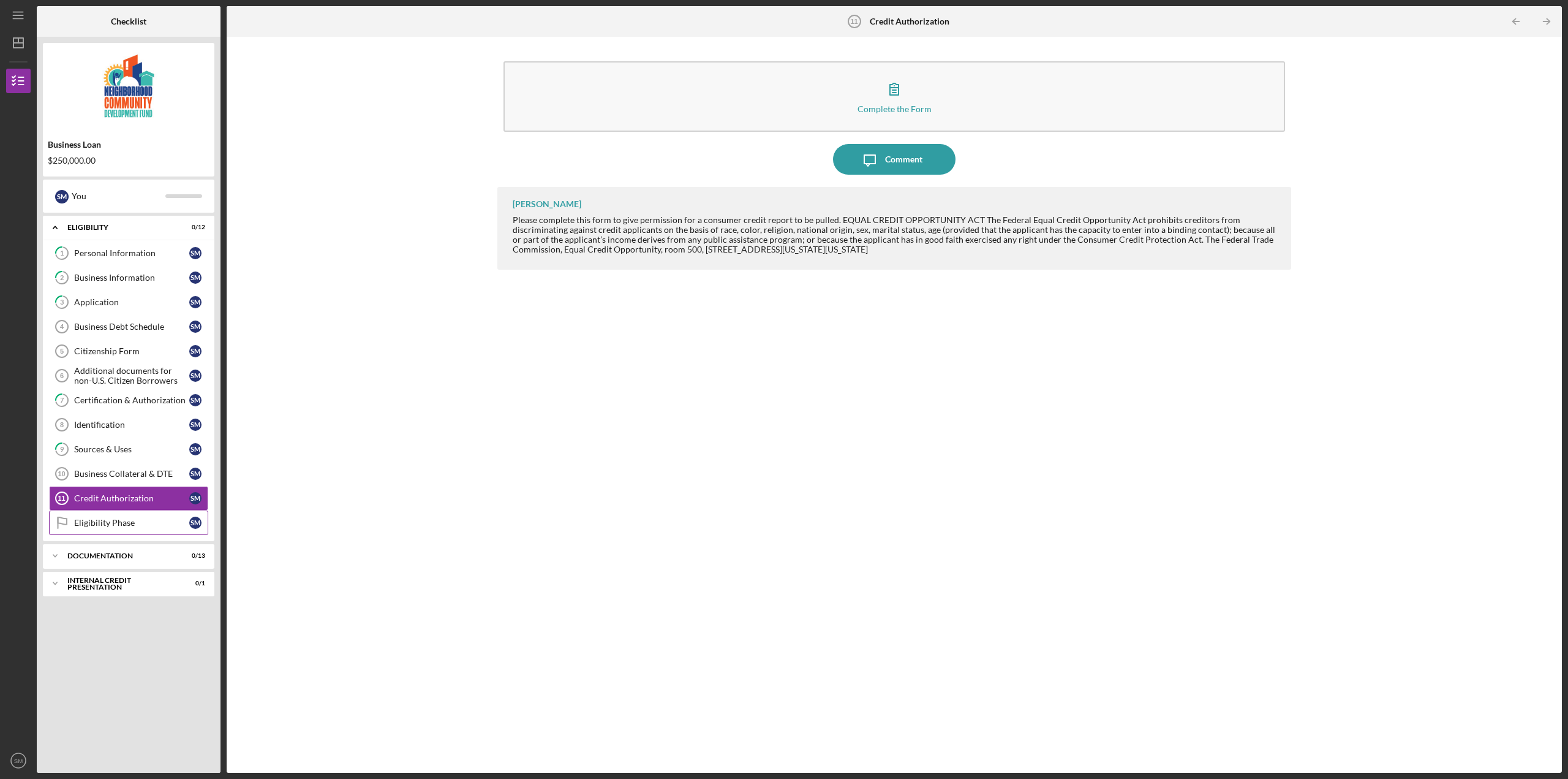
click at [123, 519] on div "Eligibility Phase" at bounding box center [131, 523] width 115 height 10
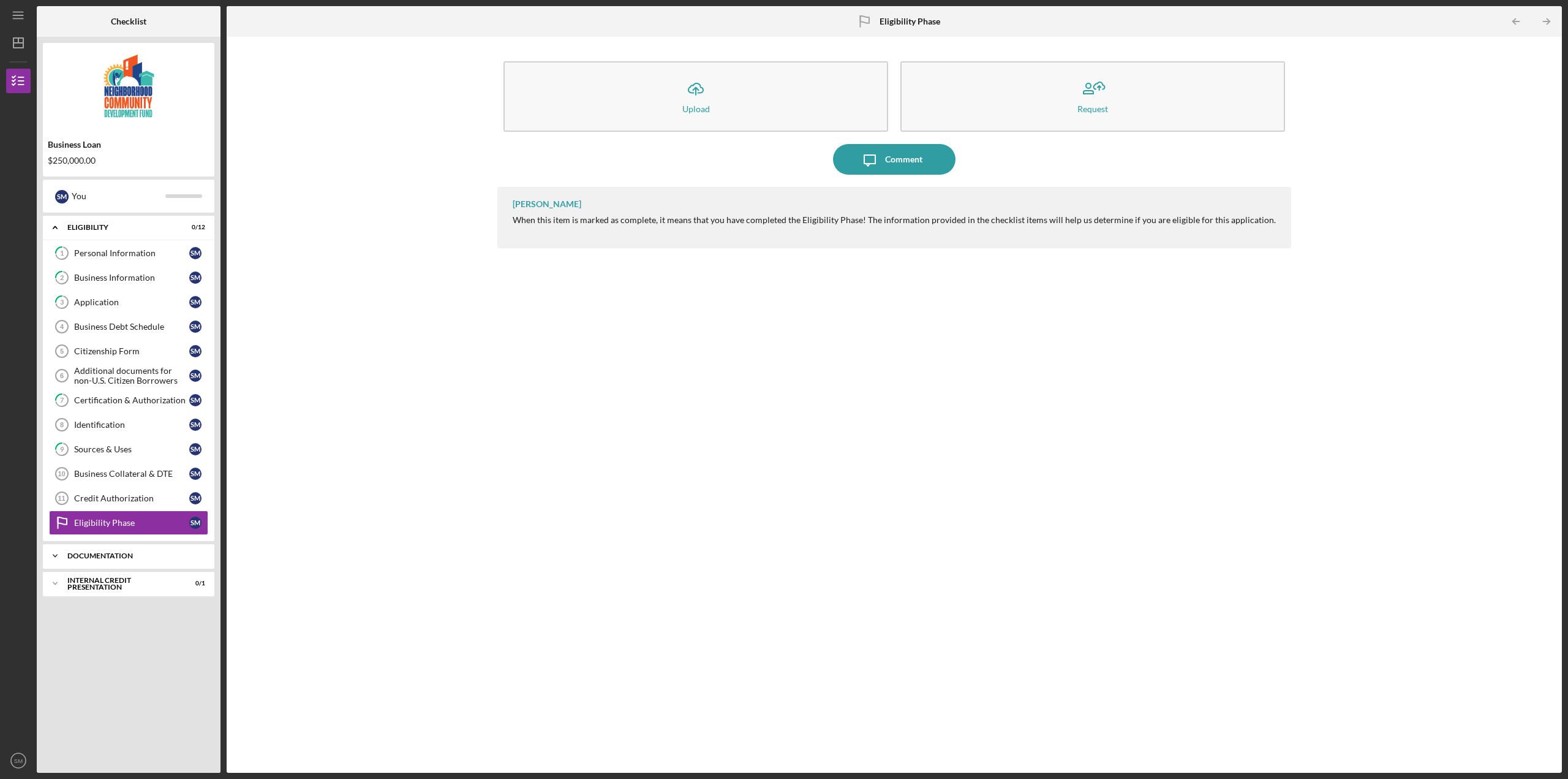
click at [53, 555] on icon "Icon/Expander" at bounding box center [55, 556] width 25 height 25
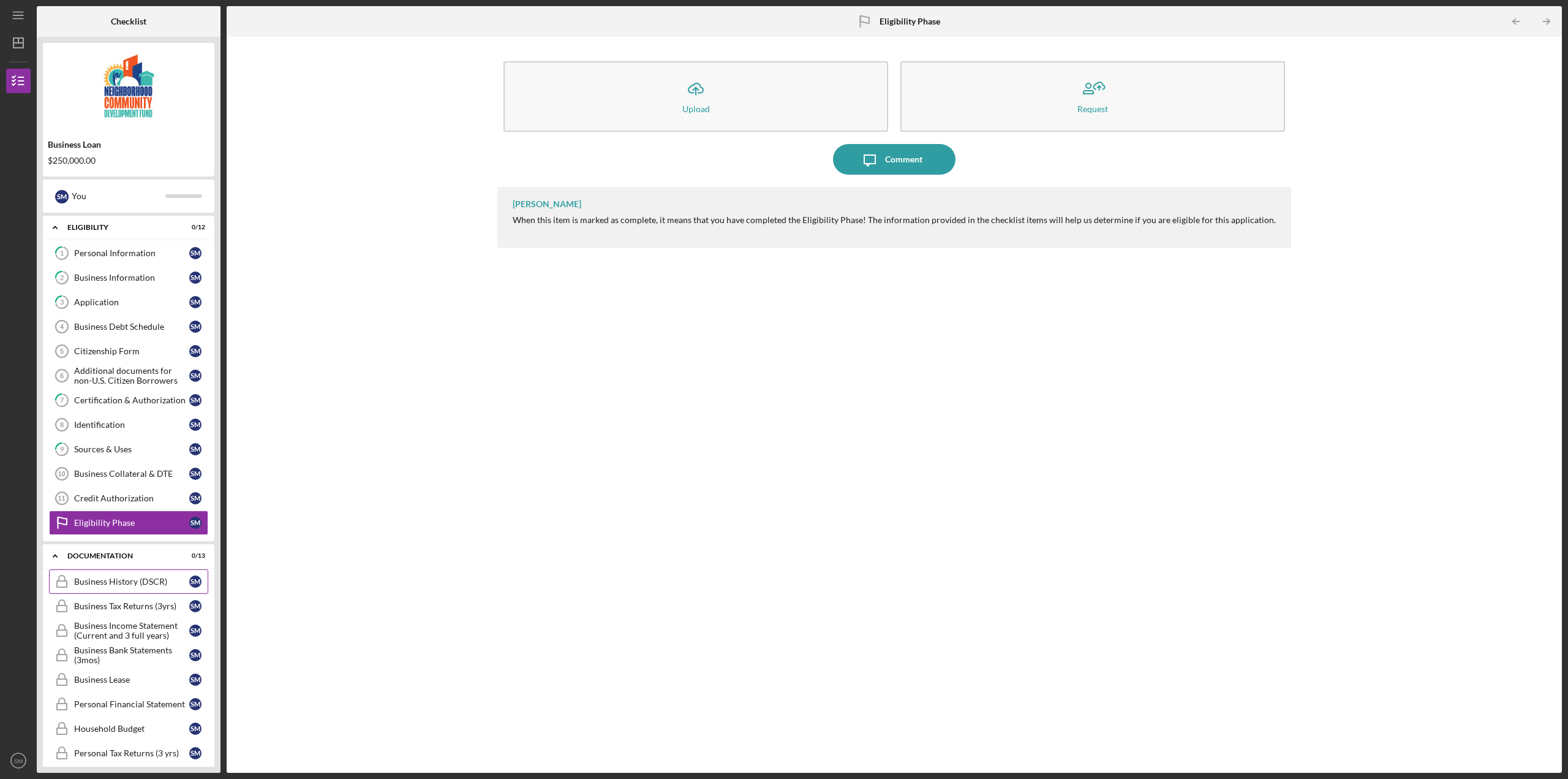
click at [148, 575] on link "Business History (DSCR) Business History (DSCR) S M" at bounding box center [129, 582] width 159 height 25
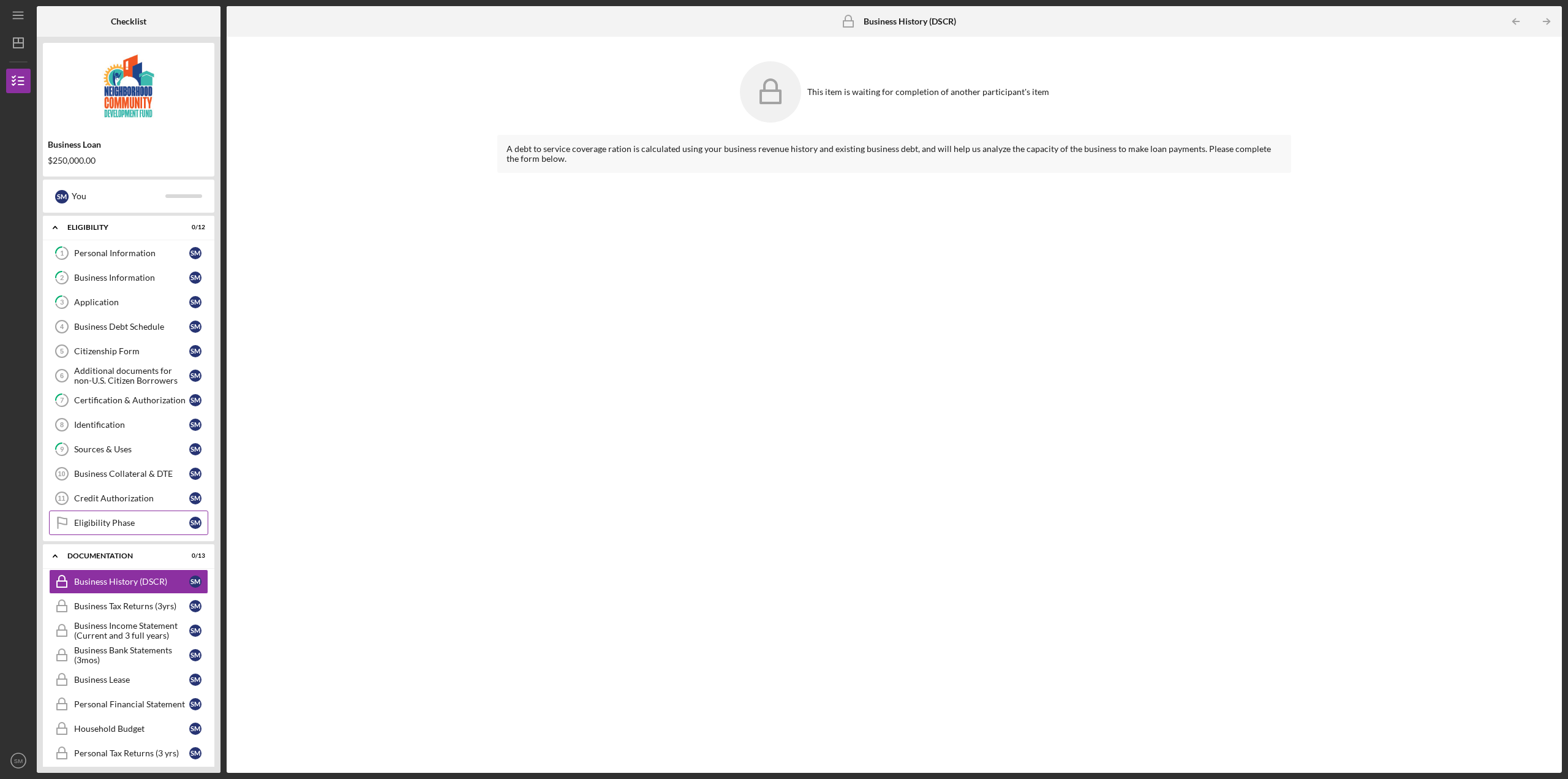
click at [148, 521] on div "Eligibility Phase" at bounding box center [131, 523] width 115 height 10
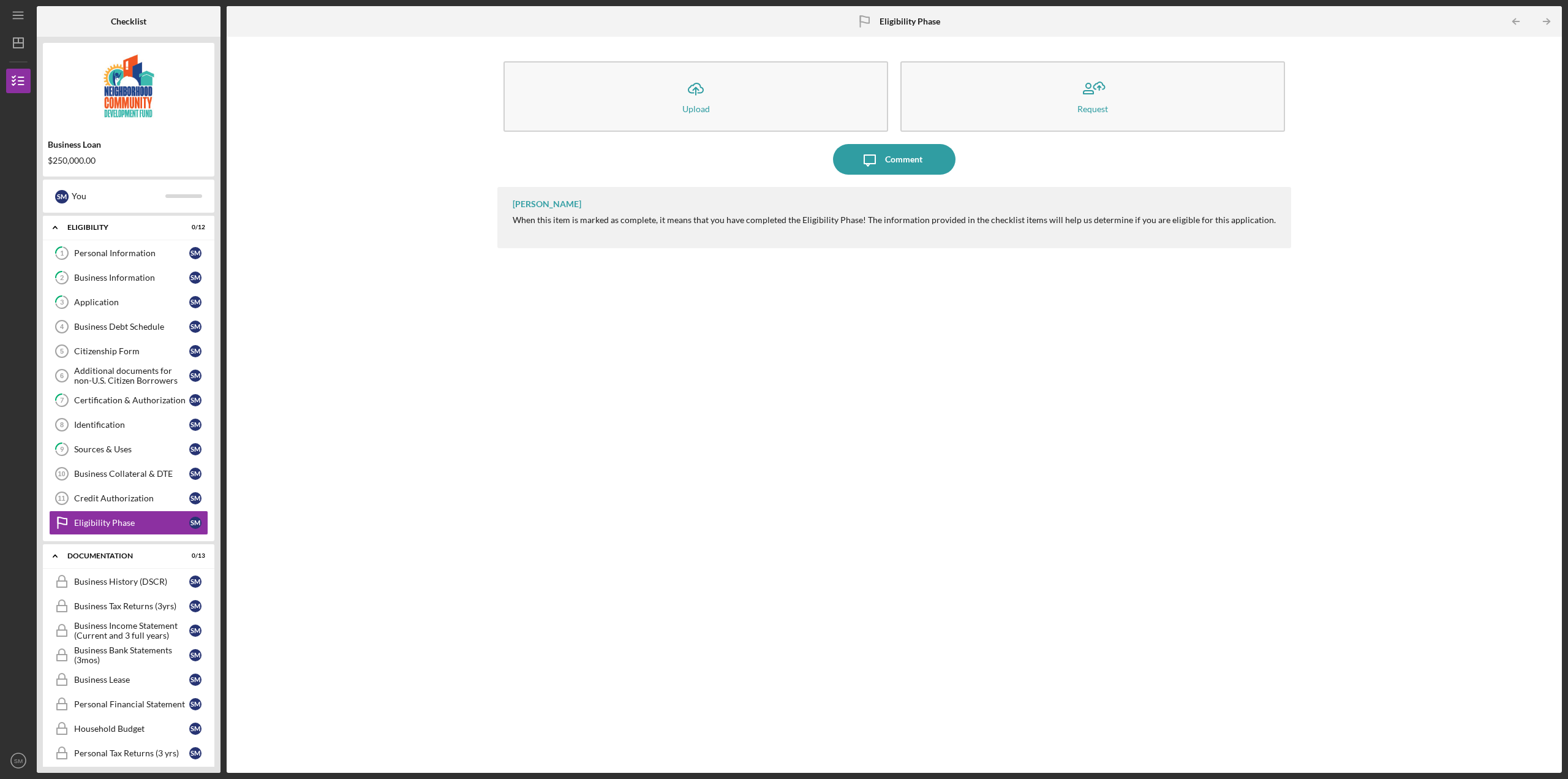
click at [526, 440] on div "[PERSON_NAME] When this item is marked as complete, it means that you have comp…" at bounding box center [894, 470] width 794 height 568
click at [99, 221] on div "Icon/Expander Eligibility 0 / 12" at bounding box center [129, 227] width 171 height 25
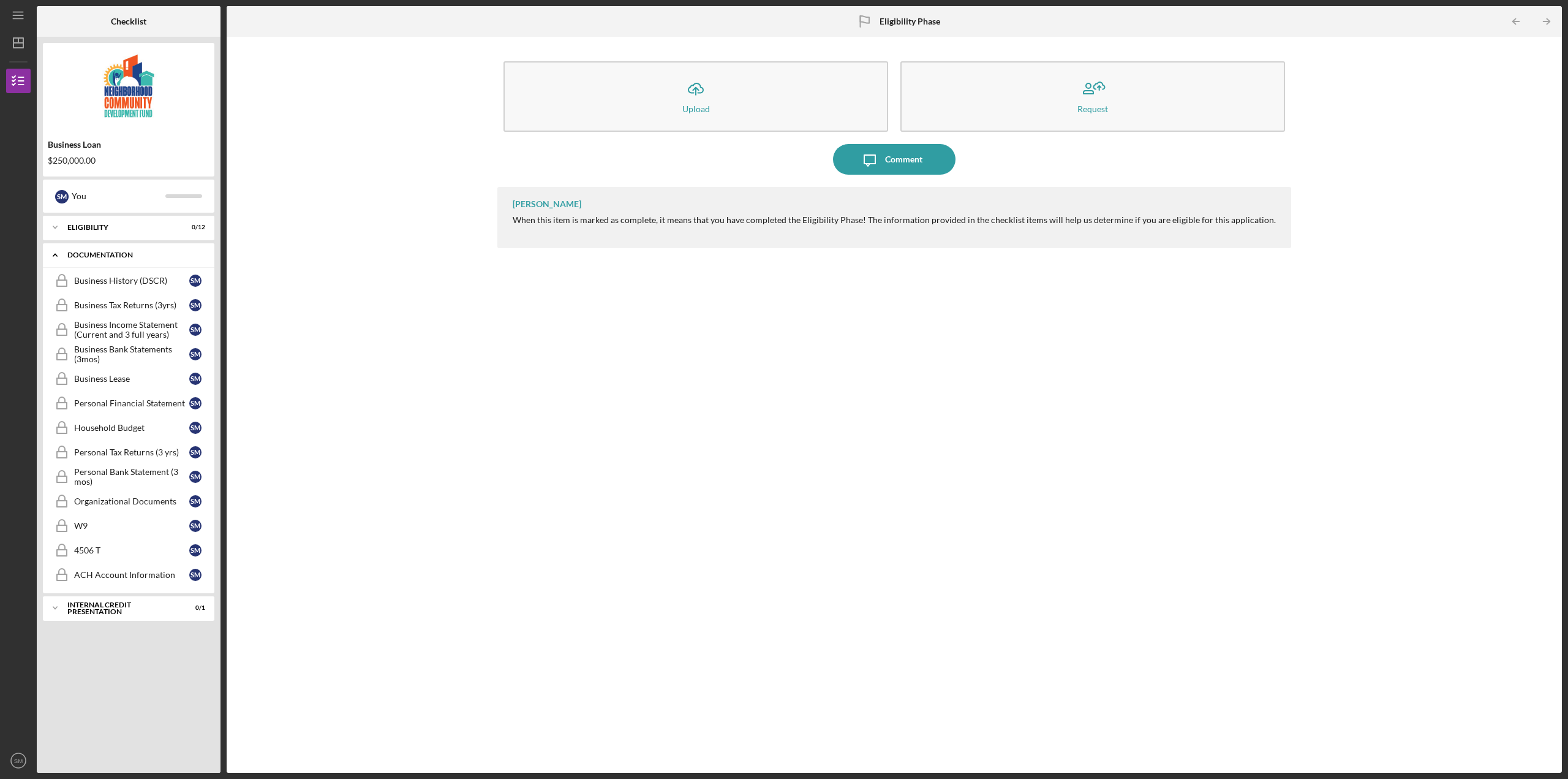
click at [101, 253] on div "documentation" at bounding box center [133, 255] width 132 height 7
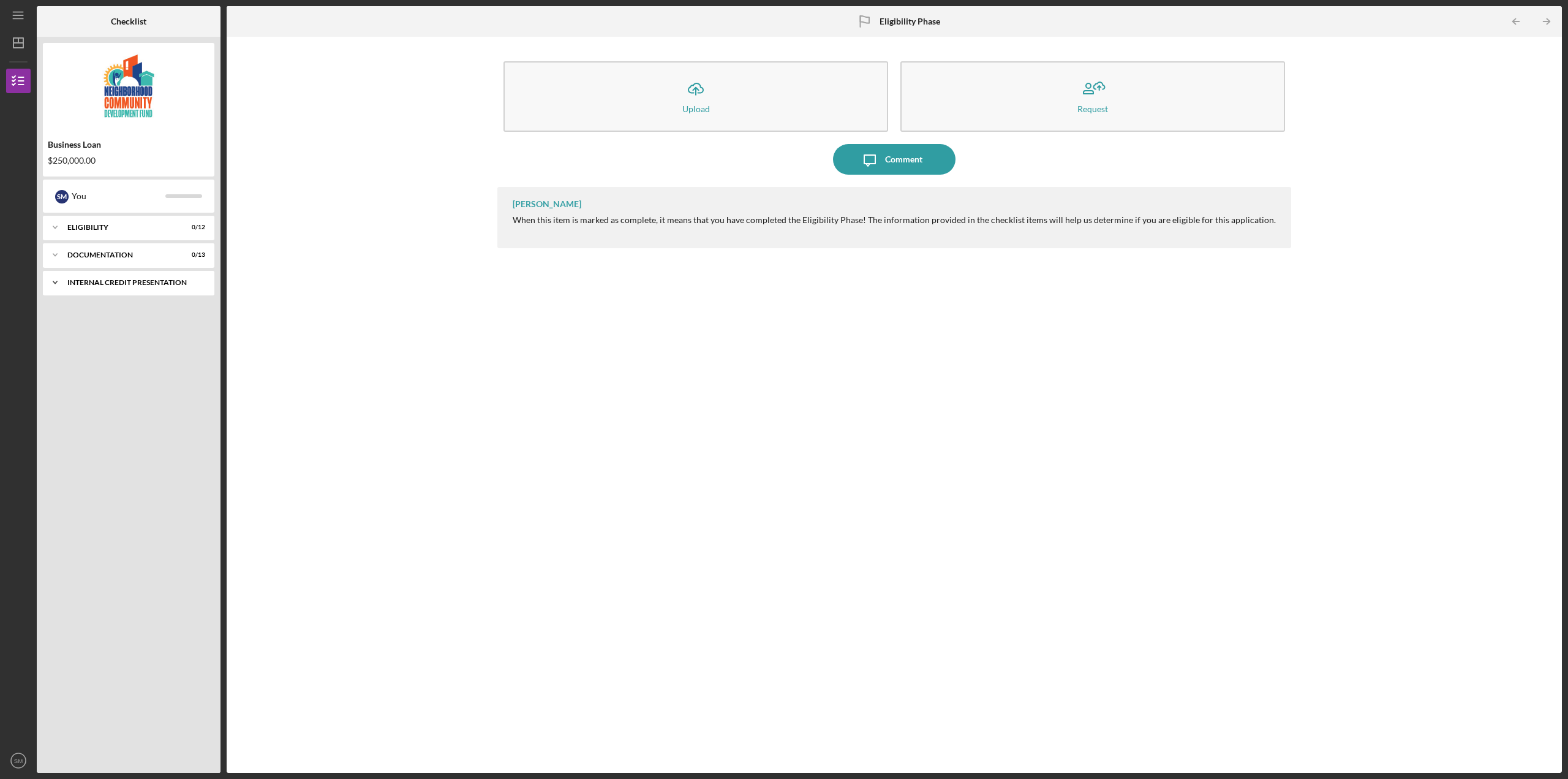
click at [102, 274] on div "Icon/Expander Internal Credit Presentation 0 / 1" at bounding box center [129, 282] width 171 height 25
click at [102, 274] on div "Icon/Expander Internal Credit Presentation 0 / 1" at bounding box center [129, 282] width 171 height 25
click at [254, 274] on div "Icon/Upload Upload Request Icon/Message Comment [PERSON_NAME] When this item is…" at bounding box center [894, 405] width 1323 height 724
